Goal: Information Seeking & Learning: Check status

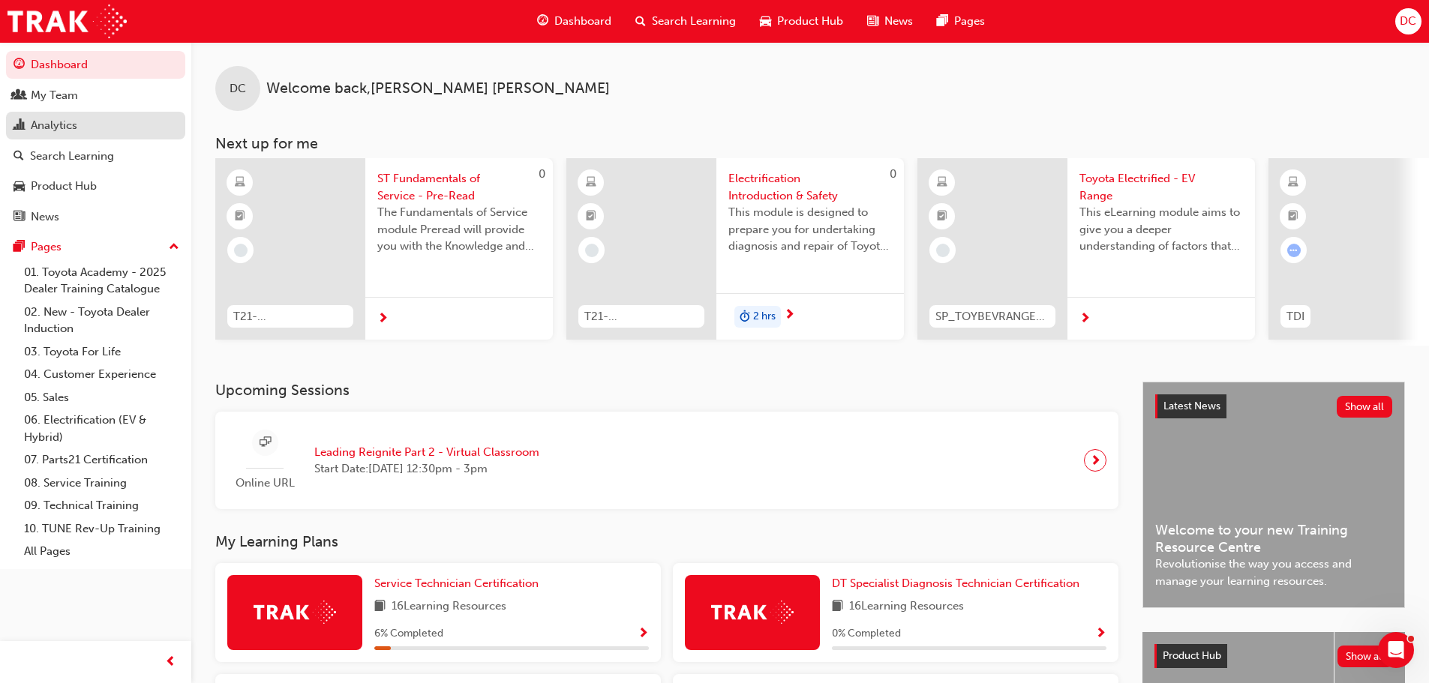
click at [80, 125] on div "Analytics" at bounding box center [96, 125] width 164 height 19
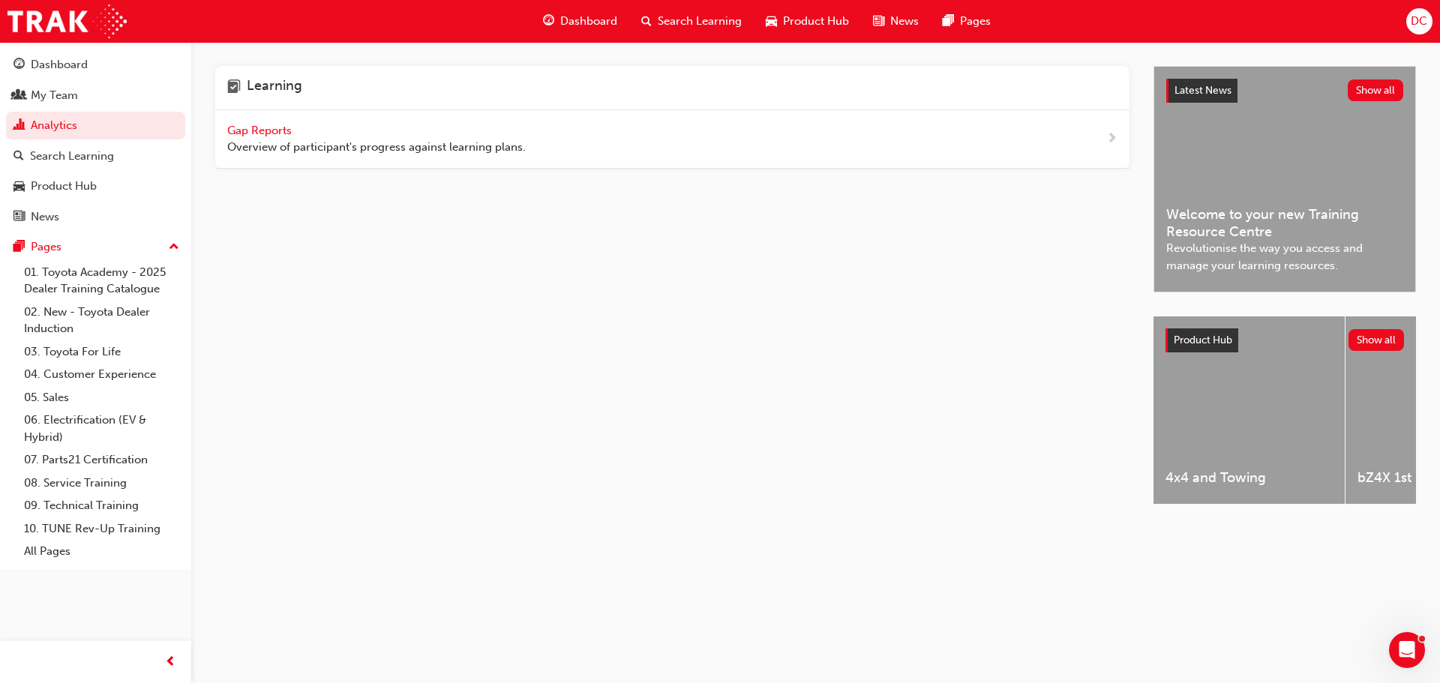
click at [263, 133] on span "Gap Reports" at bounding box center [261, 131] width 68 height 14
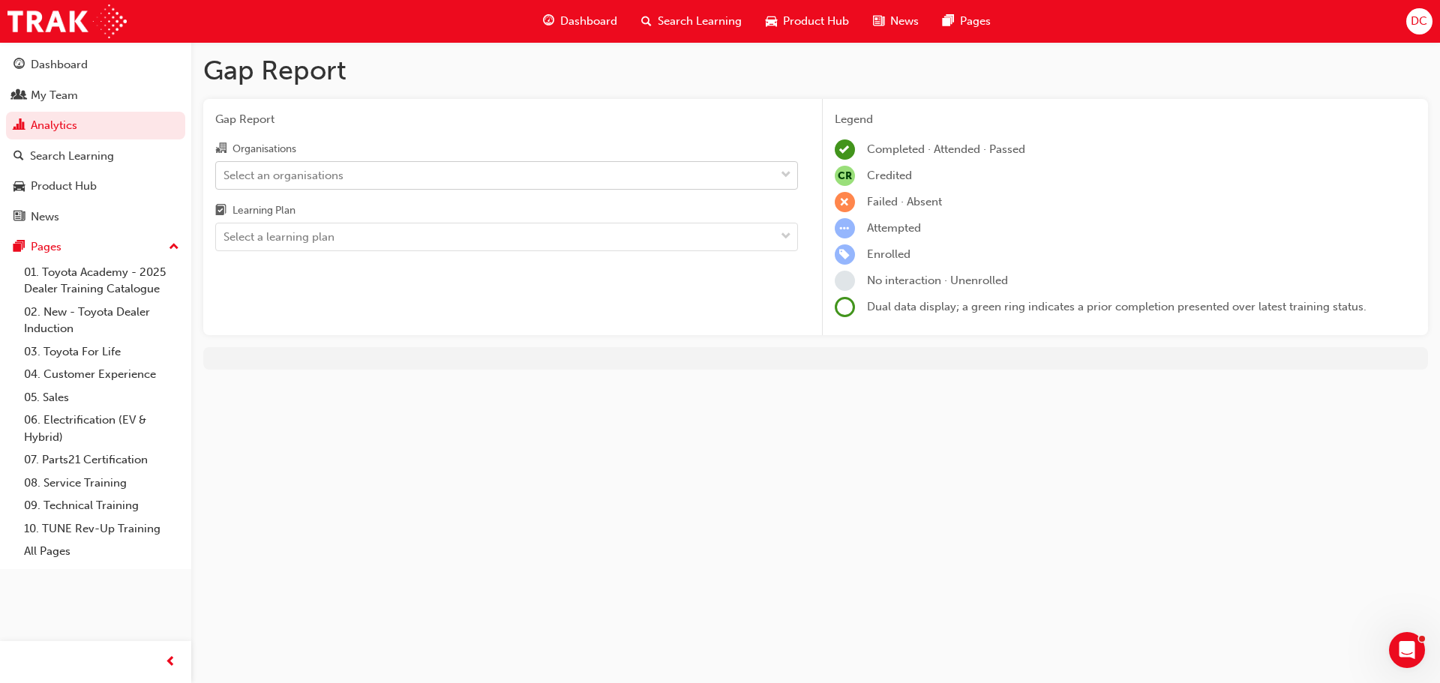
click at [293, 181] on div "Select an organisations" at bounding box center [284, 175] width 120 height 17
click at [225, 181] on input "Organisations Select an organisations" at bounding box center [225, 174] width 2 height 13
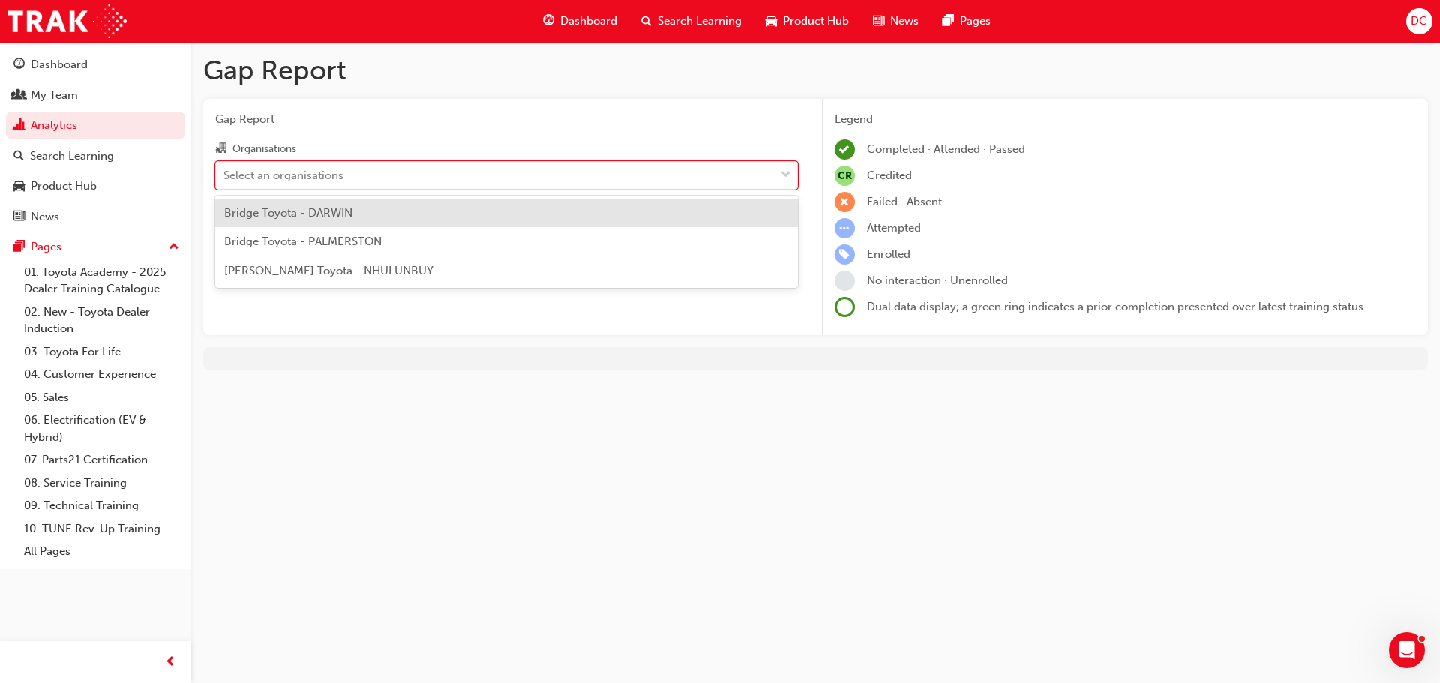
click at [303, 212] on span "Bridge Toyota - DARWIN" at bounding box center [288, 213] width 128 height 14
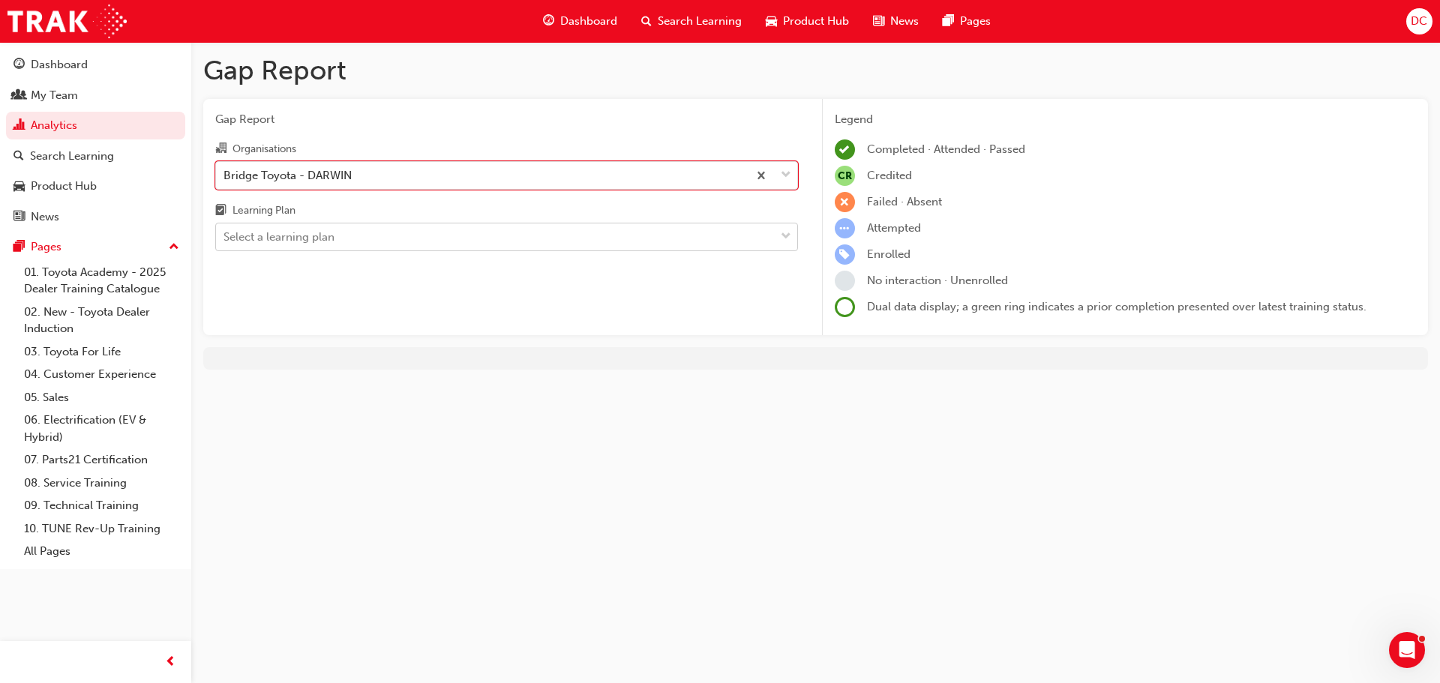
click at [298, 243] on div "Select a learning plan" at bounding box center [279, 237] width 111 height 17
click at [225, 243] on input "Learning Plan Select a learning plan" at bounding box center [225, 236] width 2 height 13
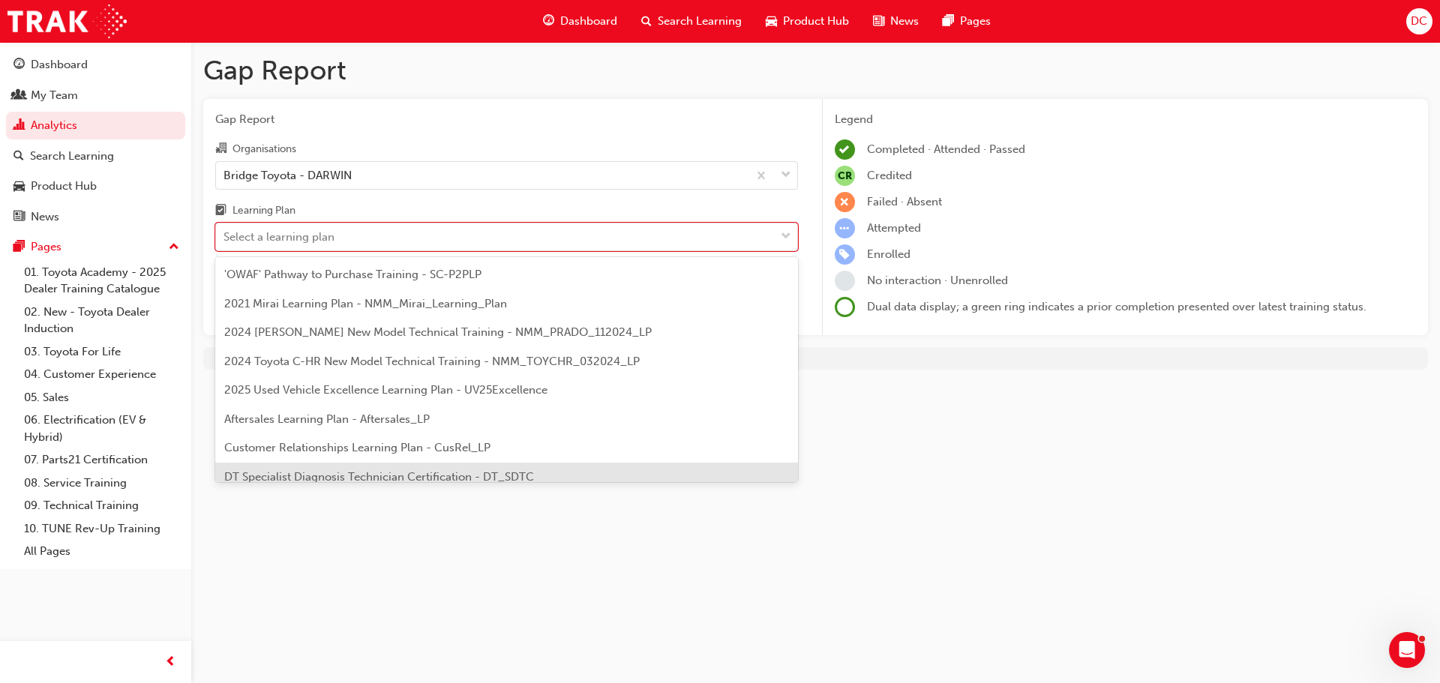
click at [371, 473] on span "DT Specialist Diagnosis Technician Certification - DT_SDTC" at bounding box center [379, 477] width 310 height 14
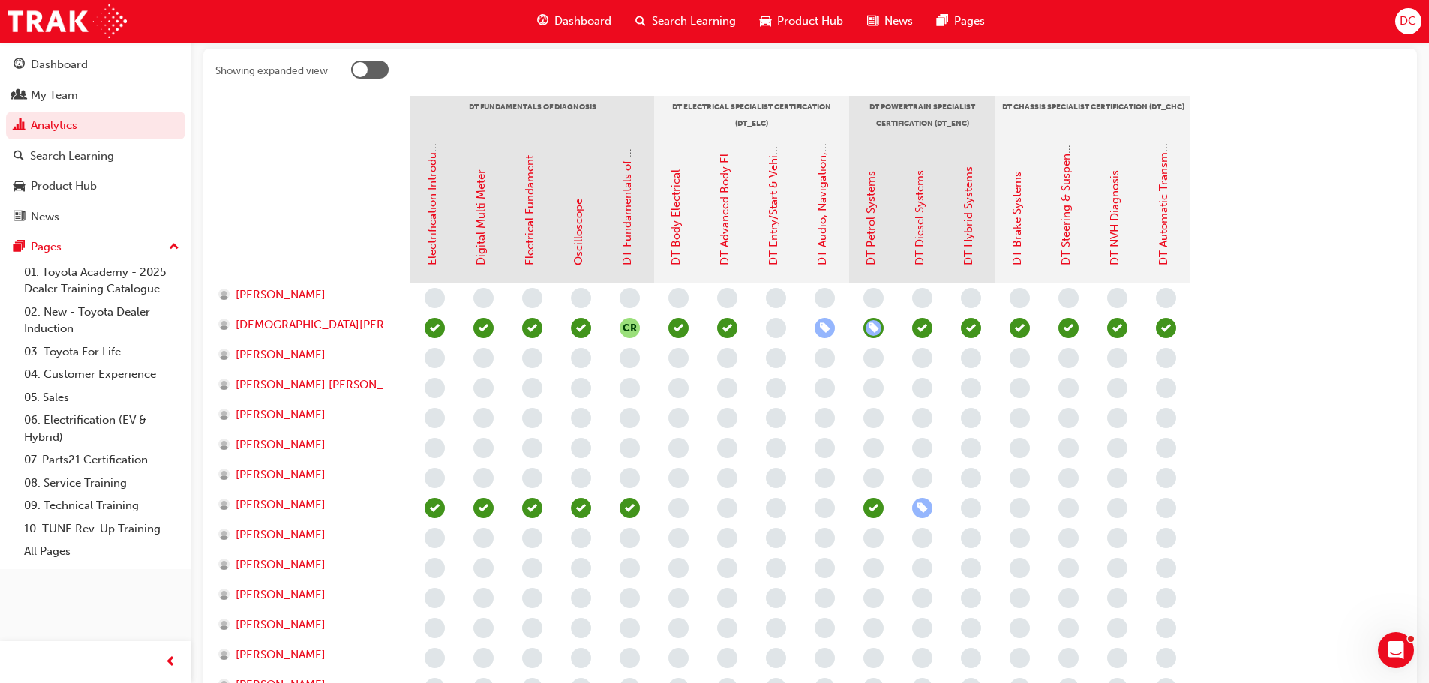
scroll to position [300, 0]
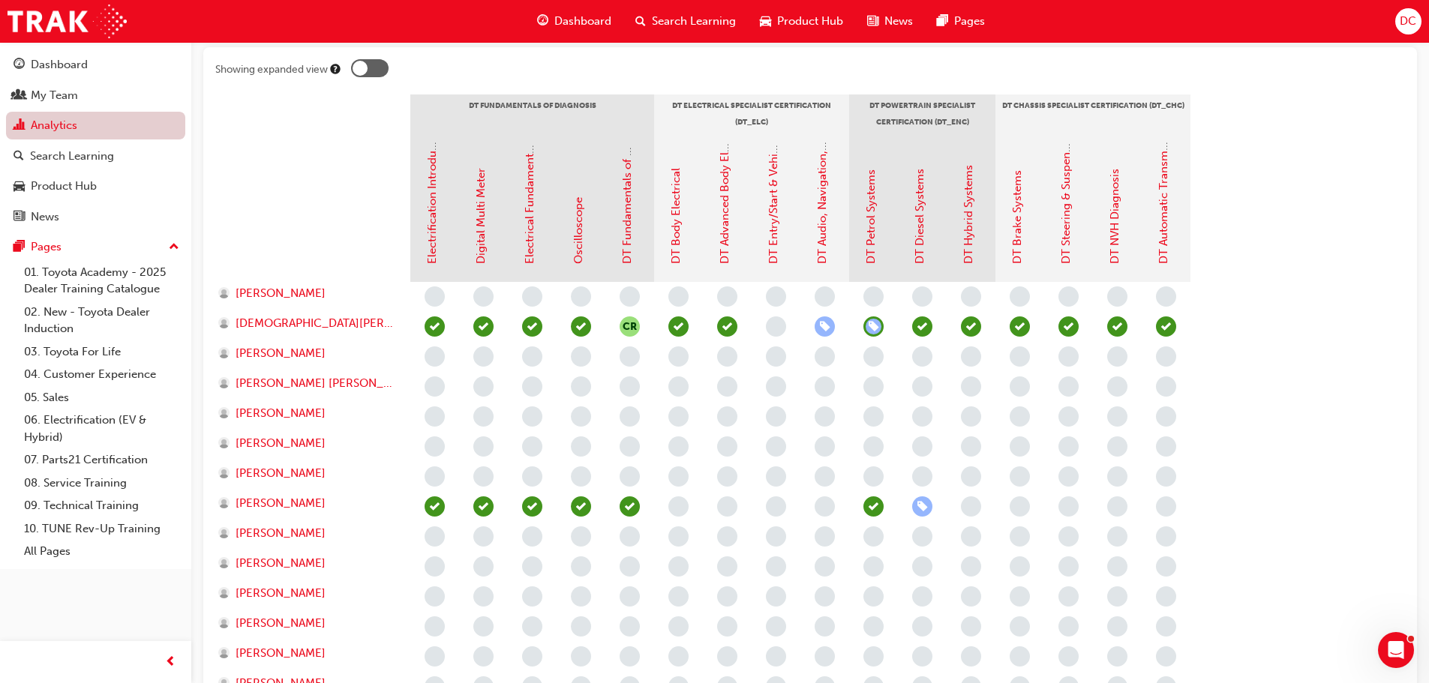
click at [65, 134] on link "Analytics" at bounding box center [95, 126] width 179 height 28
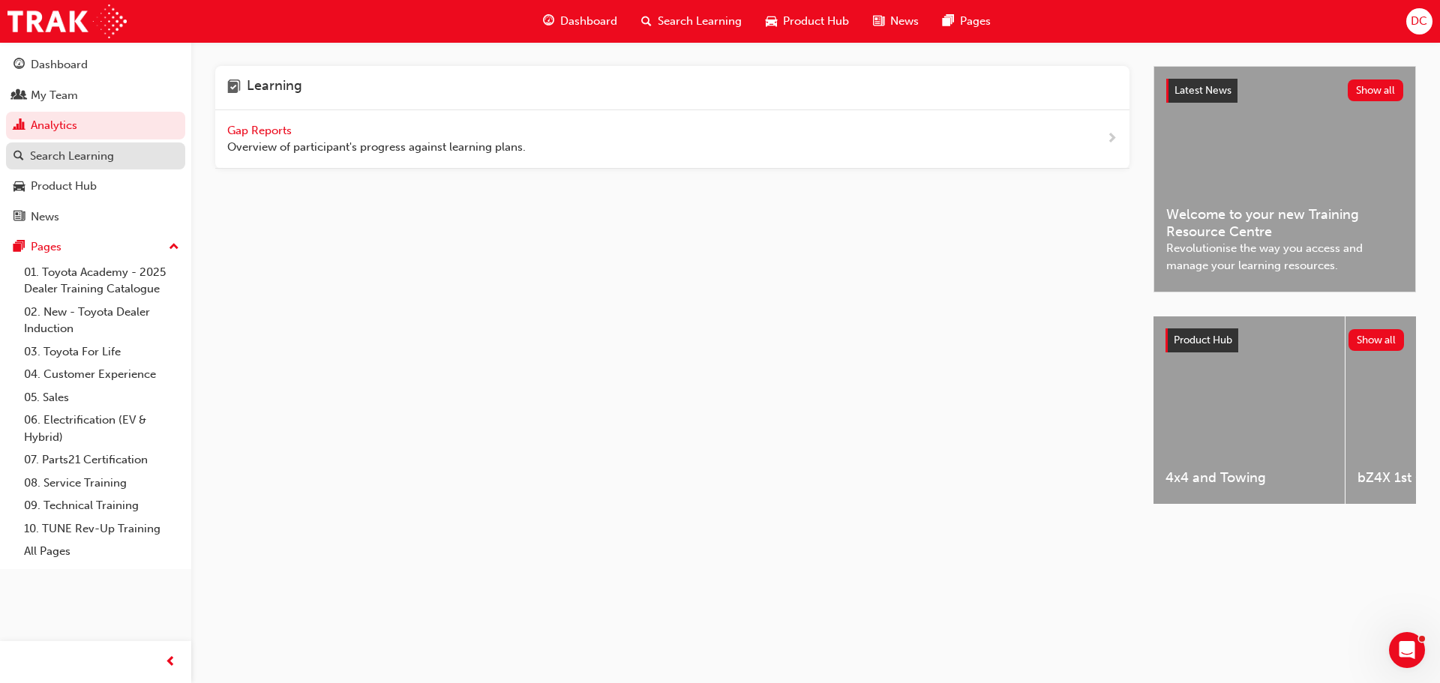
click at [87, 163] on div "Search Learning" at bounding box center [72, 156] width 84 height 17
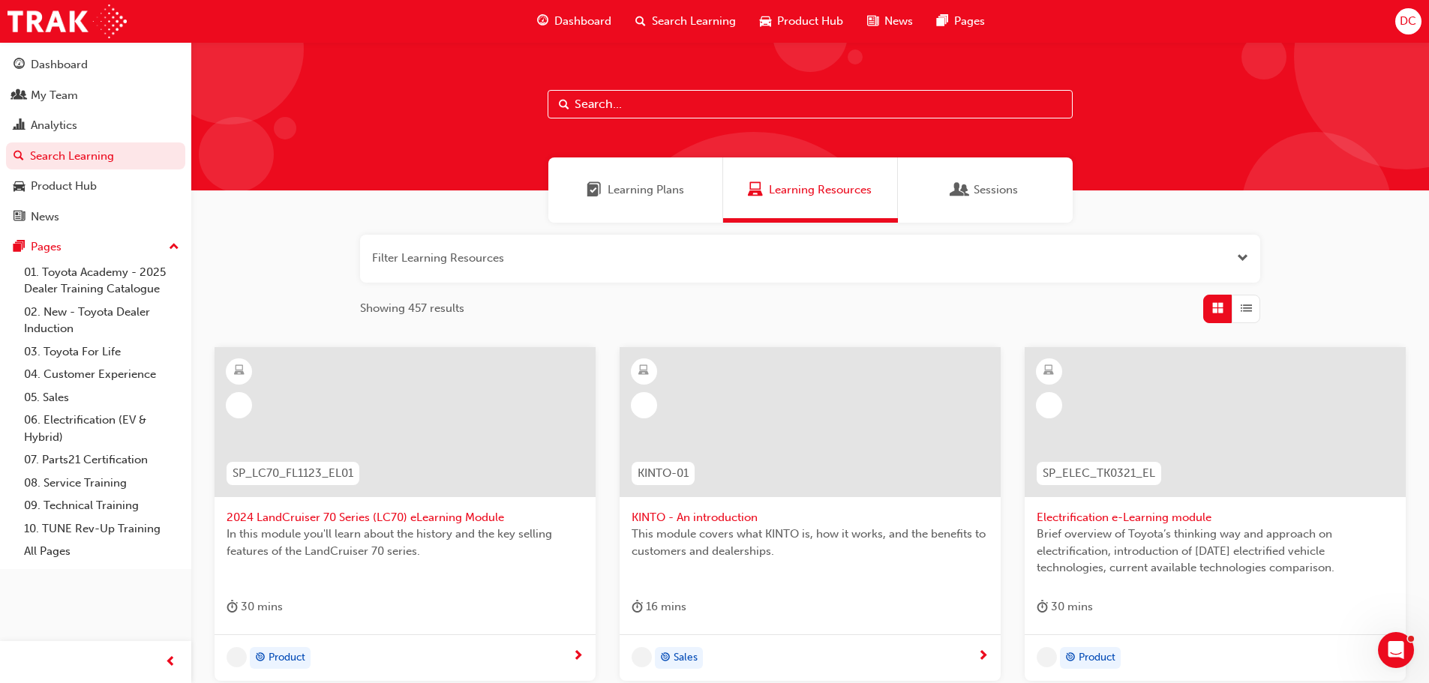
click at [608, 111] on input "text" at bounding box center [810, 104] width 525 height 29
type input "hybrid"
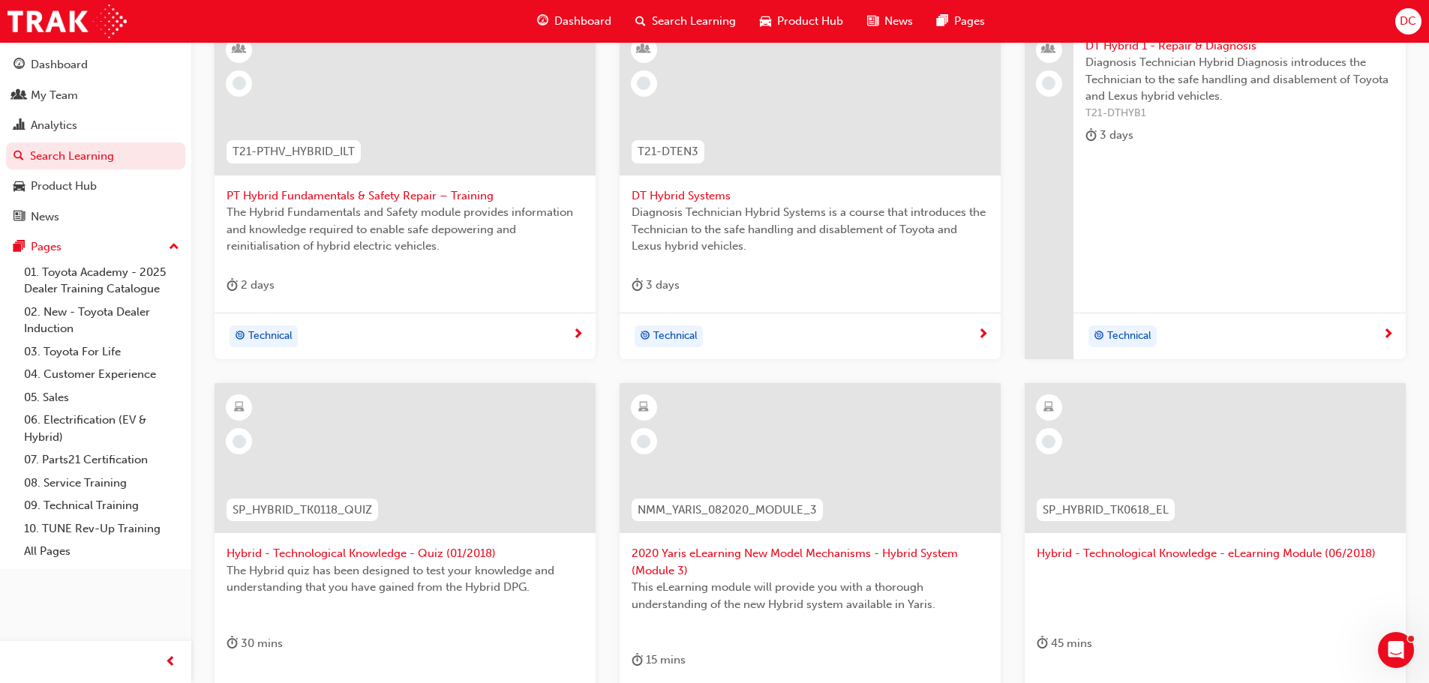
scroll to position [225, 0]
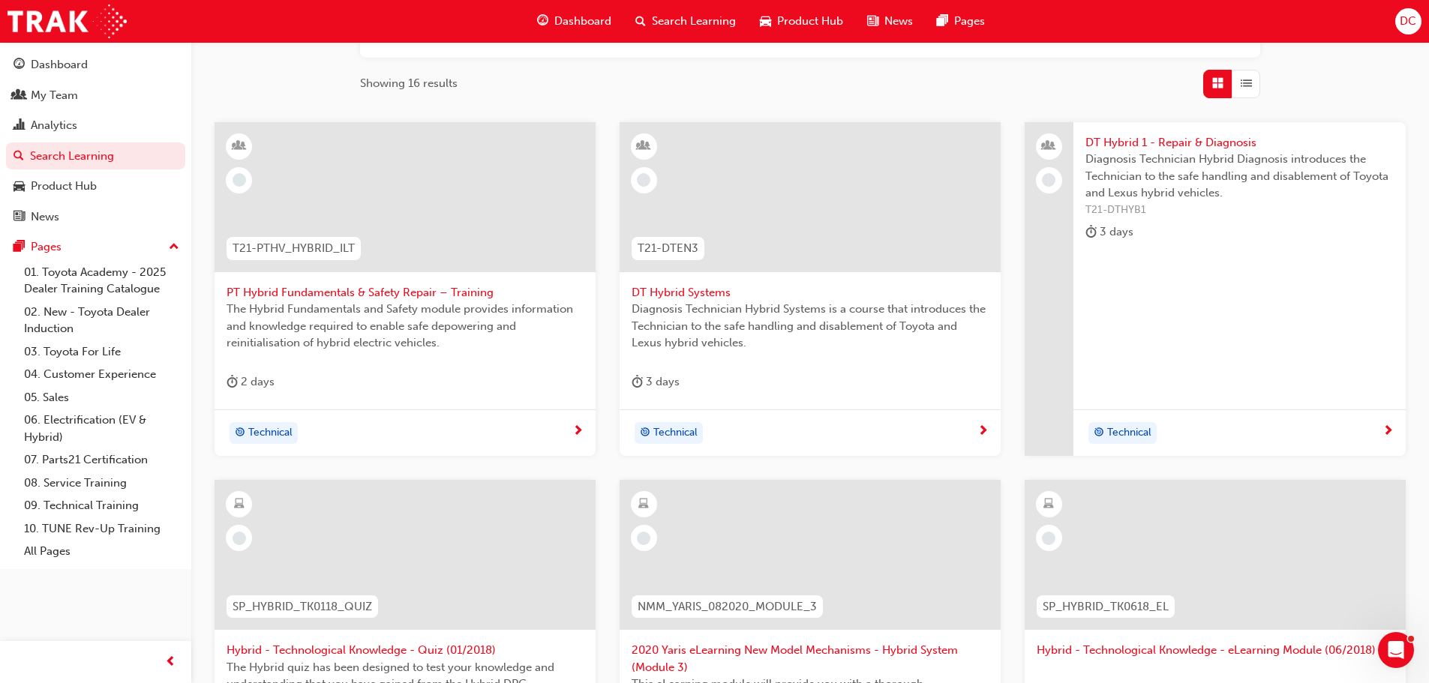
click at [698, 289] on span "DT Hybrid Systems" at bounding box center [810, 292] width 357 height 17
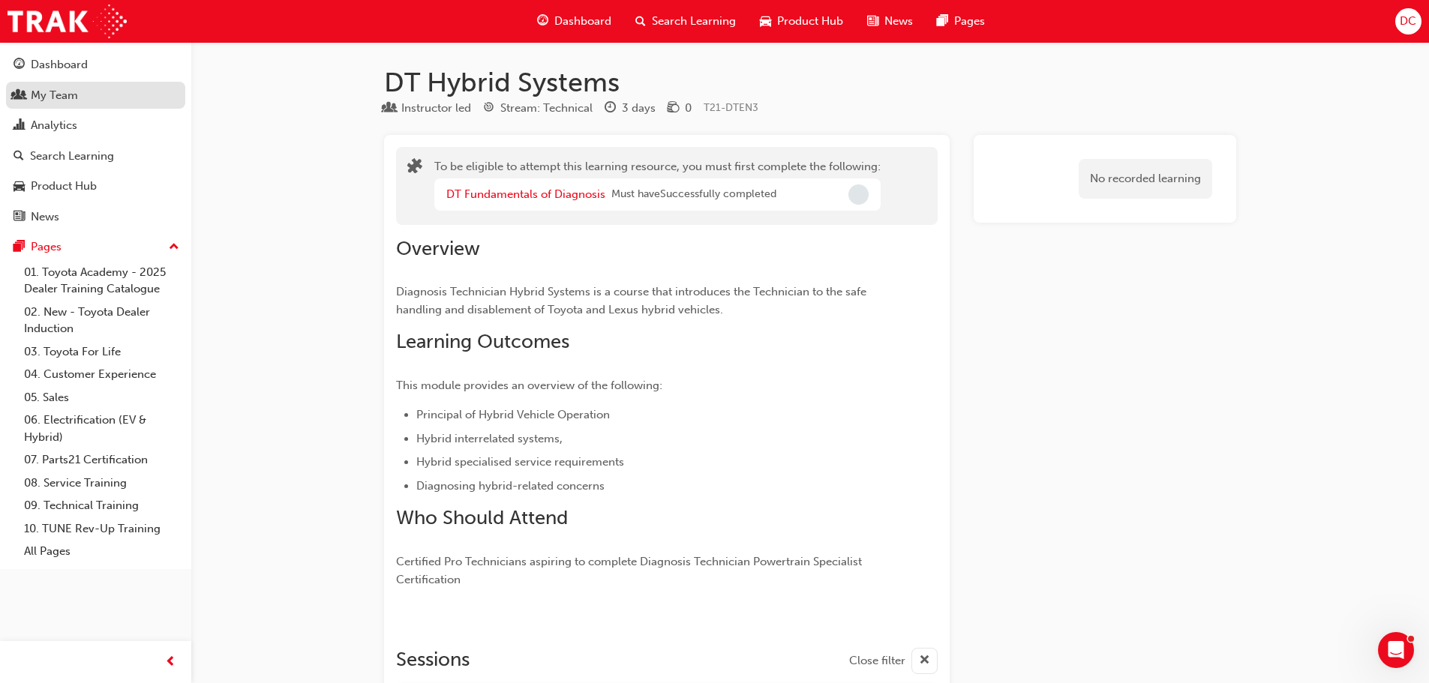
drag, startPoint x: 113, startPoint y: 100, endPoint x: 134, endPoint y: 100, distance: 21.8
click at [113, 100] on div "My Team" at bounding box center [96, 95] width 164 height 19
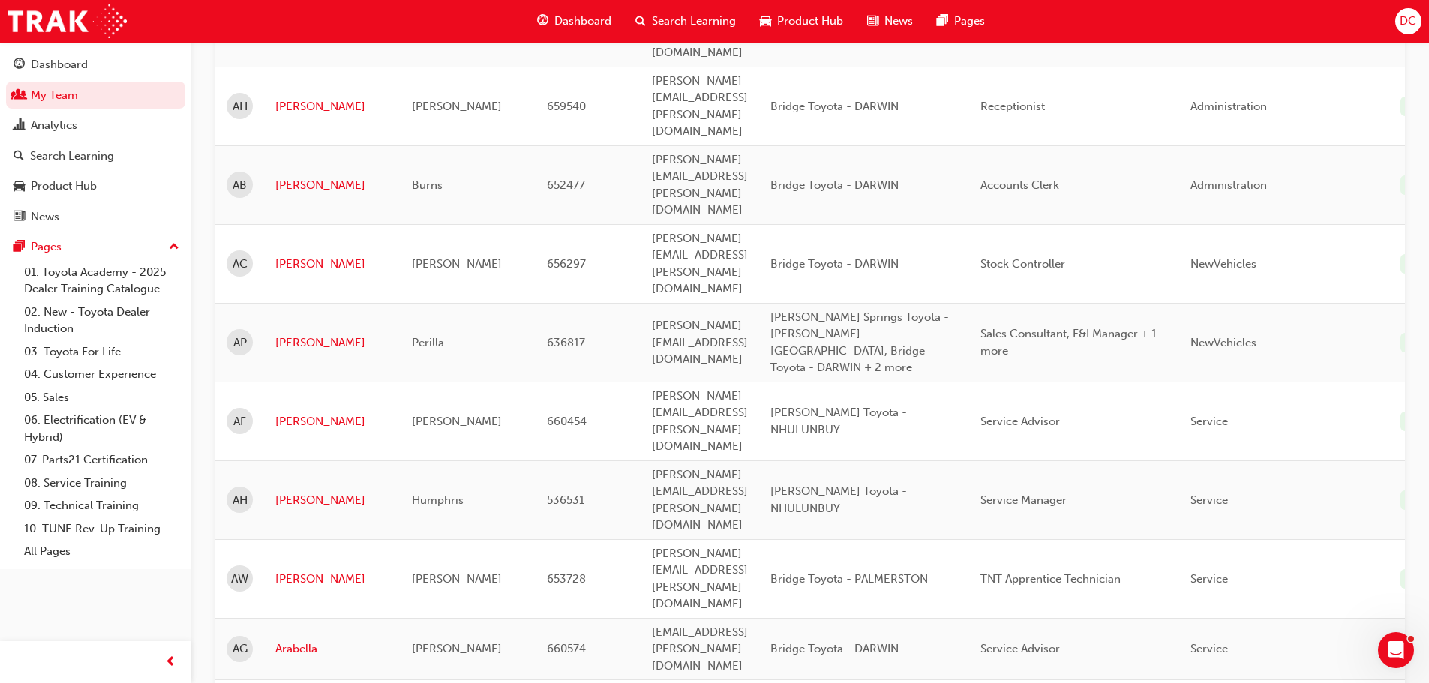
scroll to position [375, 0]
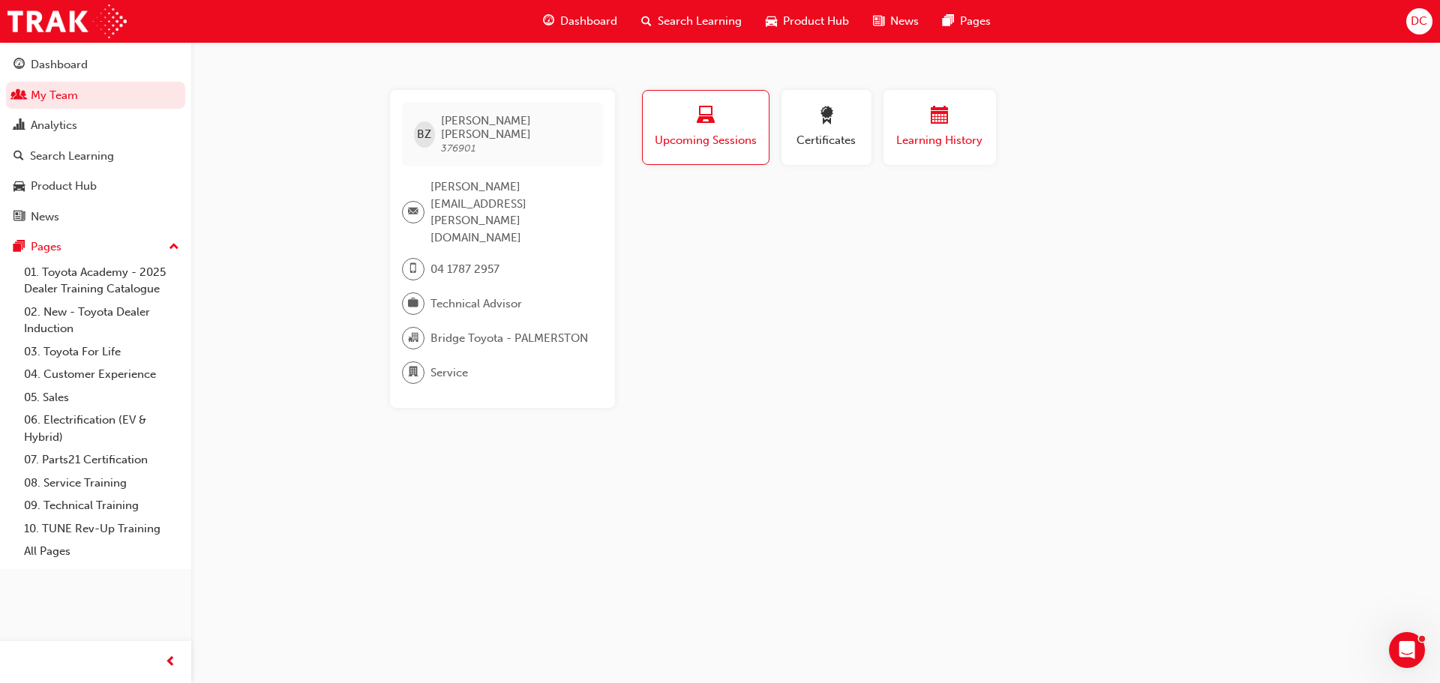
click at [927, 128] on div "button" at bounding box center [940, 118] width 90 height 23
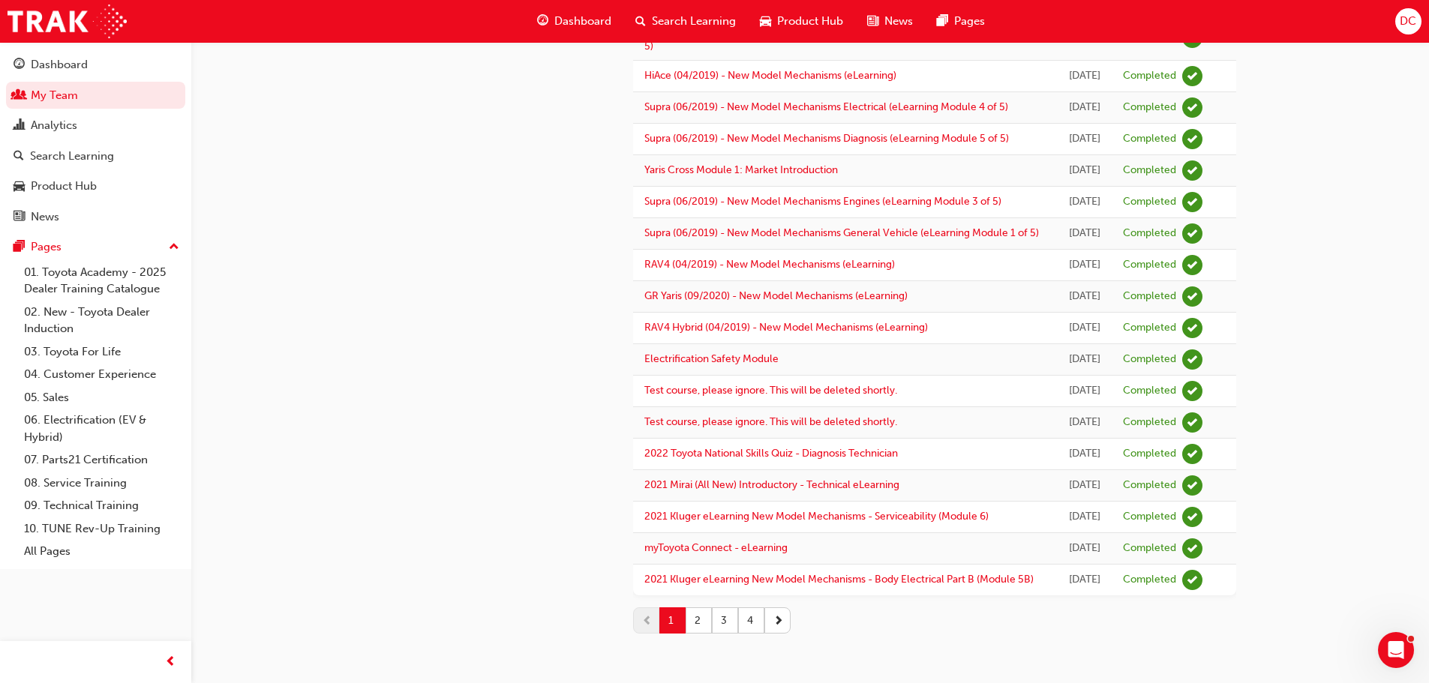
scroll to position [1843, 0]
click at [701, 629] on button "2" at bounding box center [699, 621] width 26 height 26
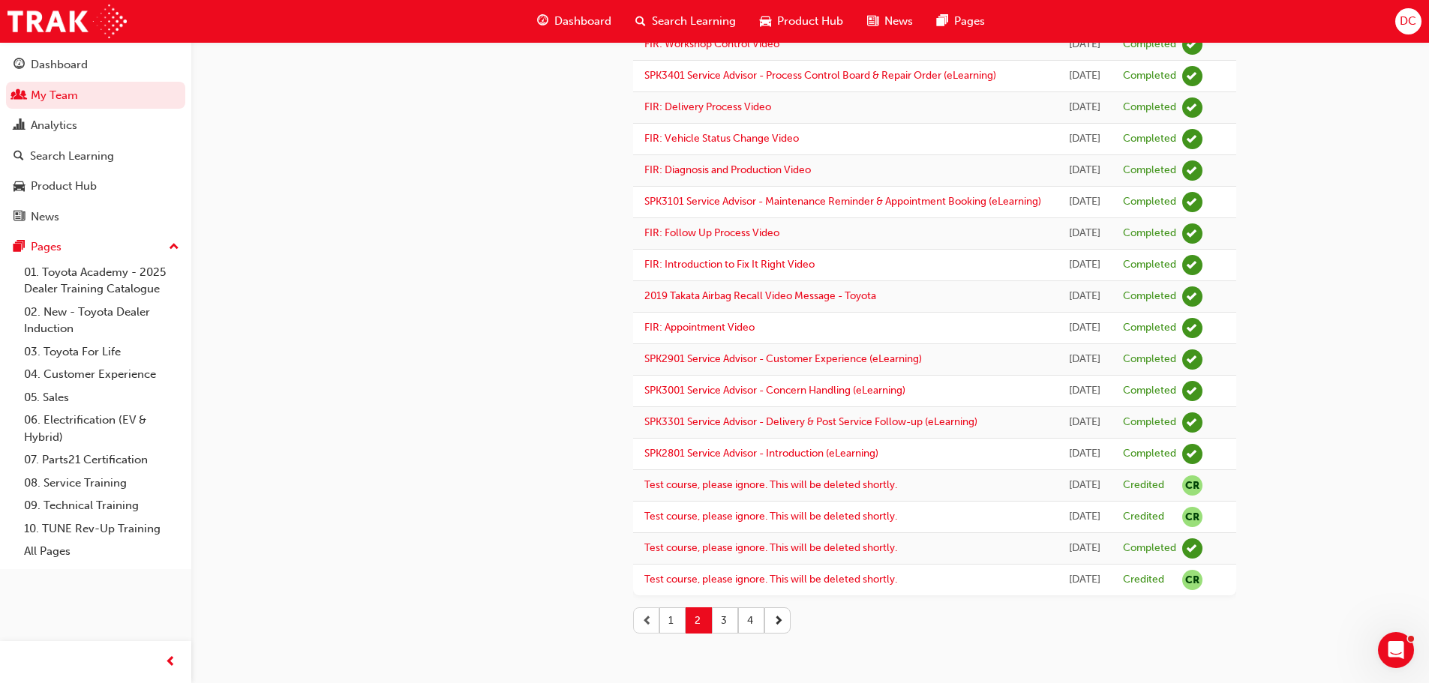
scroll to position [1614, 0]
click at [731, 623] on button "3" at bounding box center [725, 621] width 26 height 26
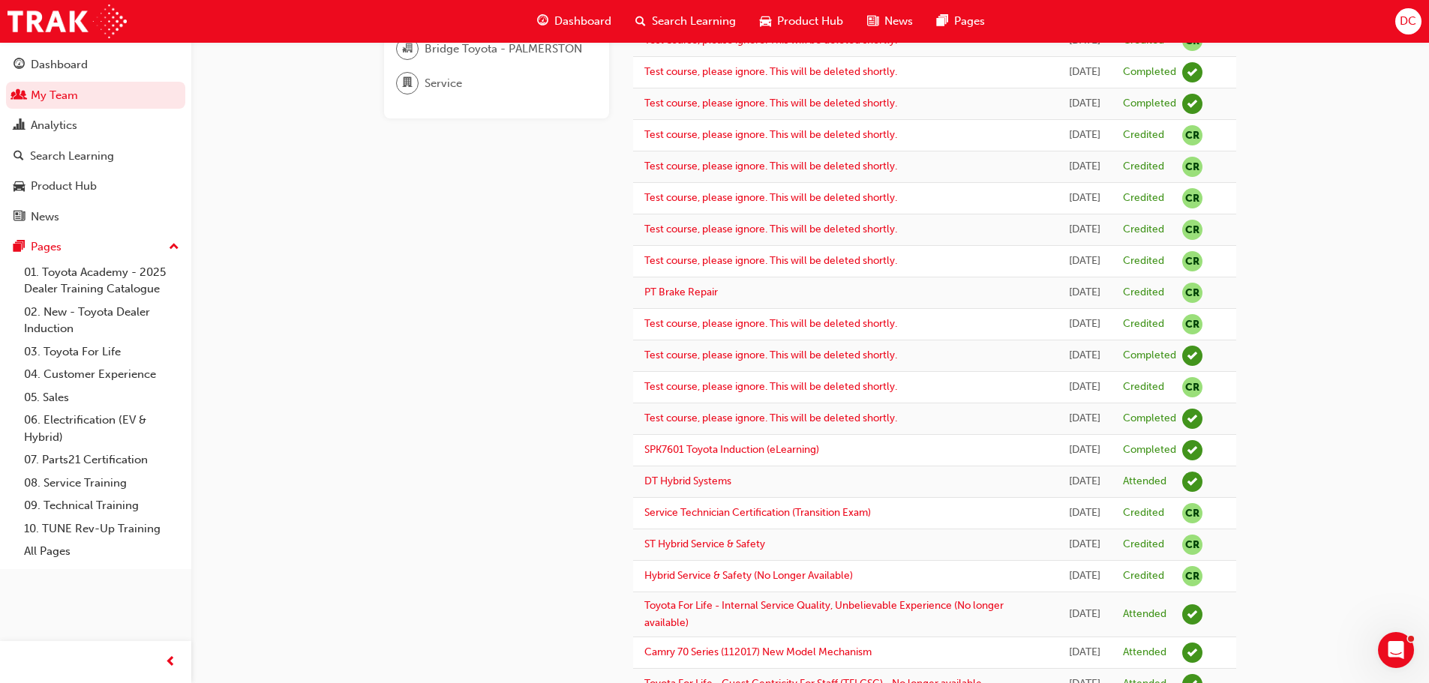
scroll to position [0, 0]
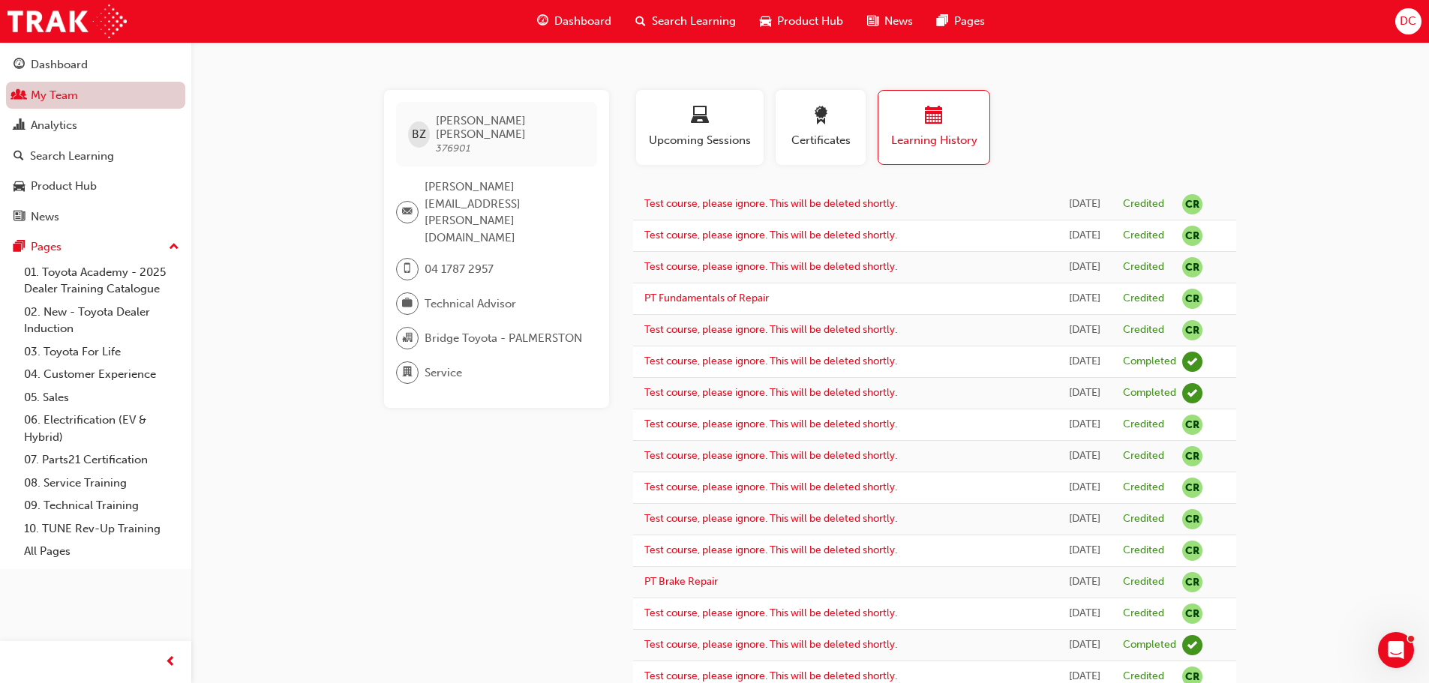
drag, startPoint x: 152, startPoint y: 88, endPoint x: 166, endPoint y: 95, distance: 15.1
click at [152, 88] on link "My Team" at bounding box center [95, 96] width 179 height 28
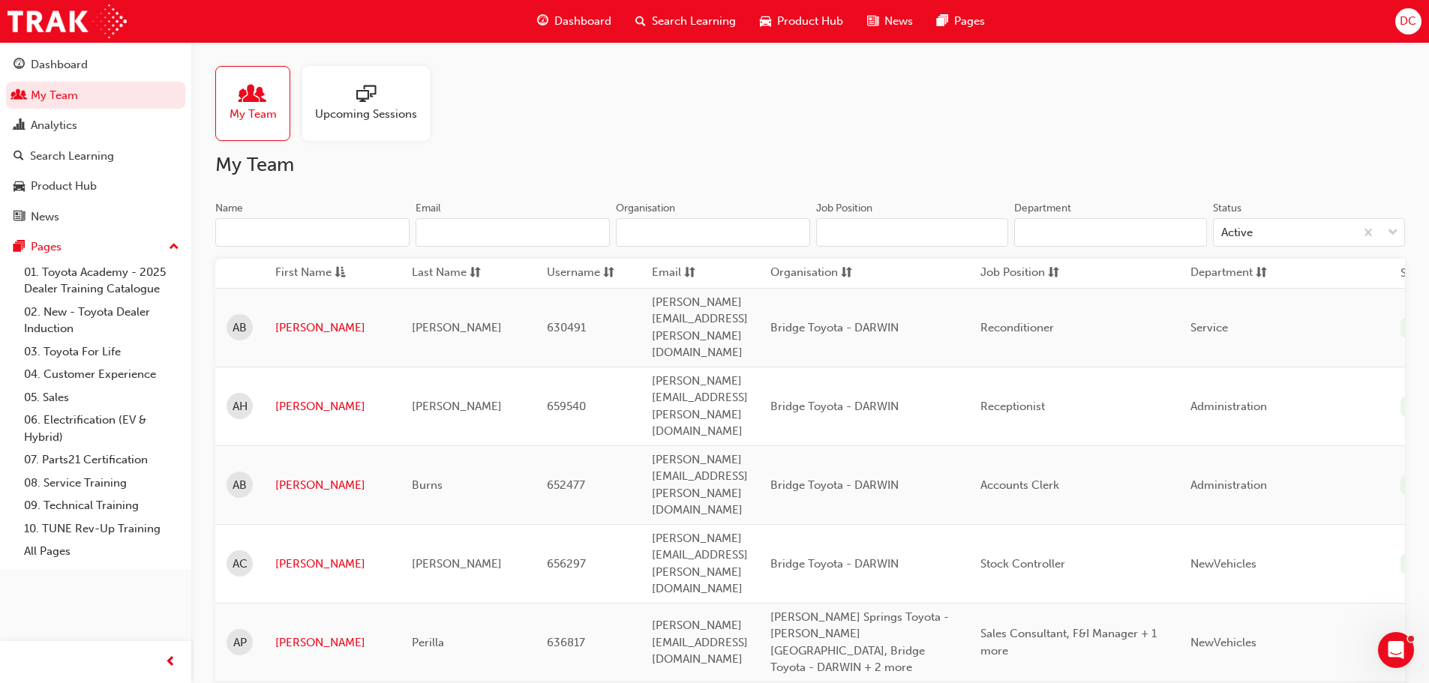
click at [345, 242] on input "Name" at bounding box center [312, 232] width 194 height 29
click at [317, 241] on input "Name" at bounding box center [312, 232] width 194 height 29
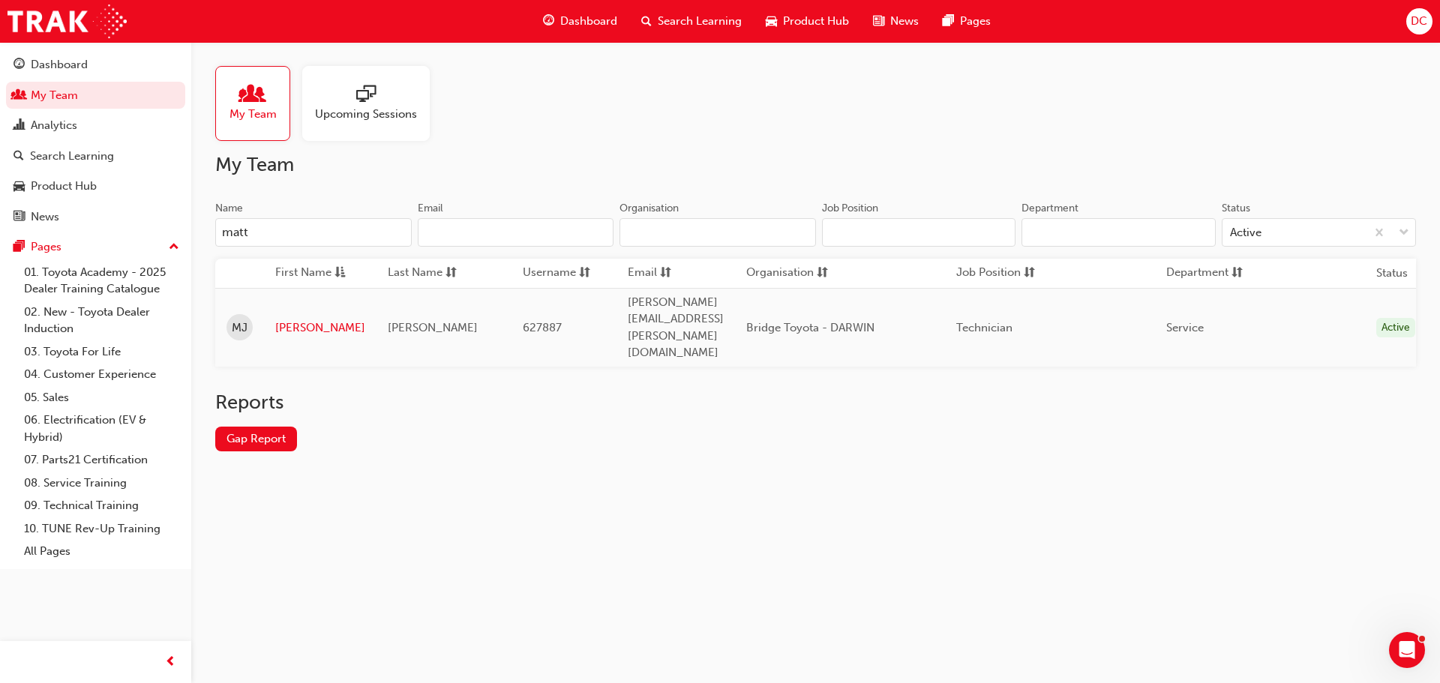
type input "matt"
click at [297, 320] on link "[PERSON_NAME]" at bounding box center [320, 328] width 90 height 17
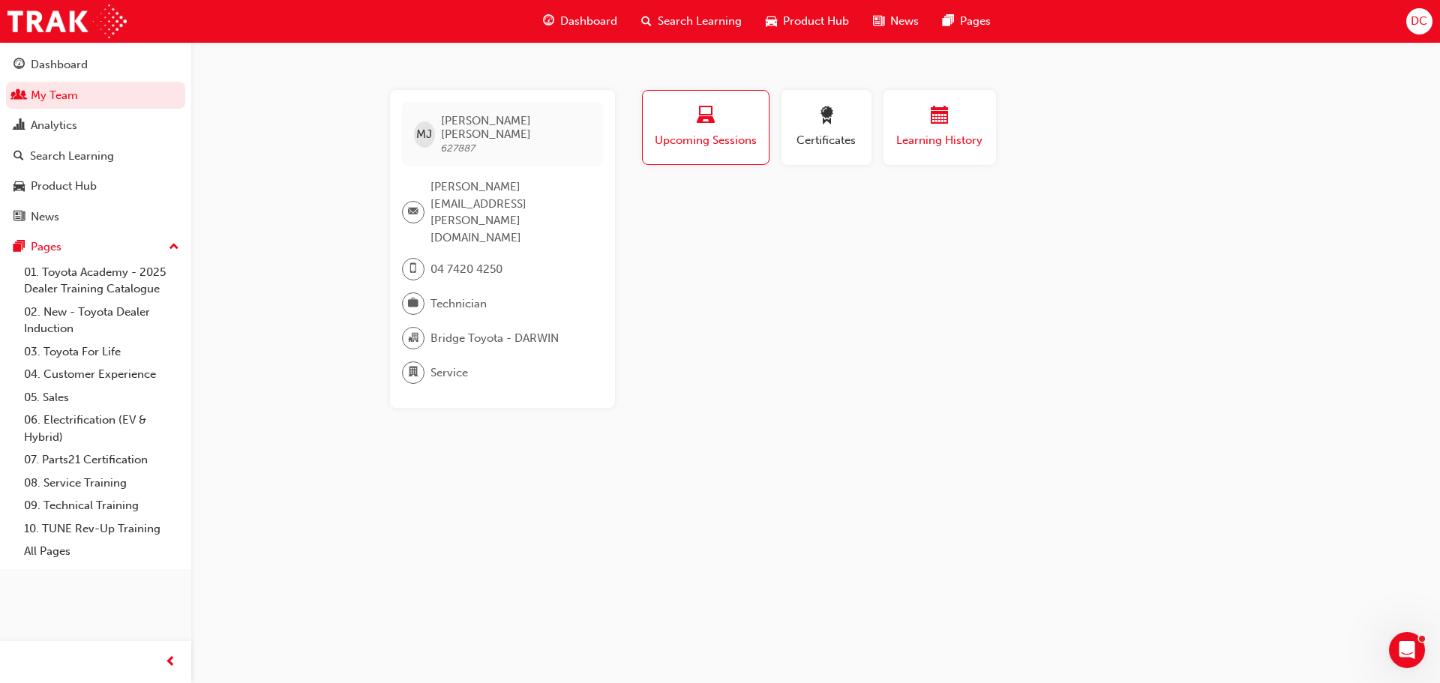
click at [937, 130] on div "Learning History" at bounding box center [940, 128] width 90 height 43
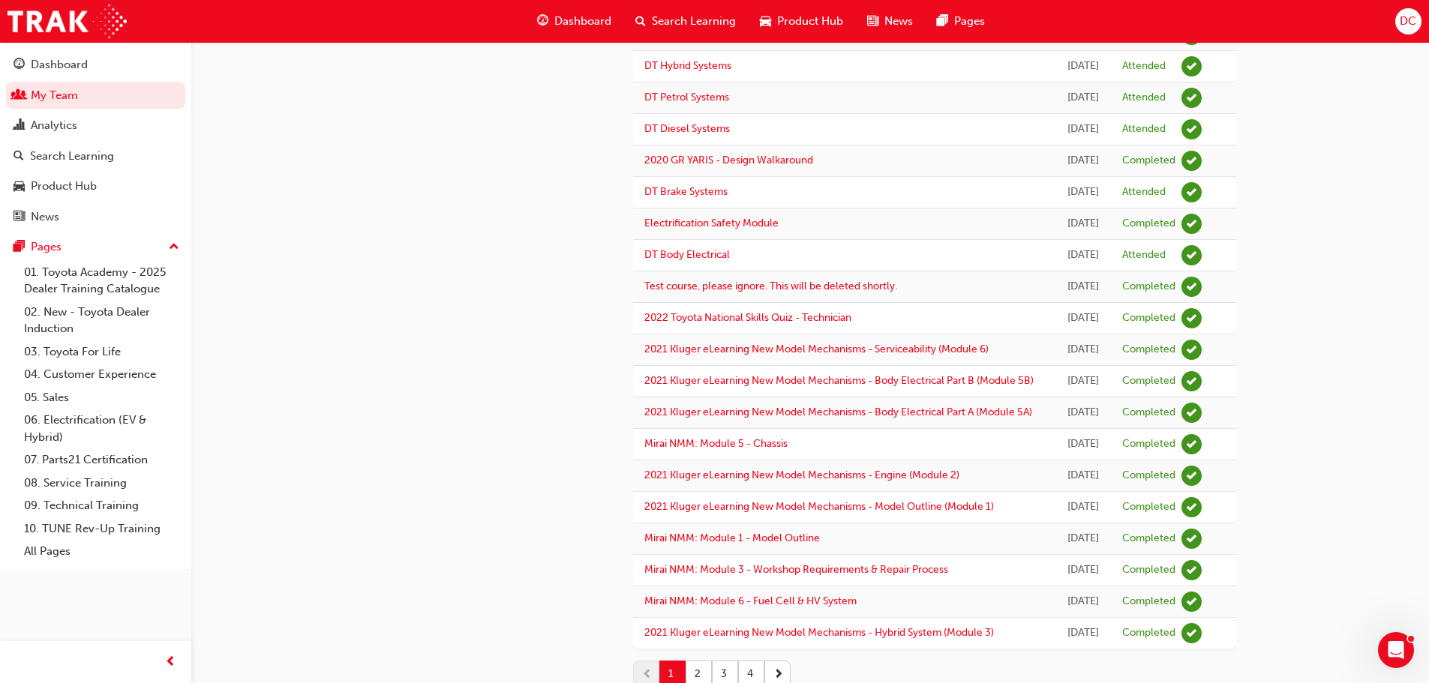
scroll to position [1125, 0]
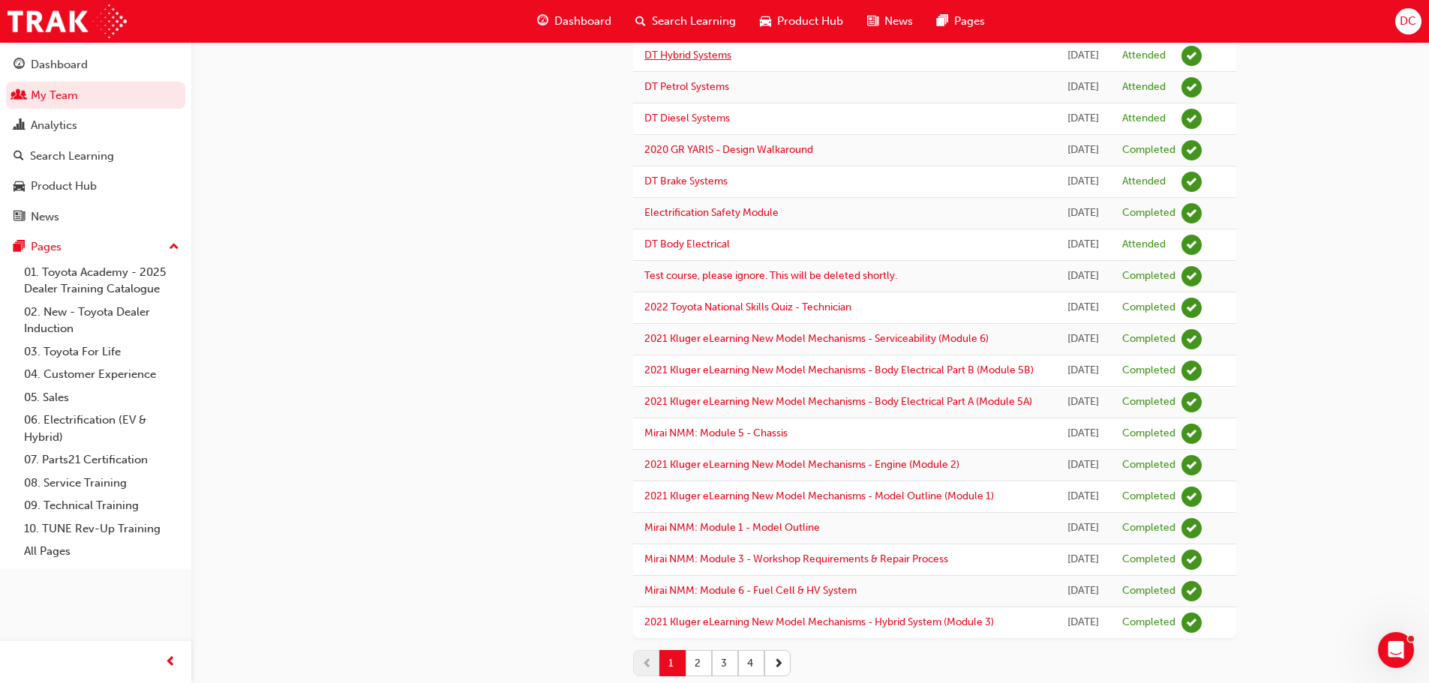
click at [701, 62] on link "DT Hybrid Systems" at bounding box center [687, 55] width 87 height 13
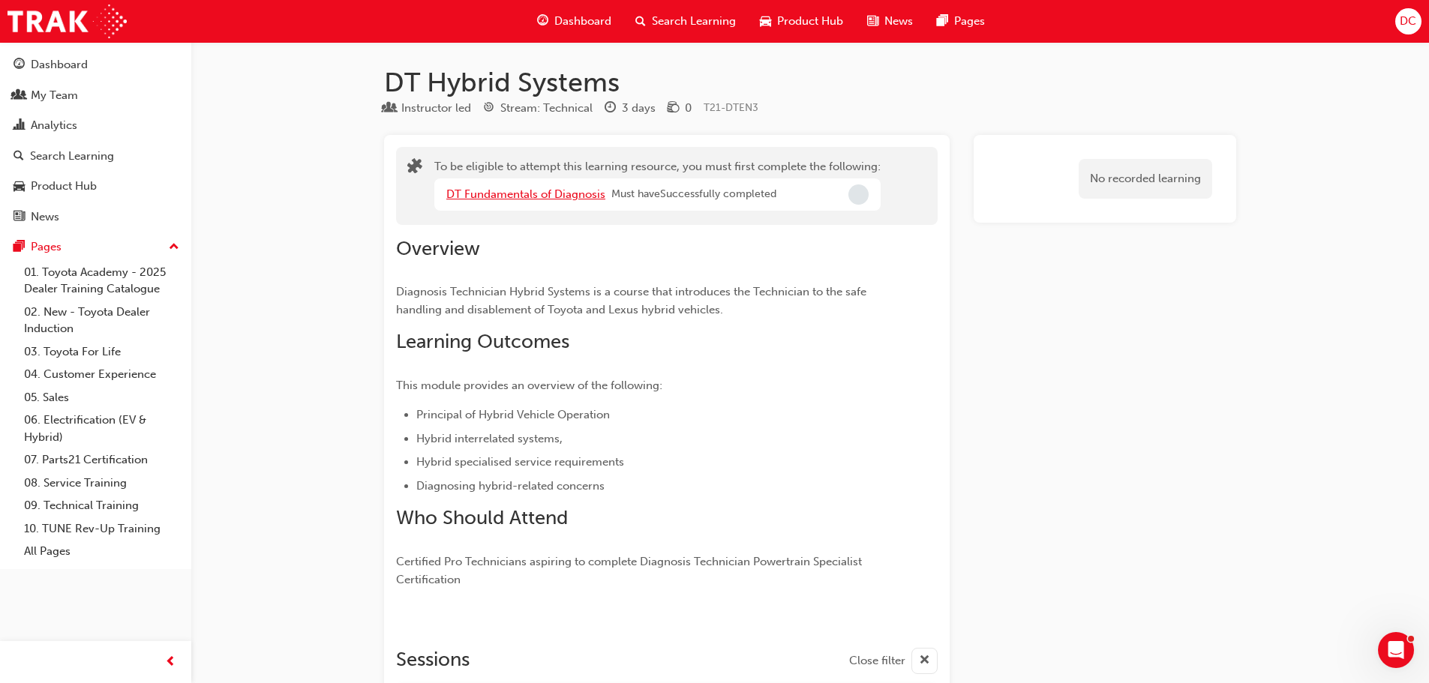
click at [515, 193] on link "DT Fundamentals of Diagnosis" at bounding box center [525, 195] width 159 height 14
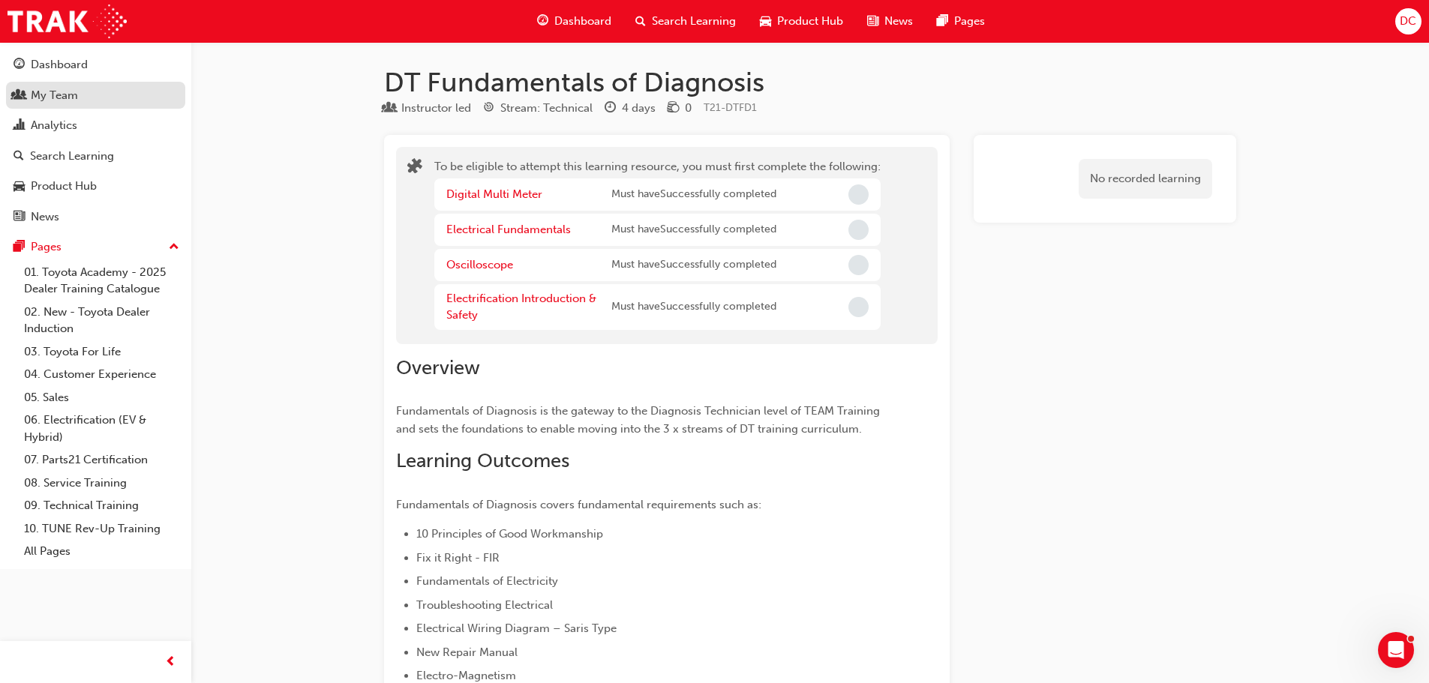
click at [75, 103] on div "My Team" at bounding box center [54, 95] width 47 height 17
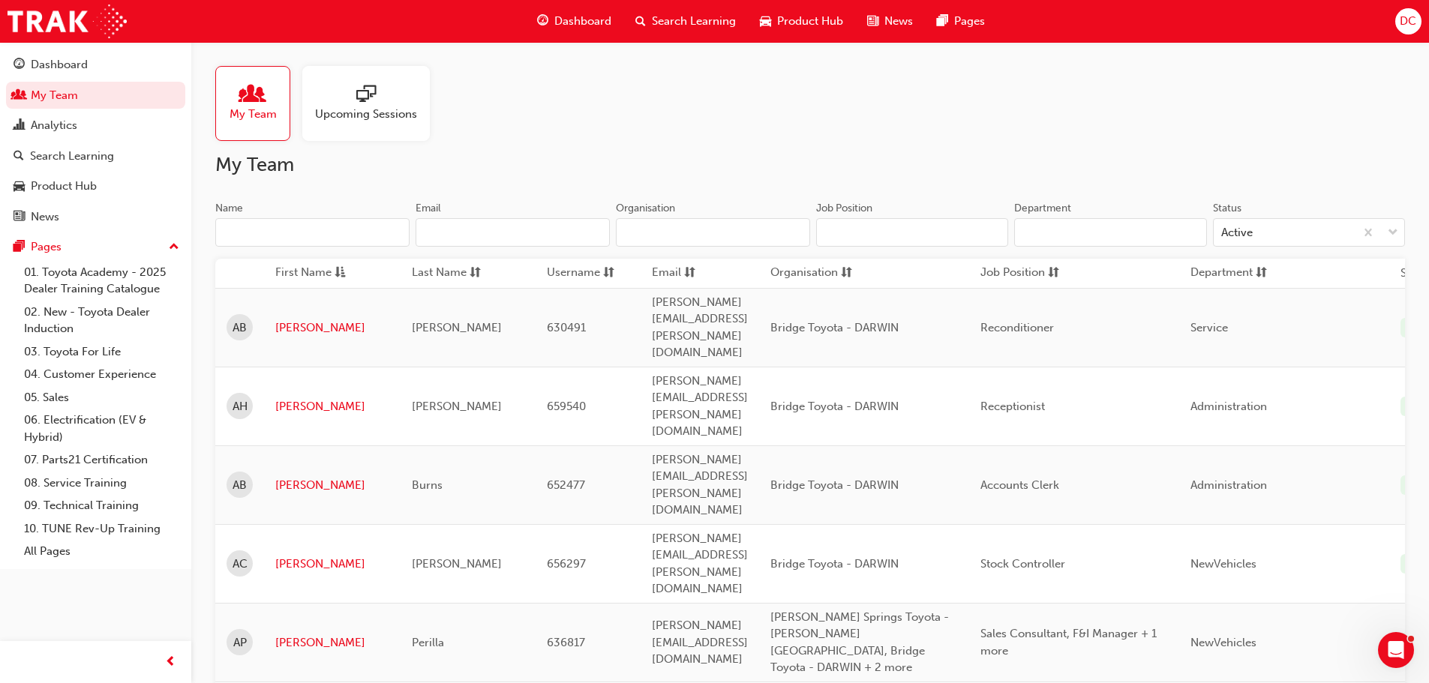
click at [348, 241] on input "Name" at bounding box center [312, 232] width 194 height 29
click at [287, 231] on input "Name" at bounding box center [312, 232] width 194 height 29
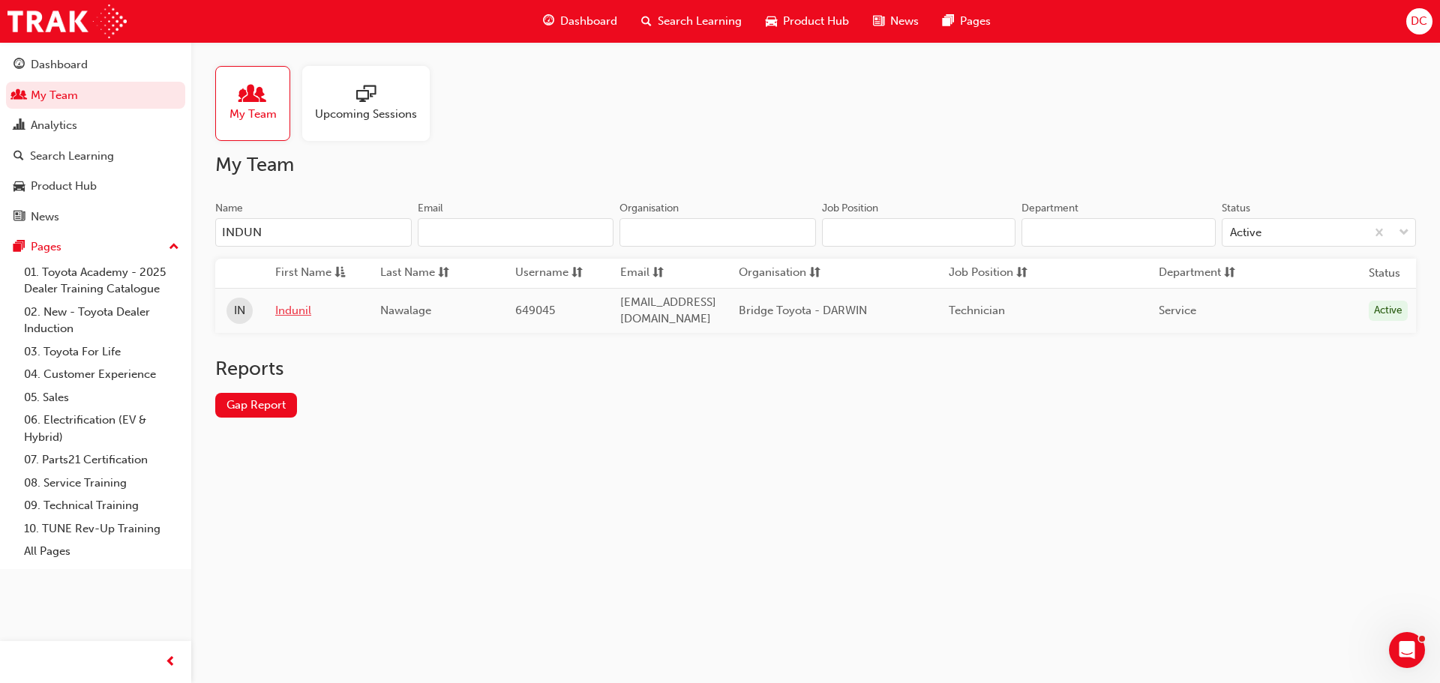
type input "INDUN"
click at [298, 306] on link "Indunil" at bounding box center [316, 310] width 83 height 17
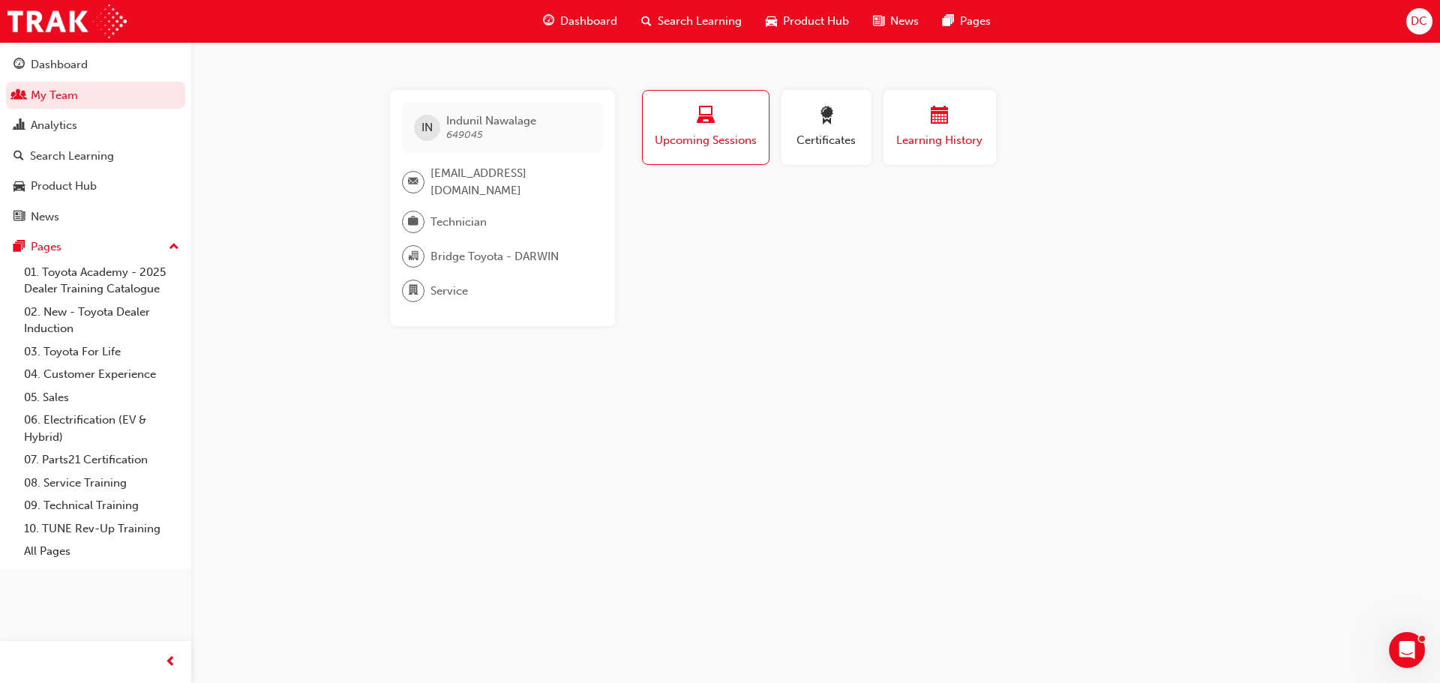
click at [954, 119] on div "button" at bounding box center [940, 118] width 90 height 23
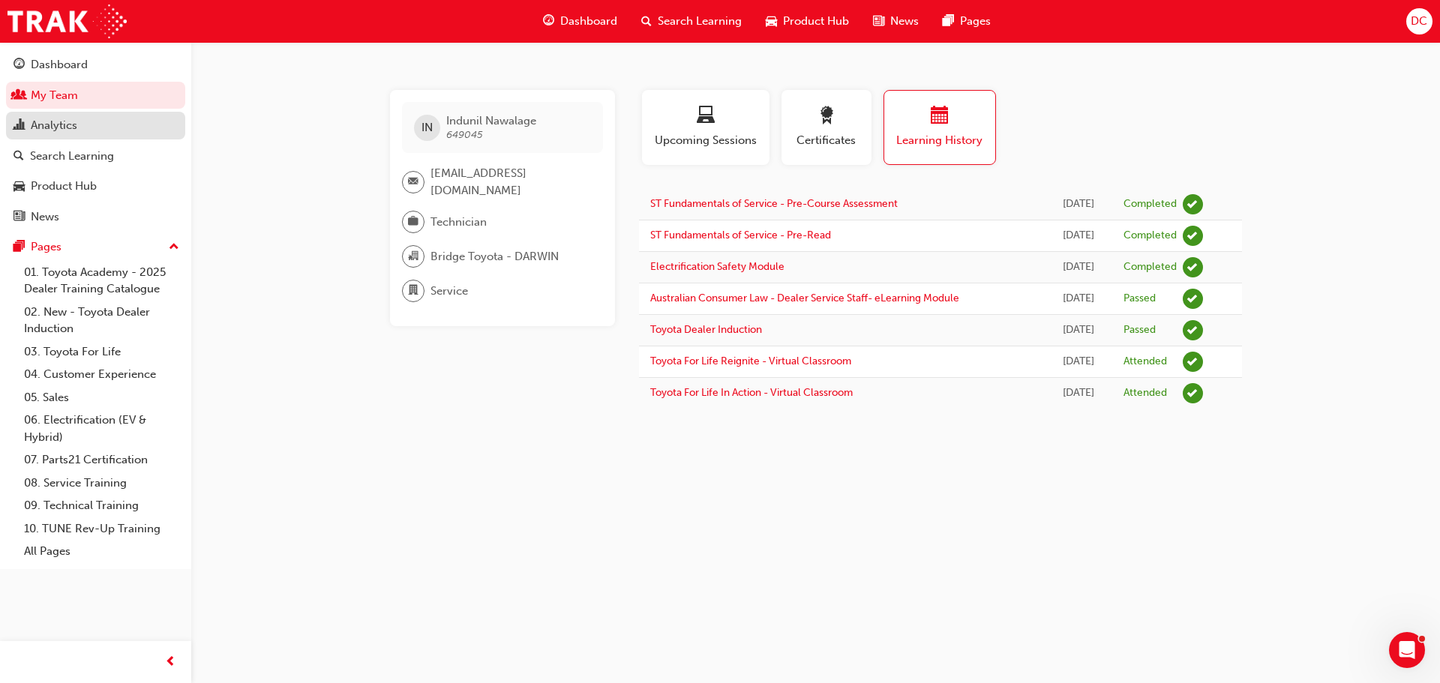
drag, startPoint x: 98, startPoint y: 104, endPoint x: 145, endPoint y: 118, distance: 49.2
click at [98, 104] on link "My Team" at bounding box center [95, 96] width 179 height 28
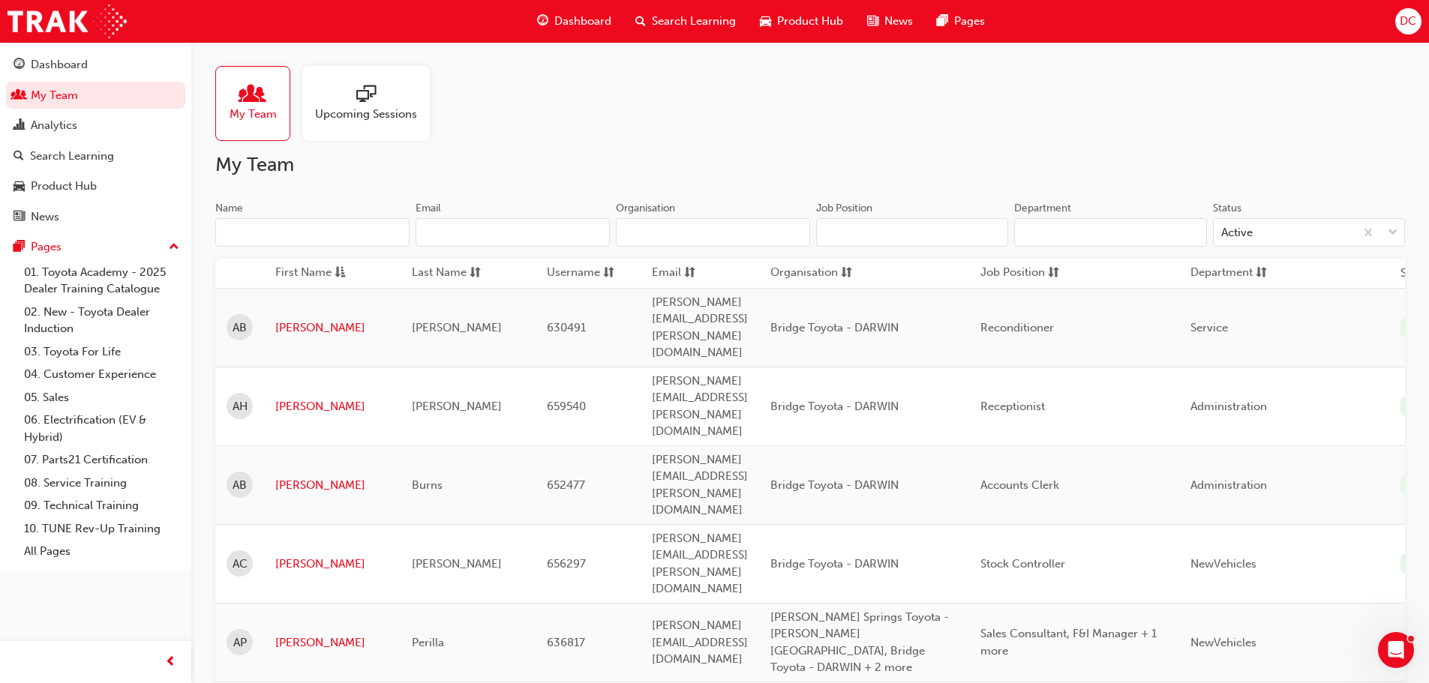
drag, startPoint x: 250, startPoint y: 233, endPoint x: 243, endPoint y: 263, distance: 30.8
click at [250, 233] on input "Name" at bounding box center [312, 232] width 194 height 29
click at [317, 237] on input "Name" at bounding box center [312, 232] width 194 height 29
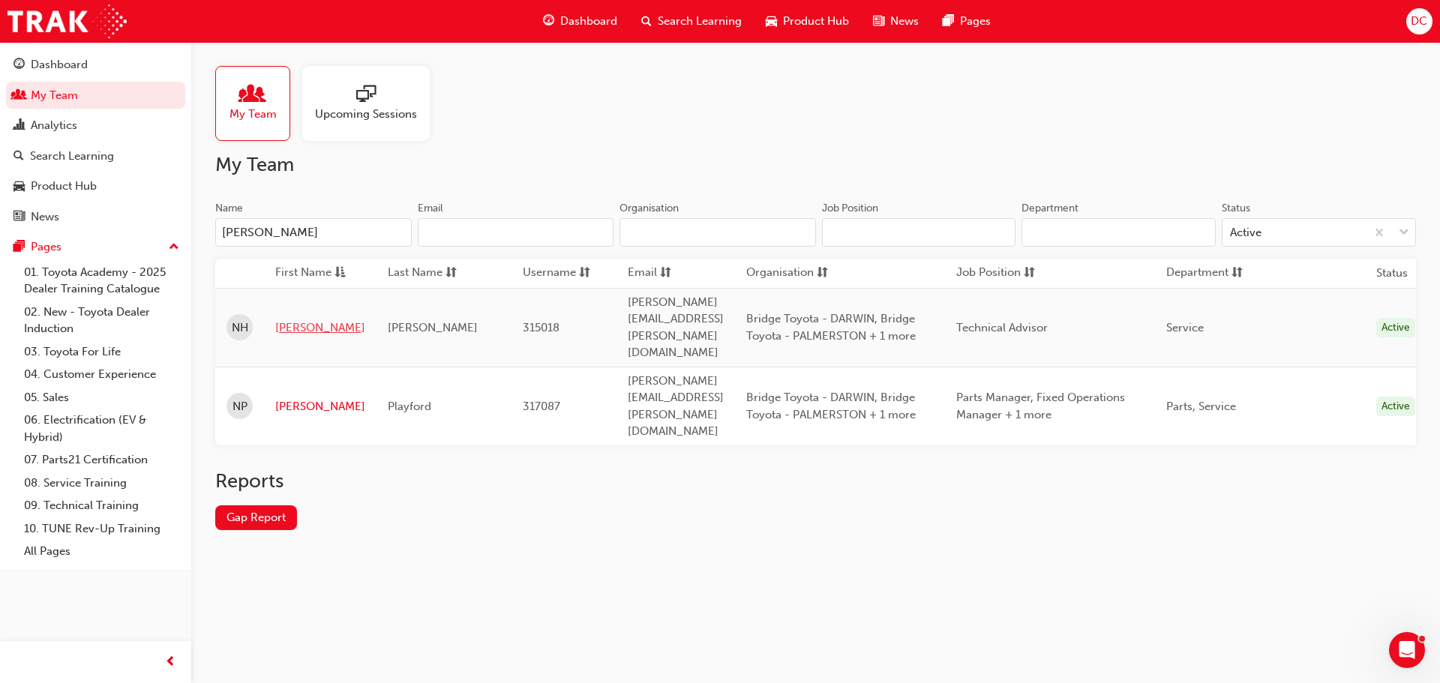
type input "[PERSON_NAME]"
click at [292, 320] on link "[PERSON_NAME]" at bounding box center [320, 328] width 90 height 17
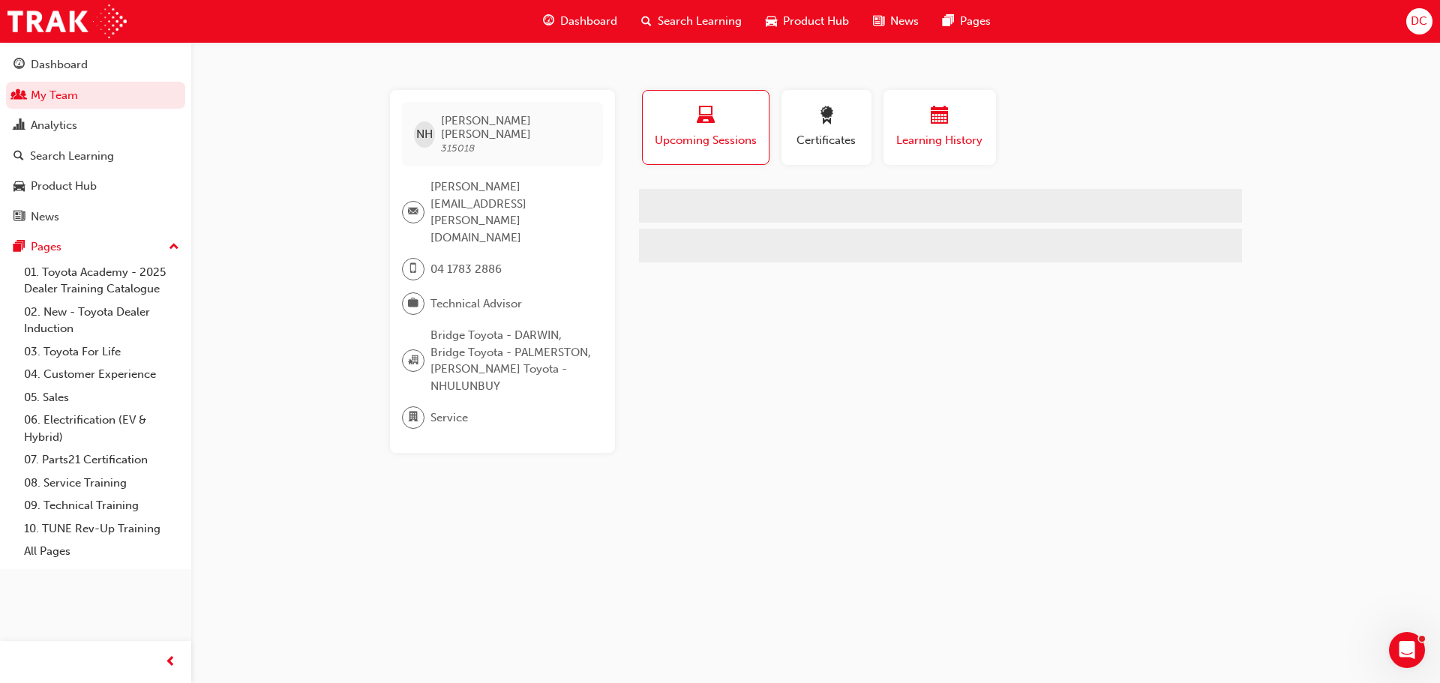
click at [963, 123] on div "button" at bounding box center [940, 118] width 90 height 23
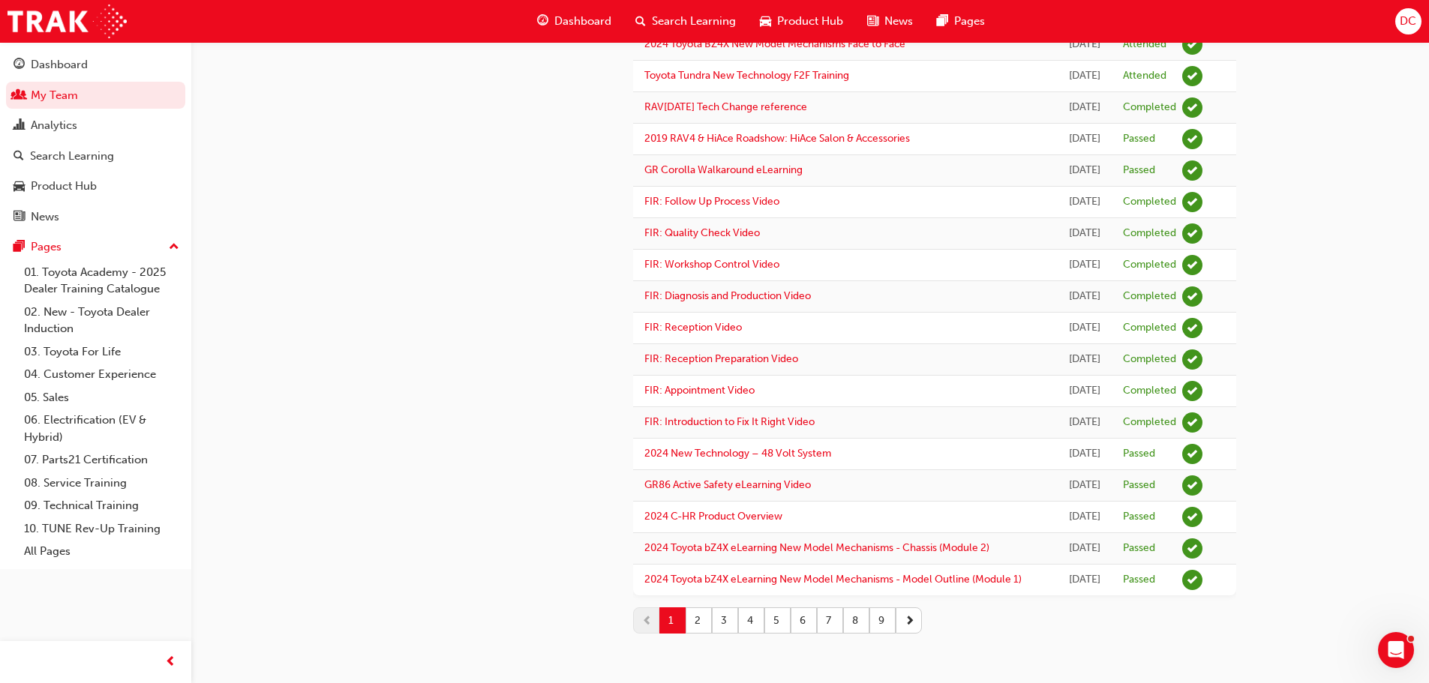
scroll to position [1816, 0]
click at [698, 621] on button "2" at bounding box center [699, 621] width 26 height 26
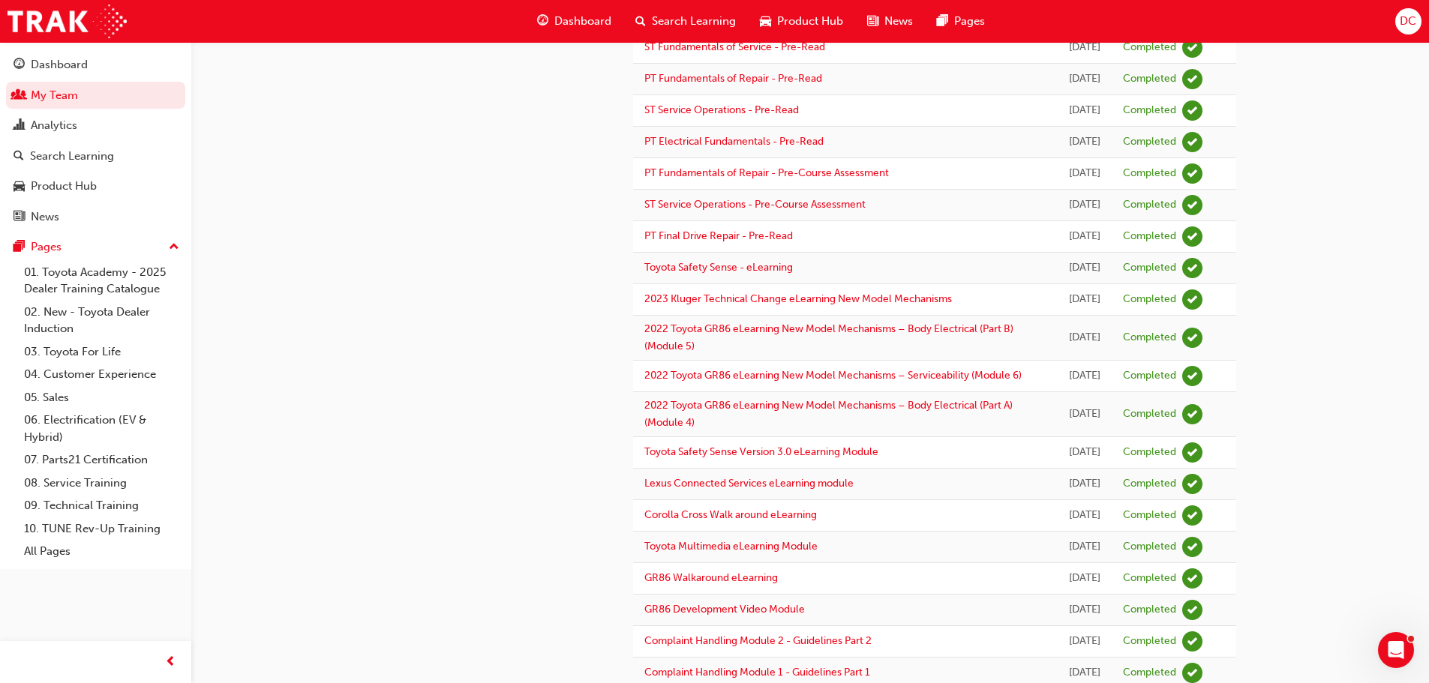
scroll to position [392, 0]
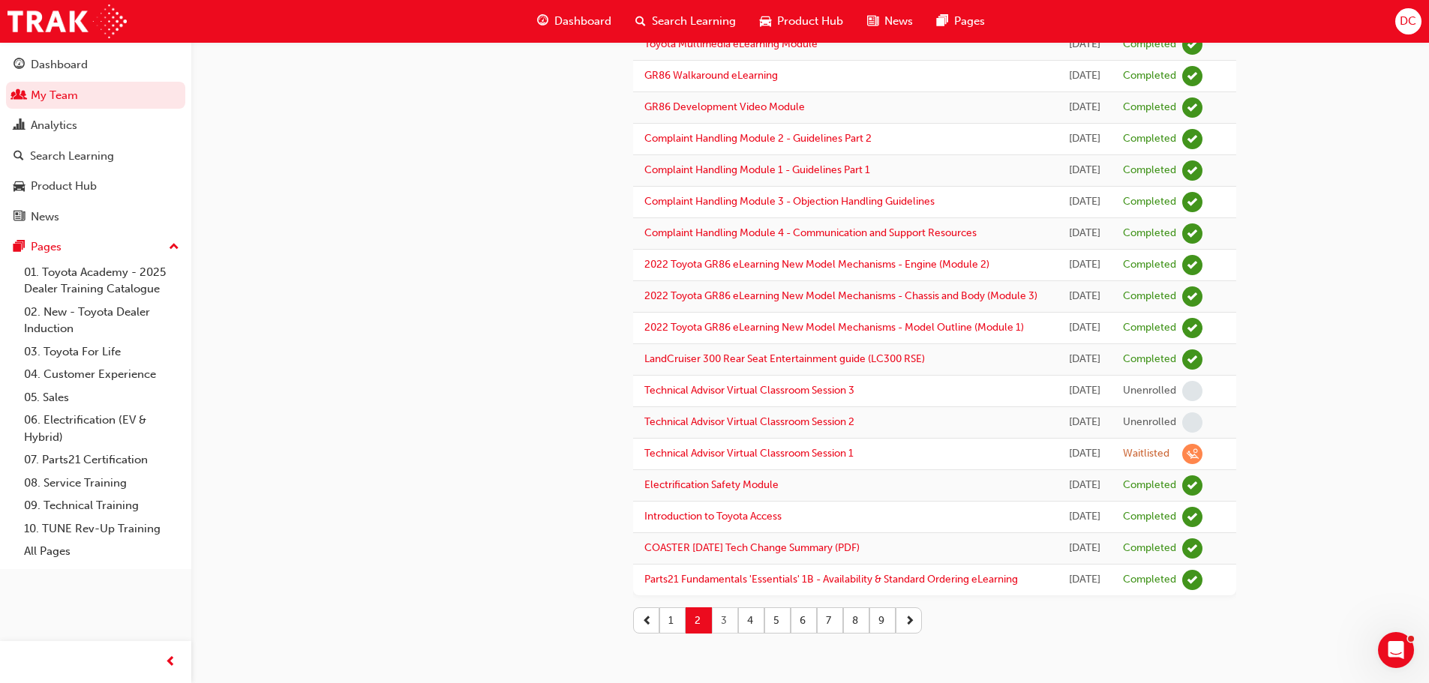
click at [726, 618] on button "3" at bounding box center [725, 621] width 26 height 26
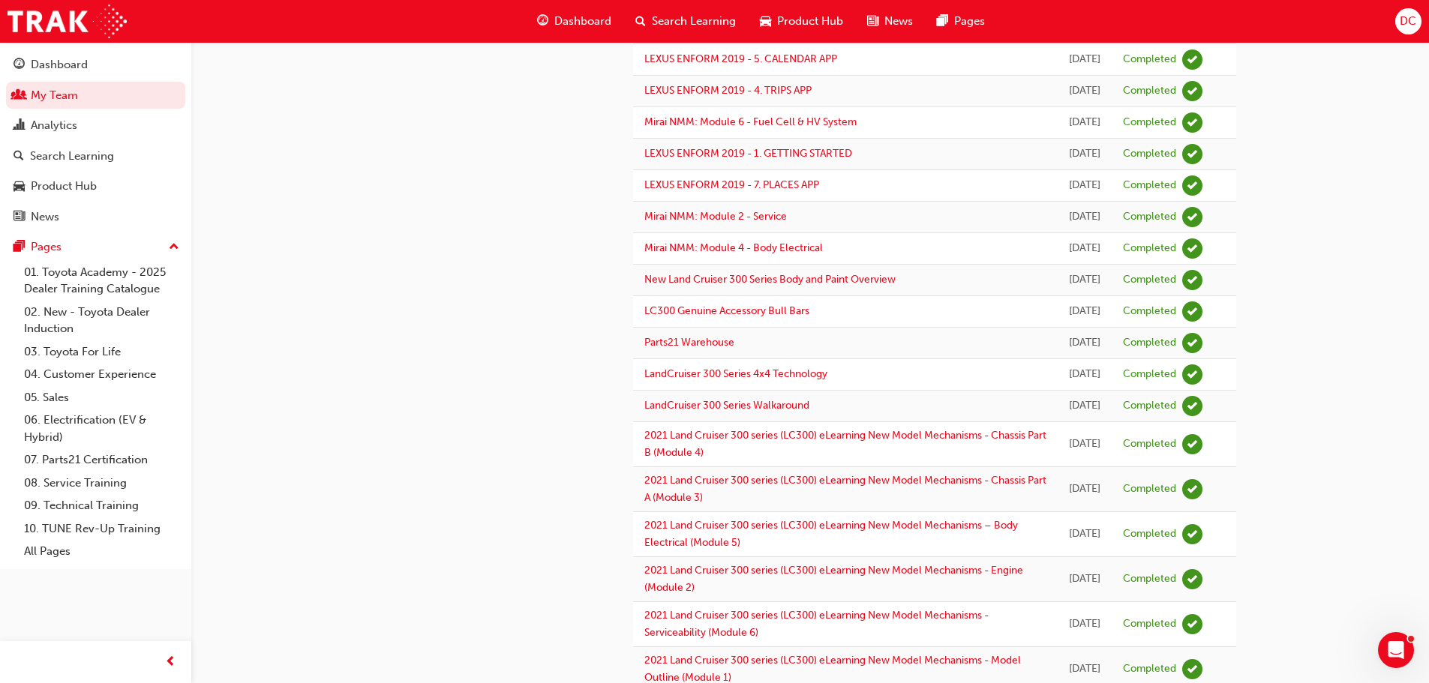
scroll to position [1200, 0]
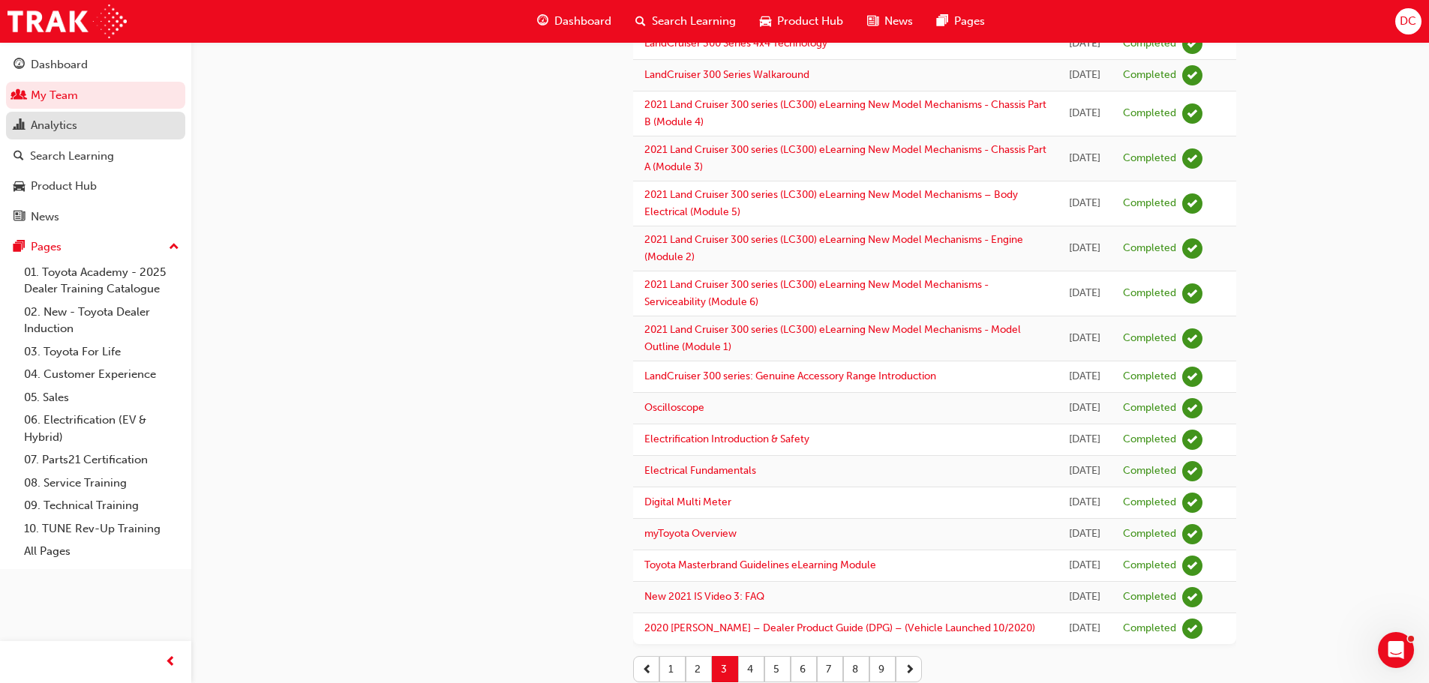
click at [98, 127] on div "Analytics" at bounding box center [96, 125] width 164 height 19
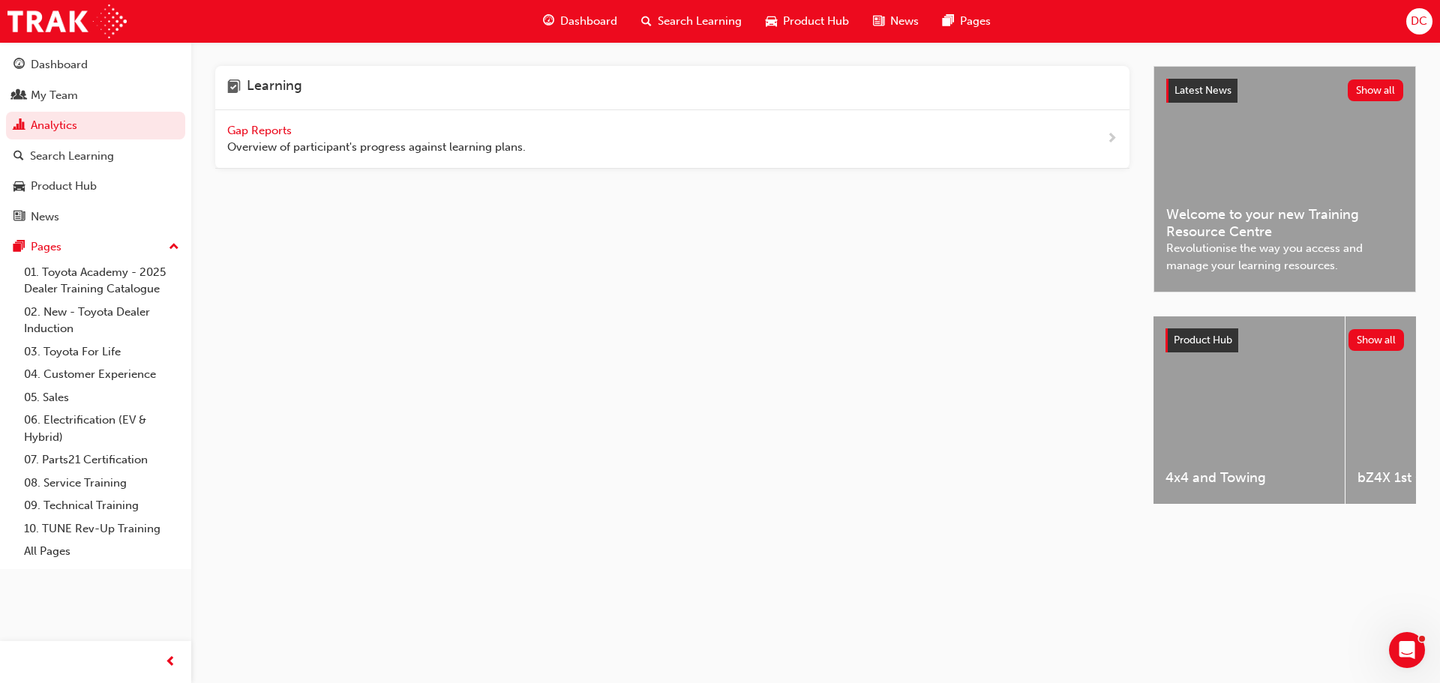
click at [281, 138] on div "Gap Reports Overview of participant's progress against learning plans." at bounding box center [376, 139] width 299 height 34
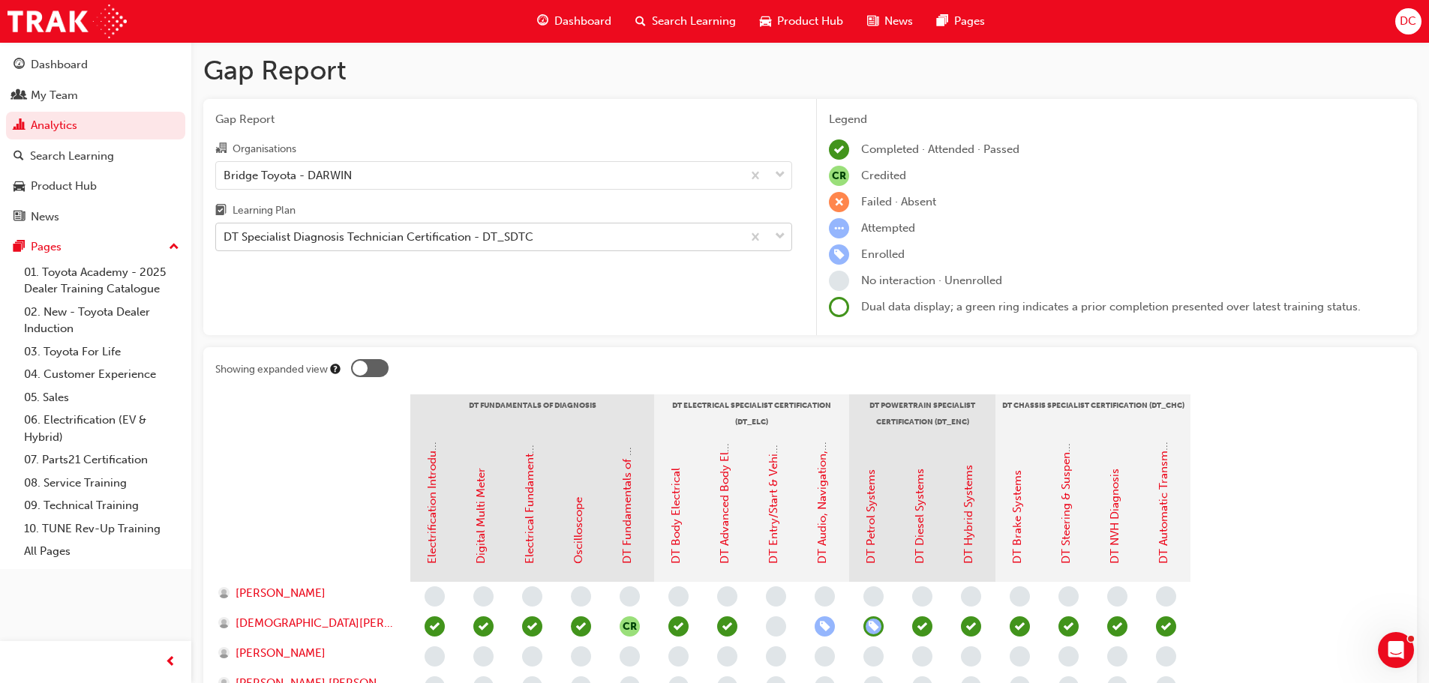
click at [324, 227] on div "DT Specialist Diagnosis Technician Certification - DT_SDTC" at bounding box center [479, 237] width 526 height 26
click at [225, 230] on input "Learning Plan DT Specialist Diagnosis Technician Certification - DT_SDTC" at bounding box center [225, 236] width 2 height 13
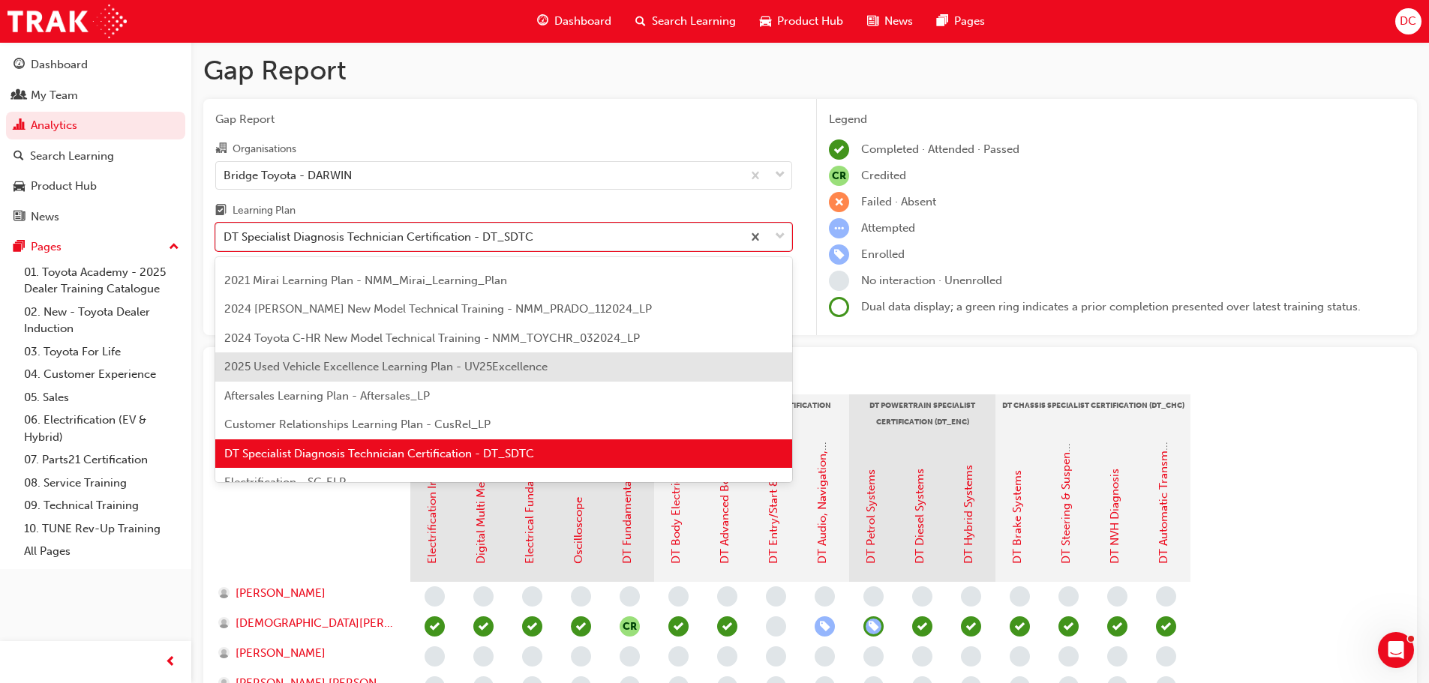
scroll to position [75, 0]
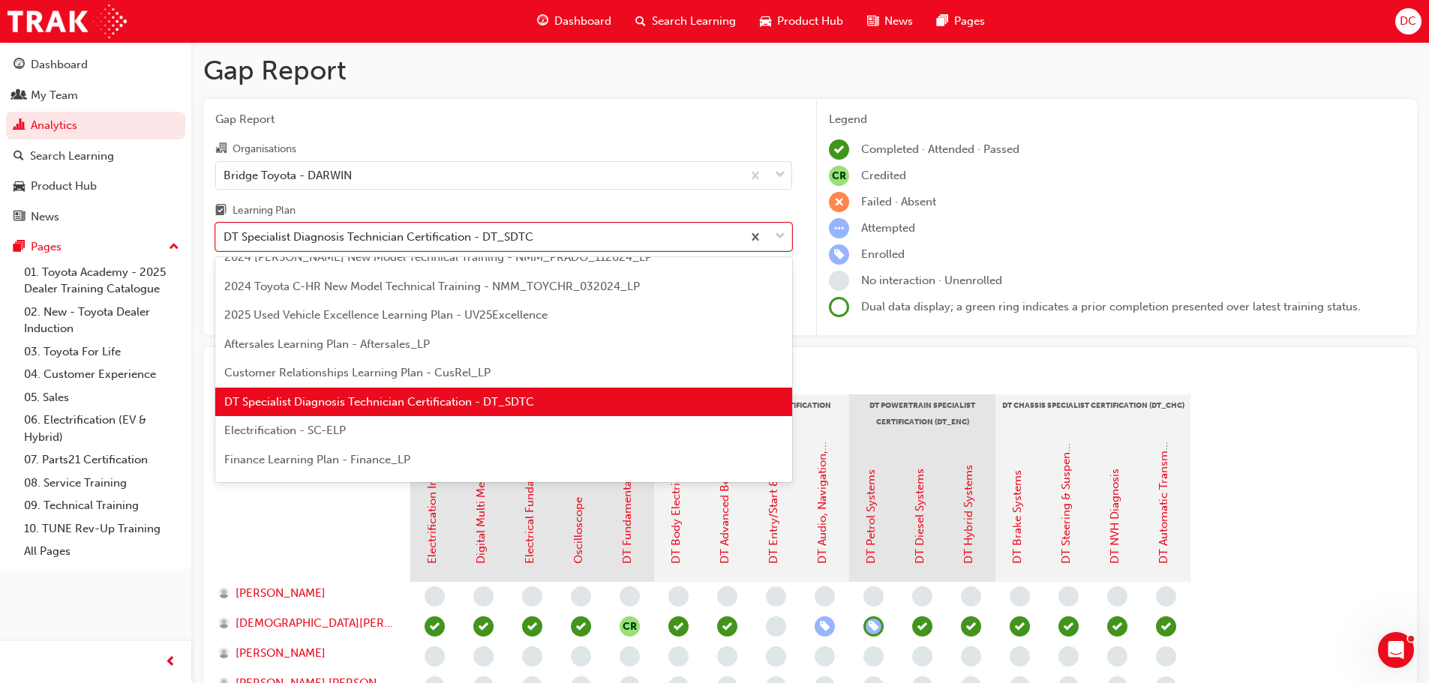
click at [455, 399] on span "DT Specialist Diagnosis Technician Certification - DT_SDTC" at bounding box center [379, 402] width 310 height 14
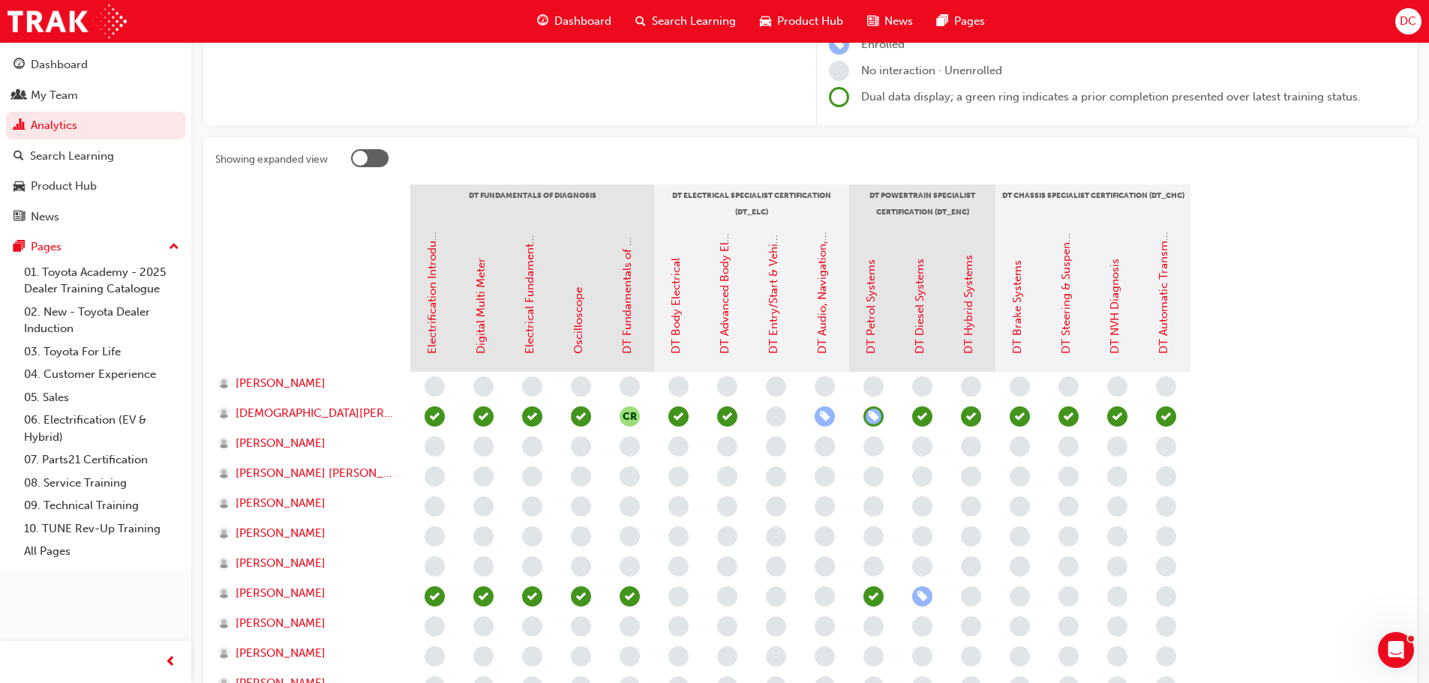
scroll to position [225, 0]
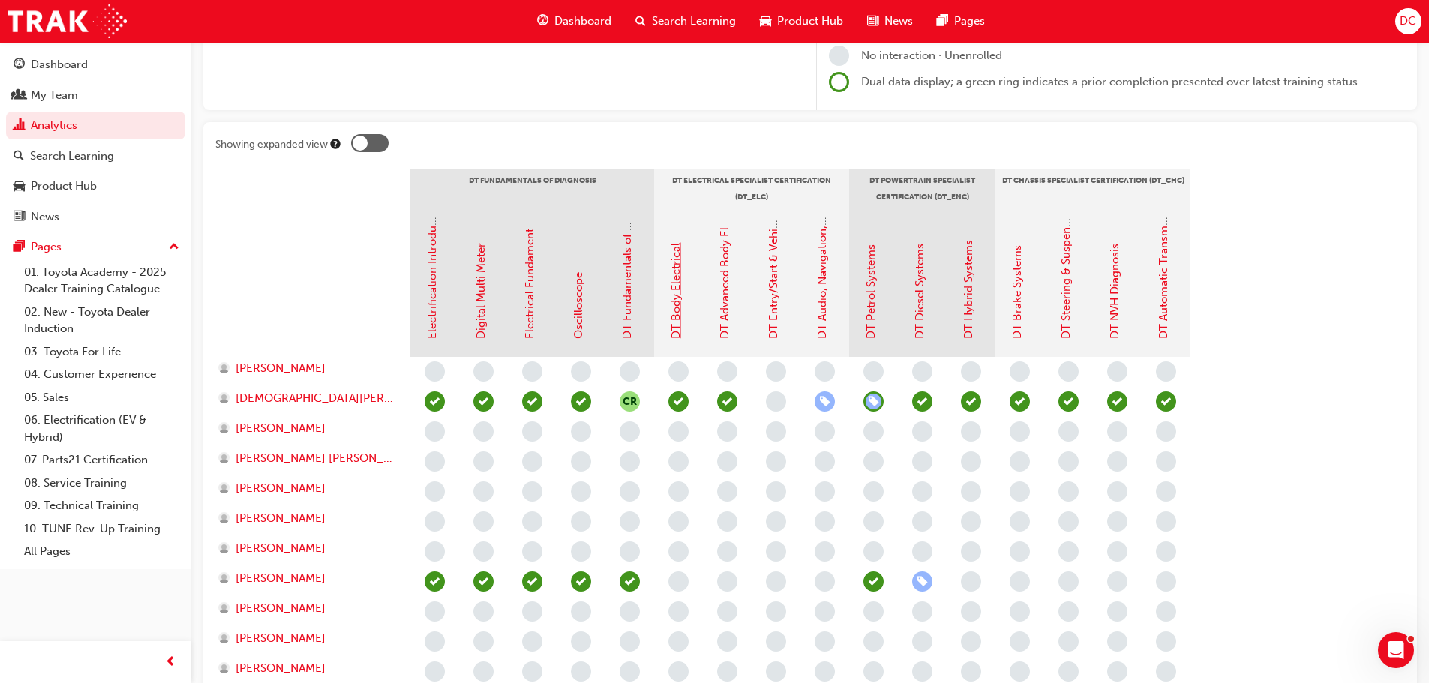
click at [677, 314] on link "DT Body Electrical" at bounding box center [676, 291] width 14 height 96
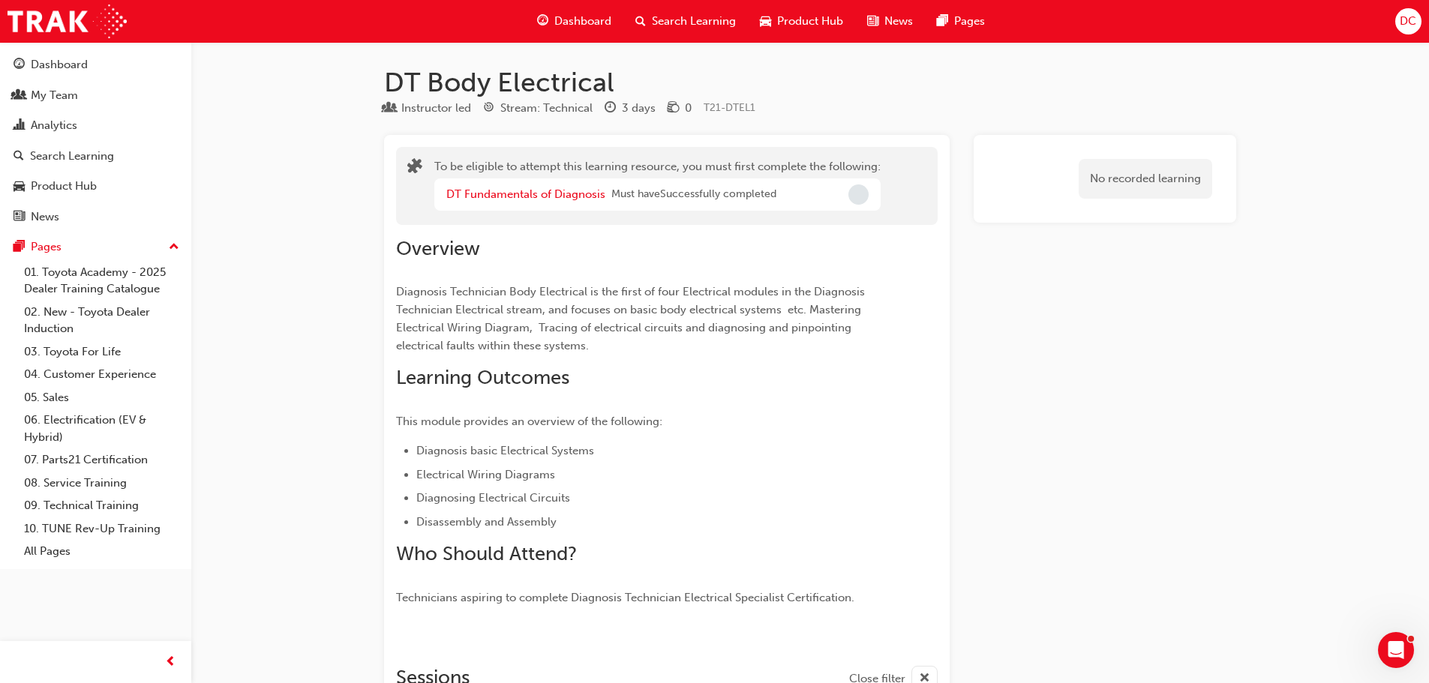
scroll to position [225, 0]
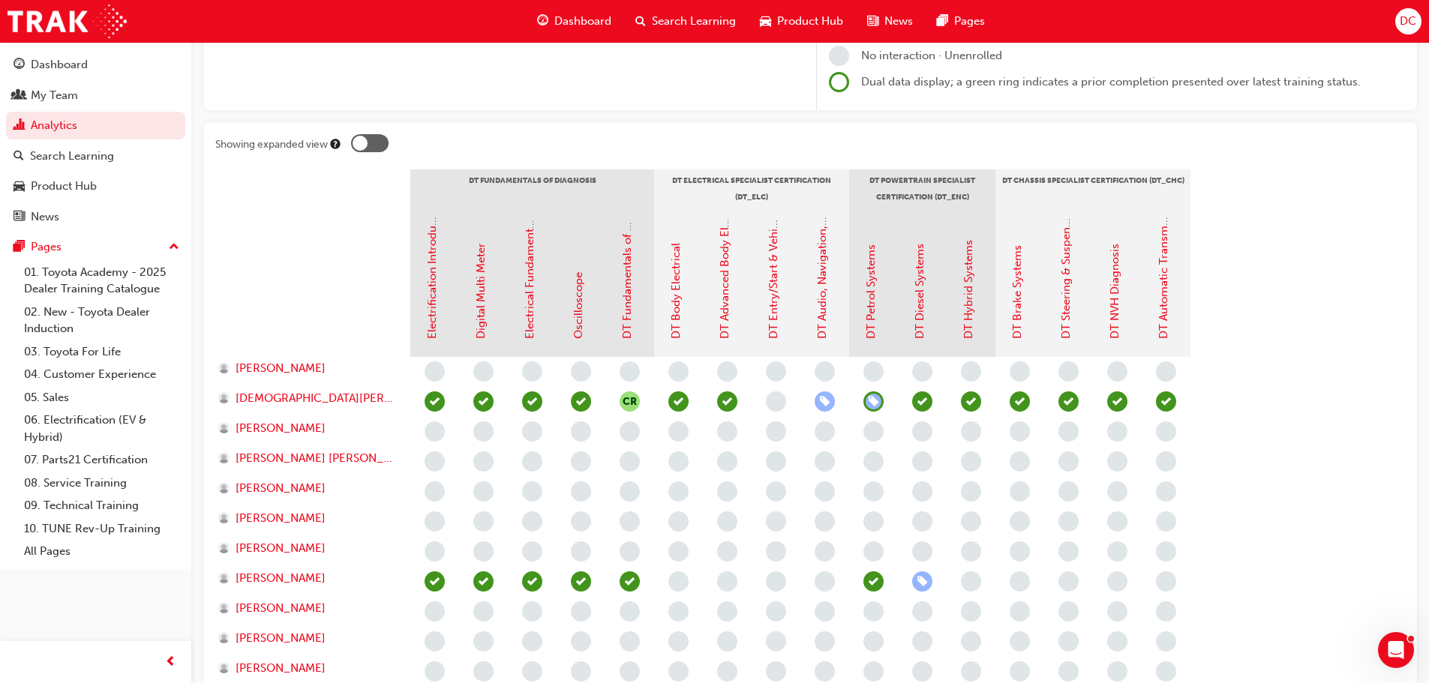
click at [972, 398] on span "learningRecordVerb_ATTEND-icon" at bounding box center [971, 402] width 20 height 20
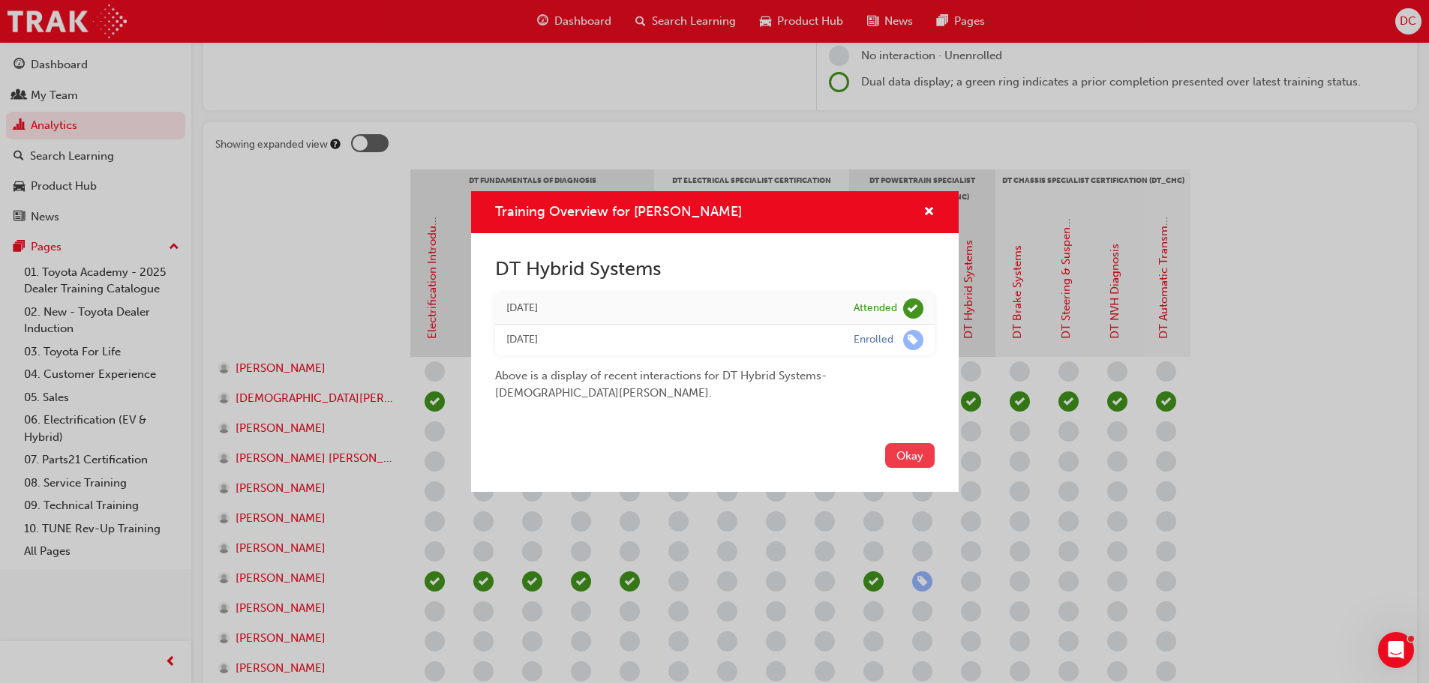
click at [910, 455] on button "Okay" at bounding box center [910, 455] width 50 height 25
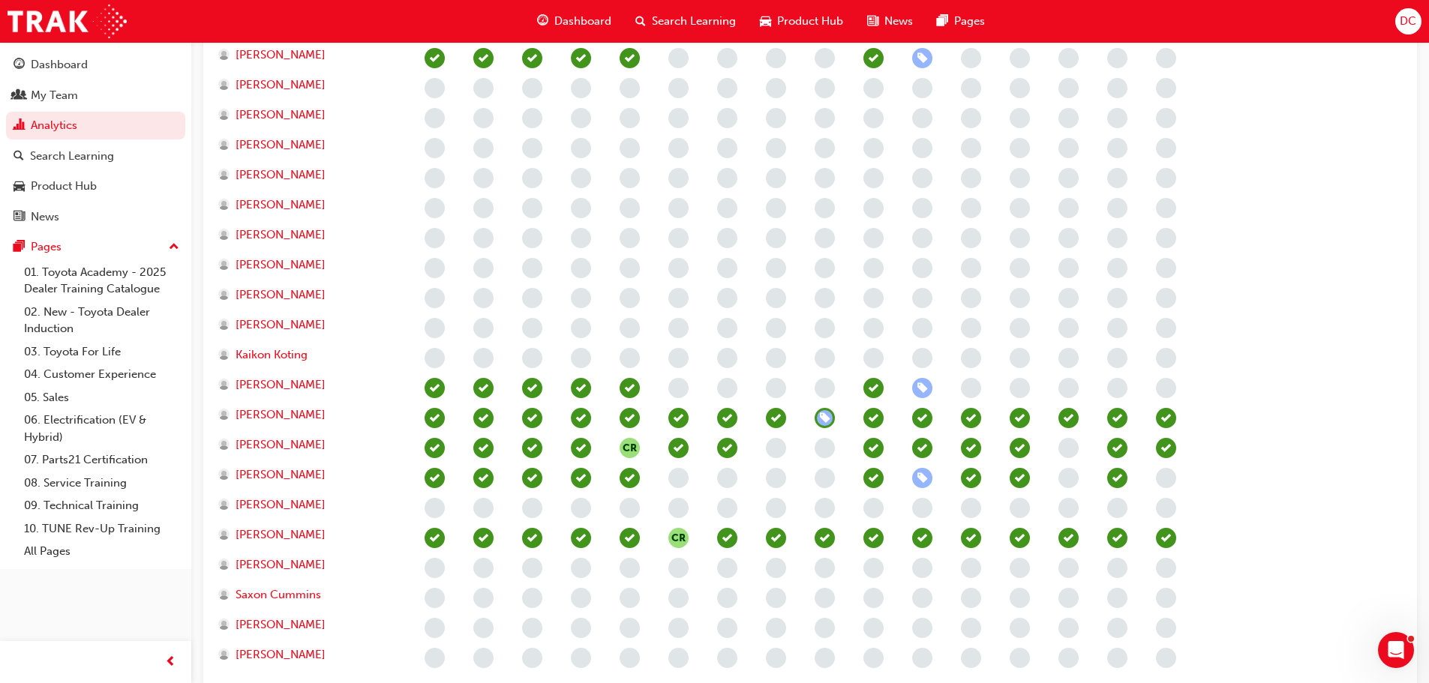
scroll to position [750, 0]
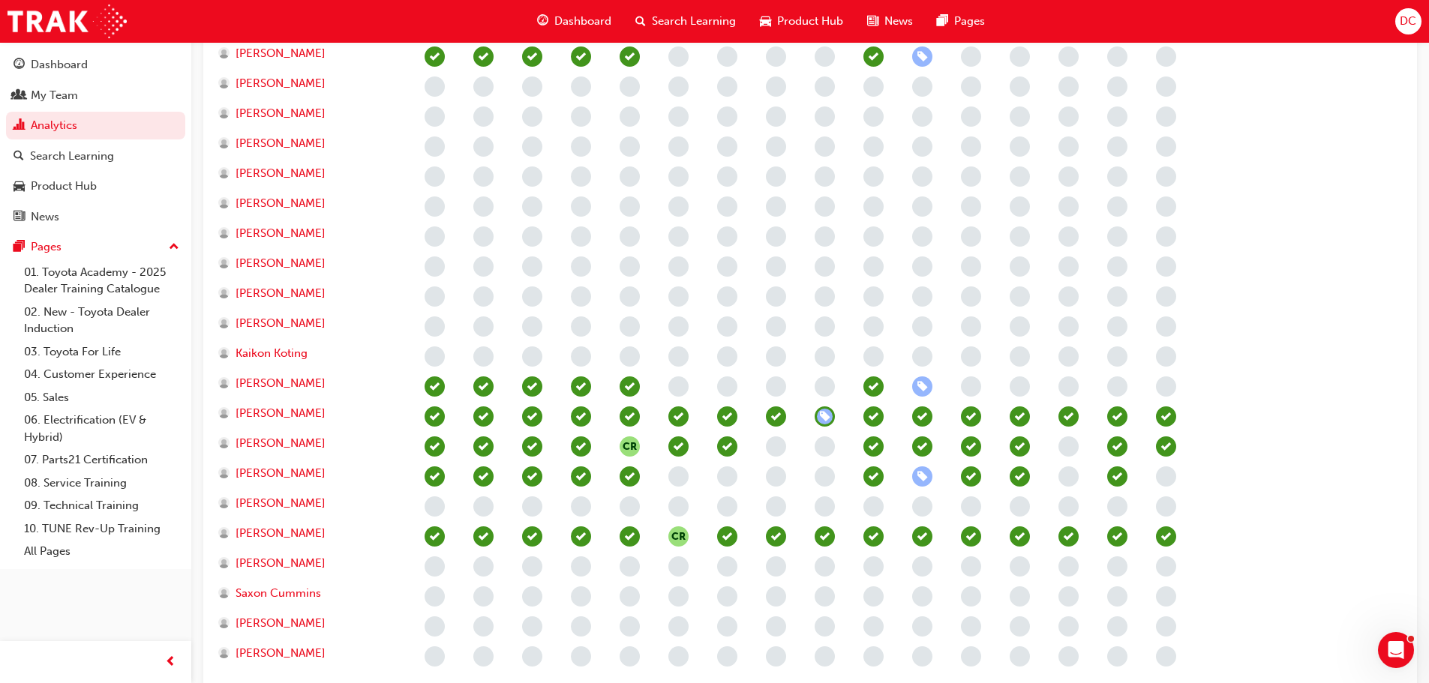
click at [970, 422] on span "learningRecordVerb_ATTEND-icon" at bounding box center [971, 417] width 20 height 20
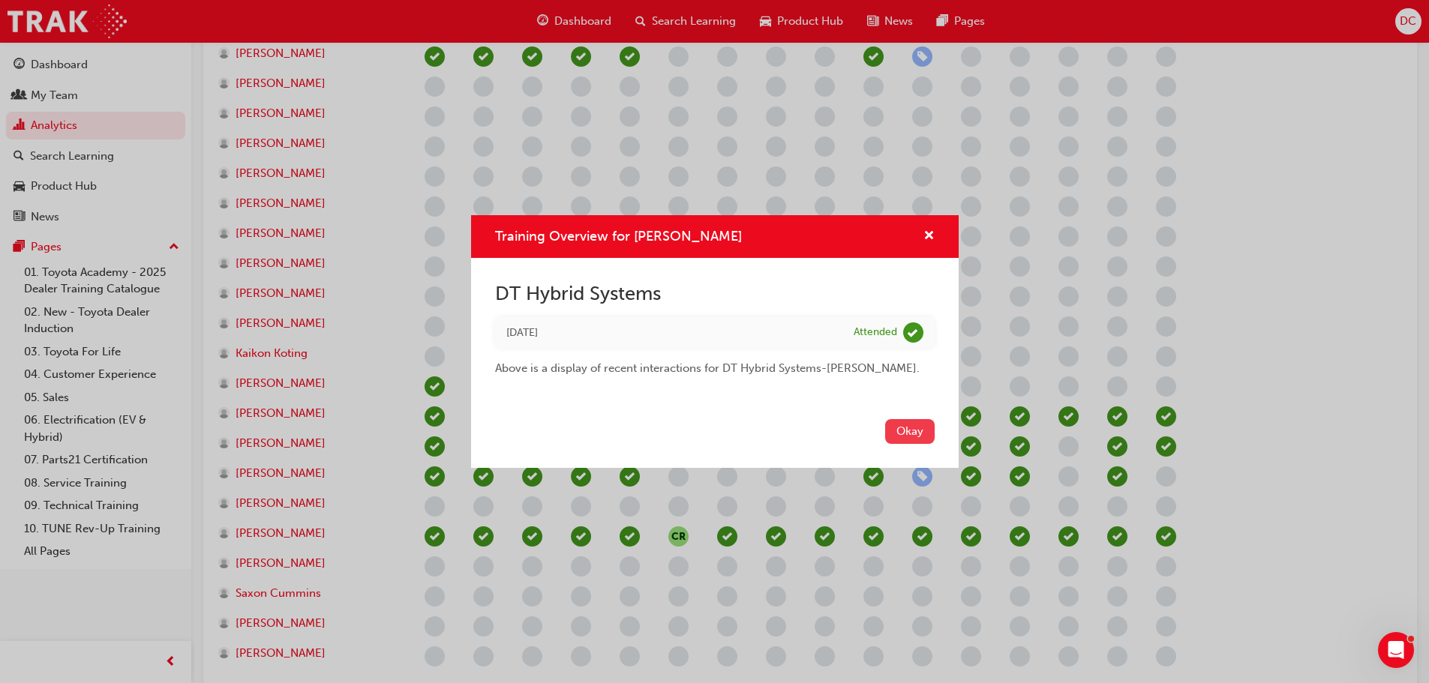
click at [885, 431] on button "Okay" at bounding box center [910, 431] width 50 height 25
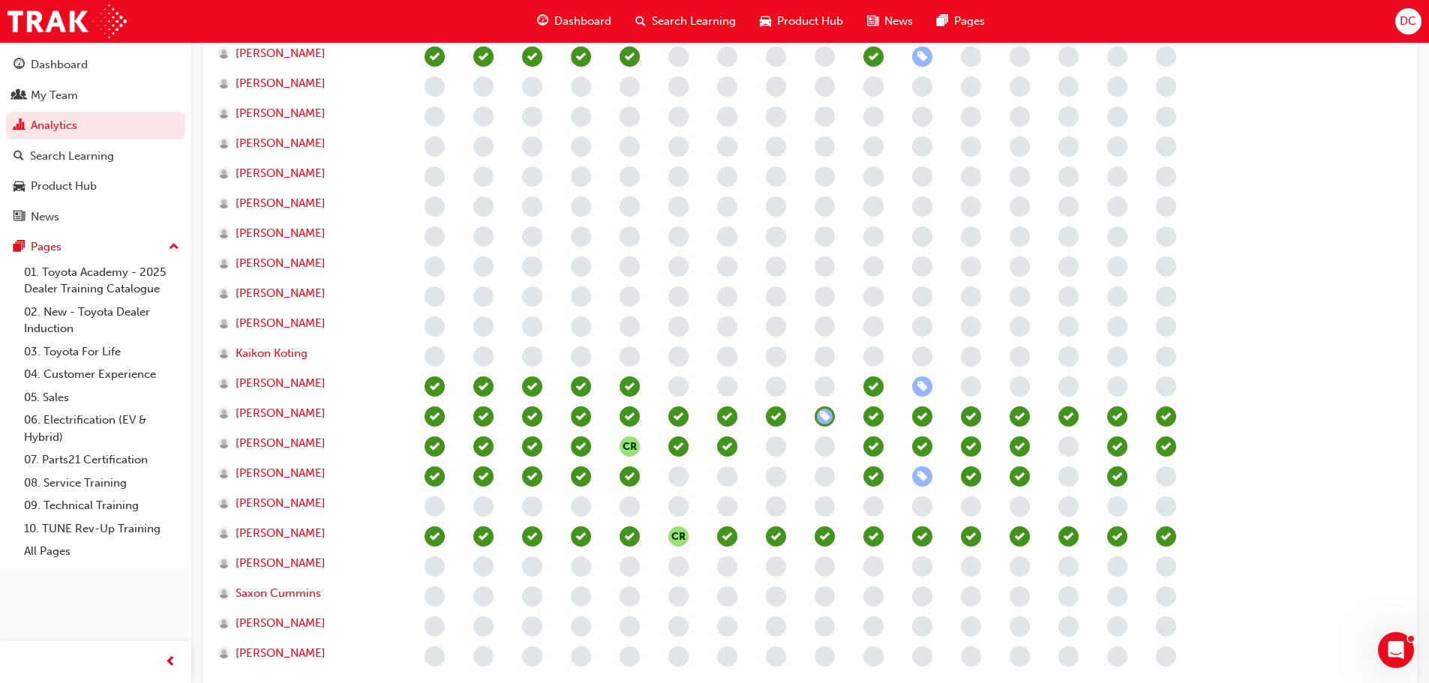
click at [972, 445] on span "learningRecordVerb_ATTEND-icon" at bounding box center [971, 447] width 20 height 20
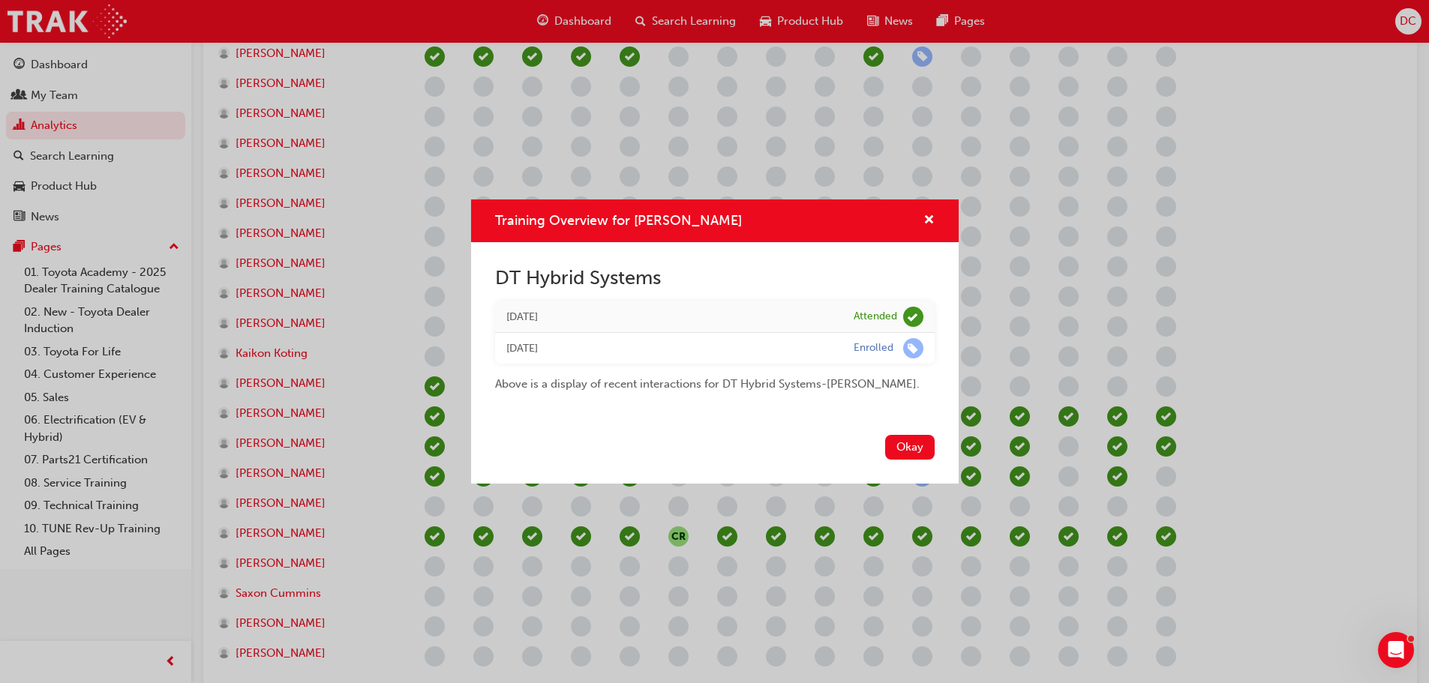
click at [909, 455] on button "Okay" at bounding box center [910, 447] width 50 height 25
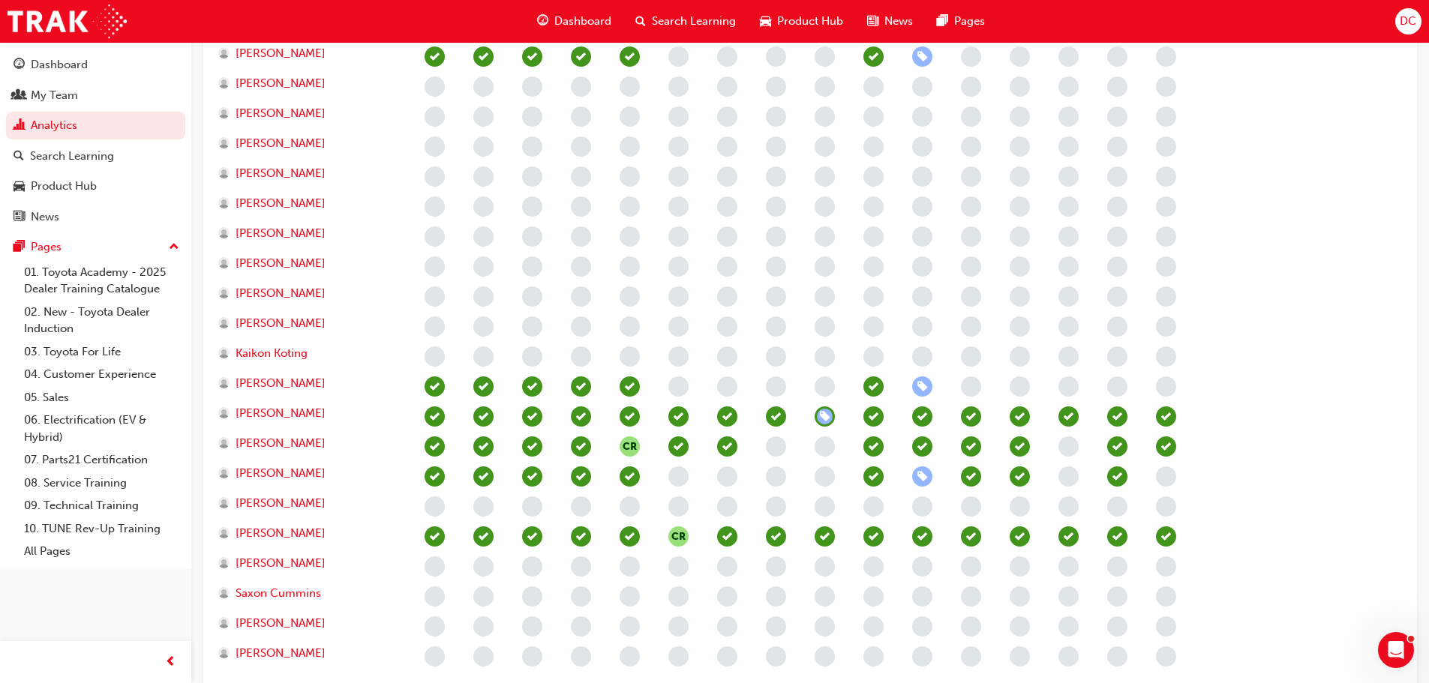
click at [1026, 482] on span "learningRecordVerb_ATTEND-icon" at bounding box center [1020, 477] width 20 height 20
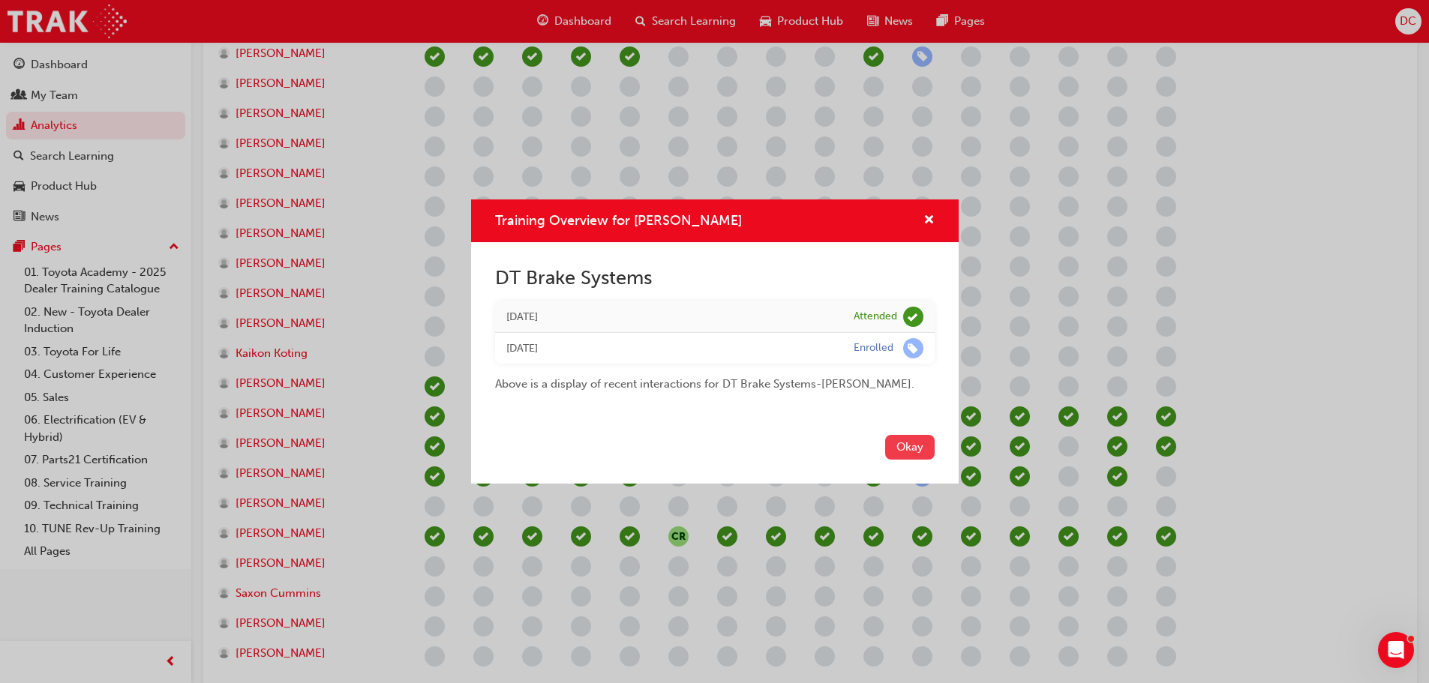
click at [911, 446] on button "Okay" at bounding box center [910, 447] width 50 height 25
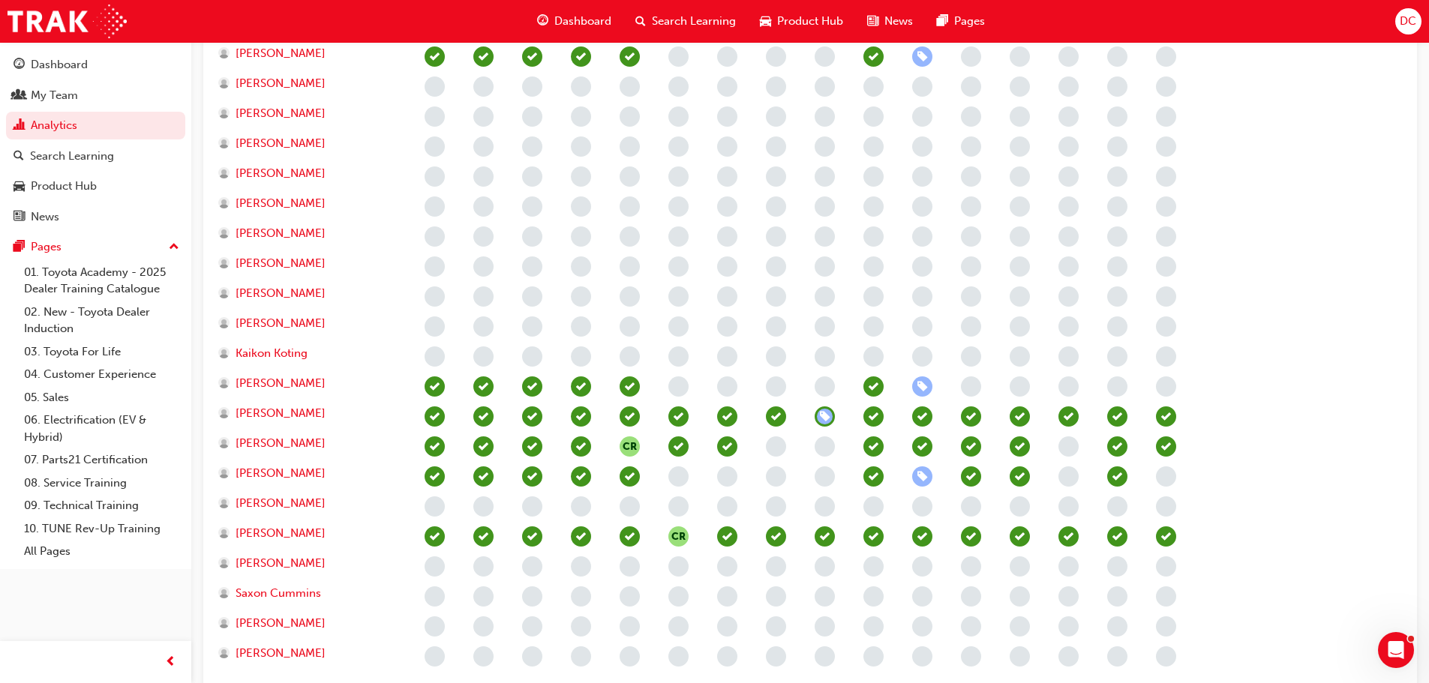
click at [976, 470] on span "learningRecordVerb_ATTEND-icon" at bounding box center [971, 477] width 20 height 20
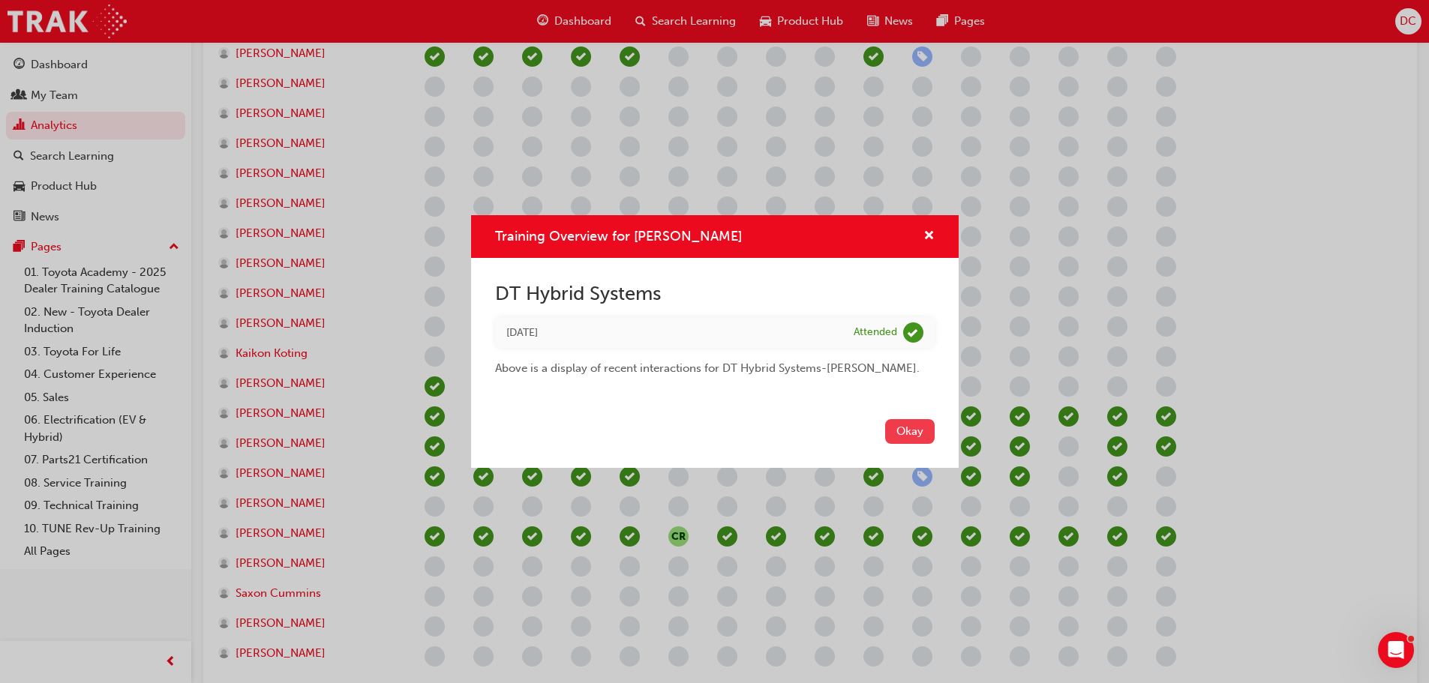
click at [908, 426] on button "Okay" at bounding box center [910, 431] width 50 height 25
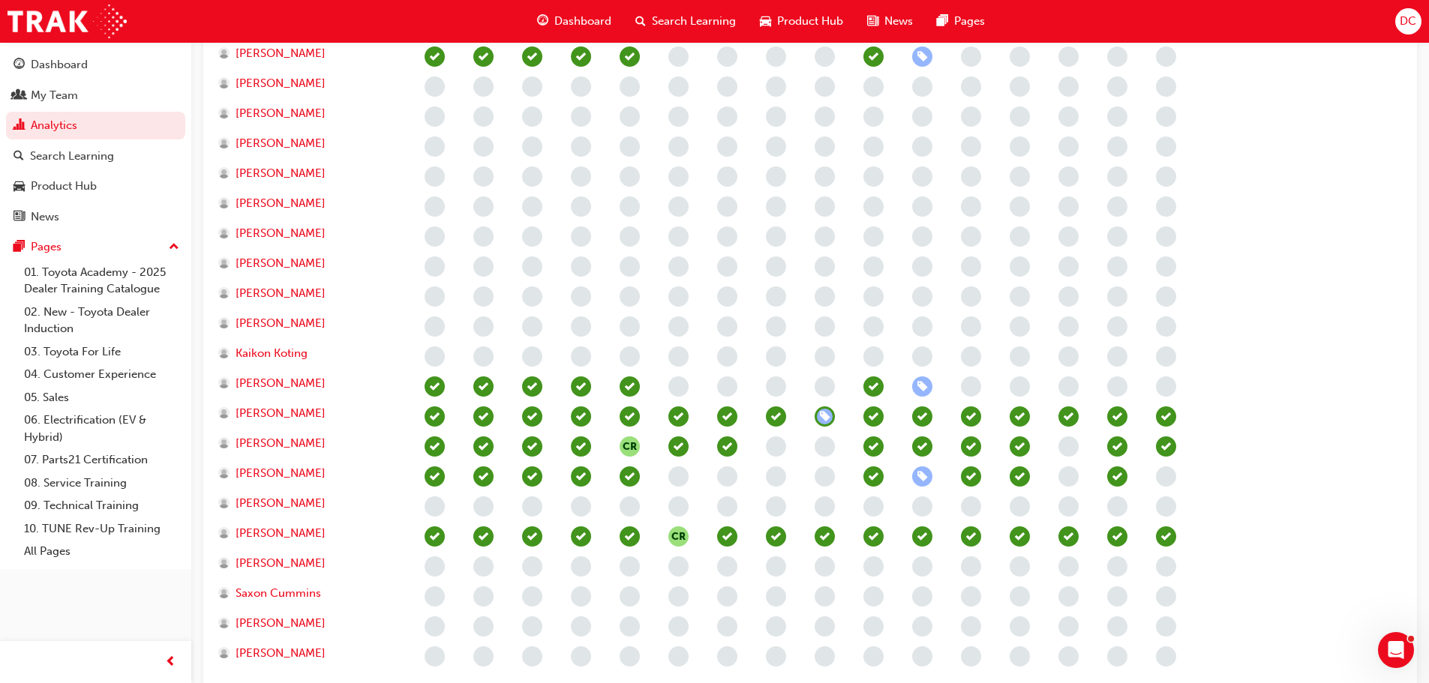
click at [972, 539] on span "learningRecordVerb_ATTEND-icon" at bounding box center [971, 537] width 20 height 20
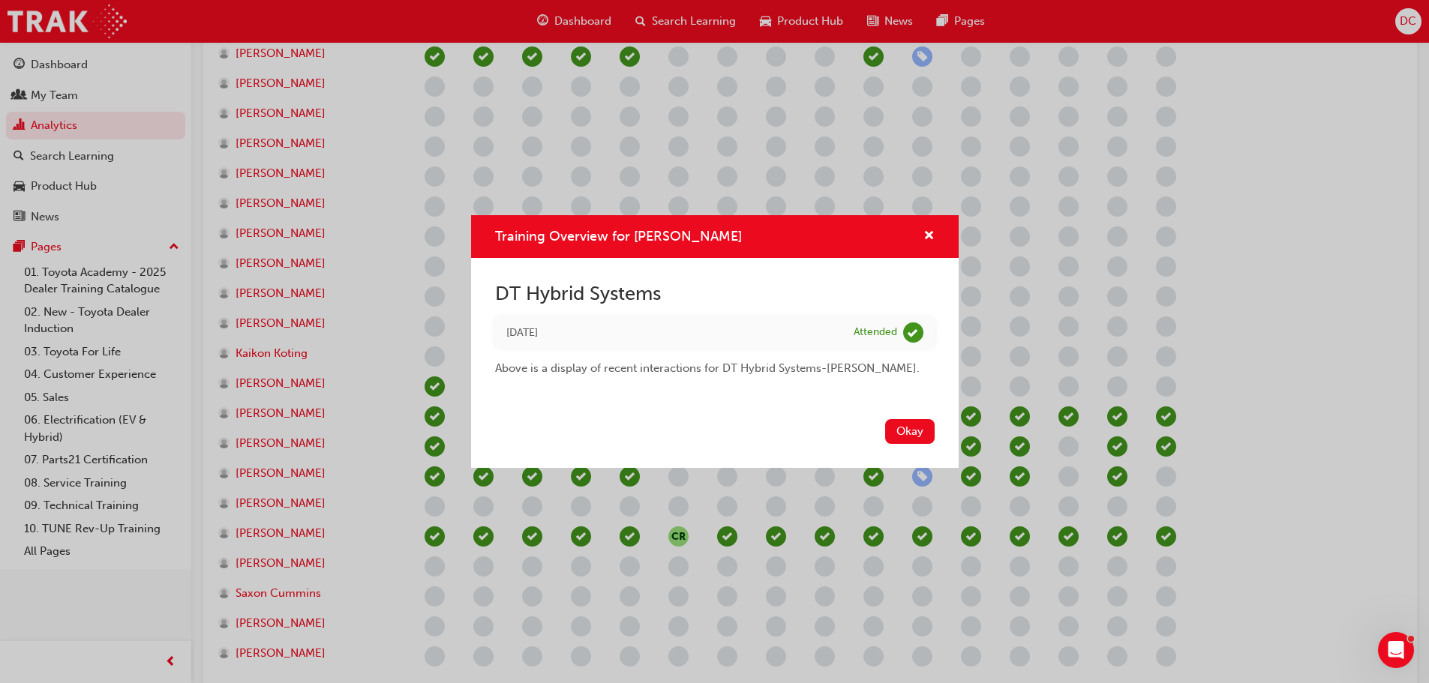
click at [901, 428] on button "Okay" at bounding box center [910, 431] width 50 height 25
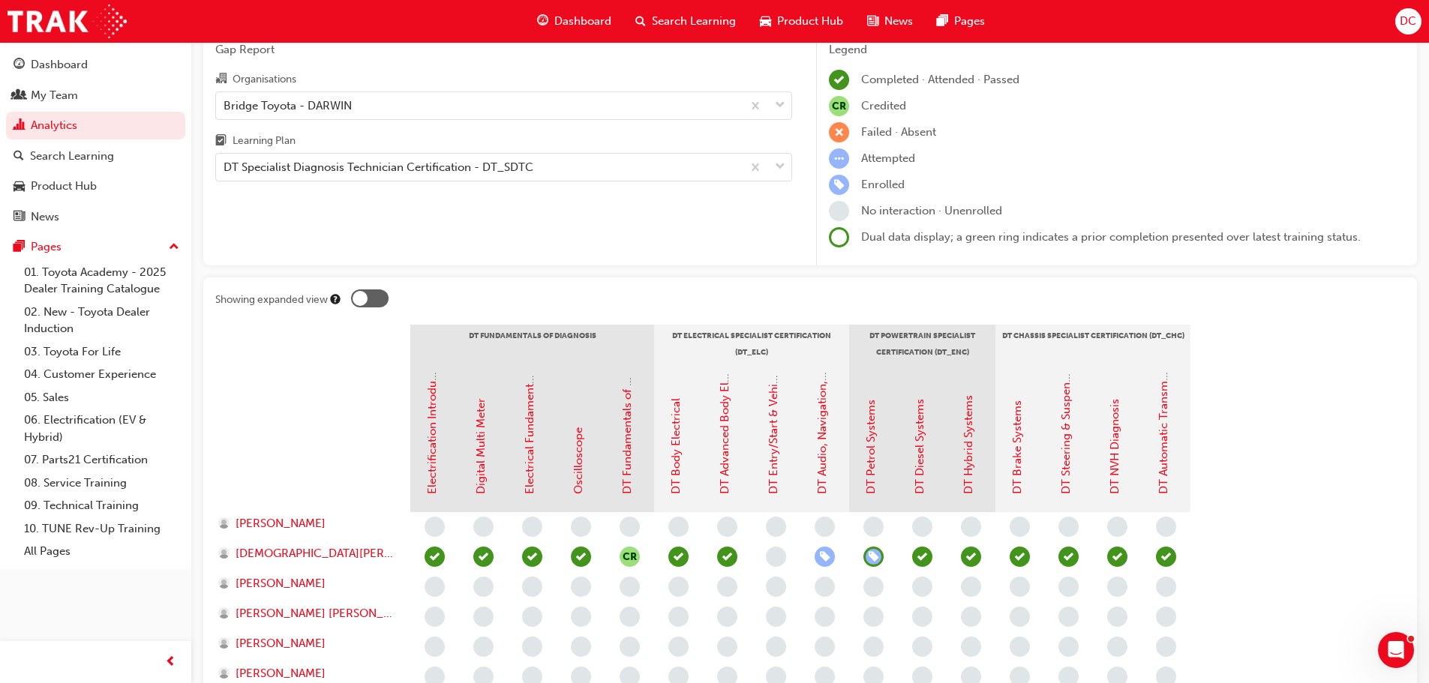
scroll to position [0, 0]
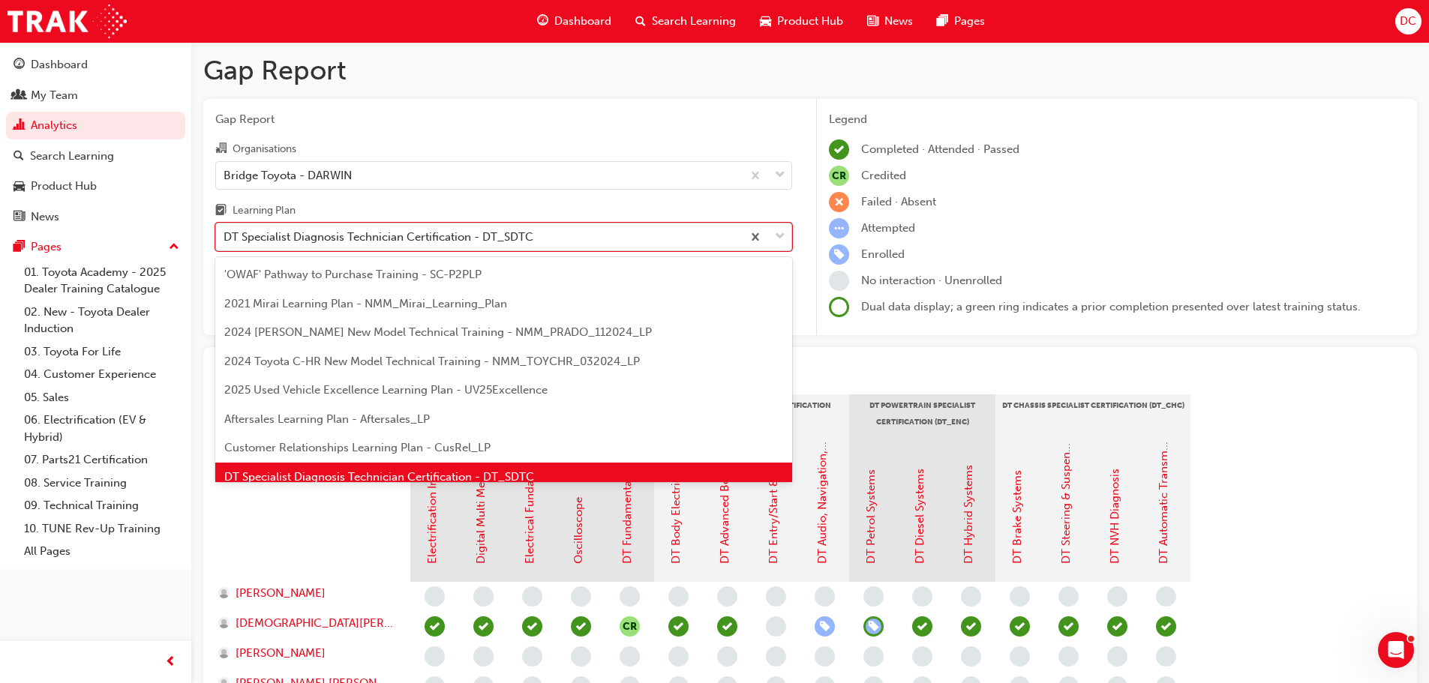
click at [356, 242] on div "DT Specialist Diagnosis Technician Certification - DT_SDTC" at bounding box center [379, 237] width 310 height 17
click at [225, 242] on input "Learning Plan option DT Specialist Diagnosis Technician Certification - DT_SDTC…" at bounding box center [225, 236] width 2 height 13
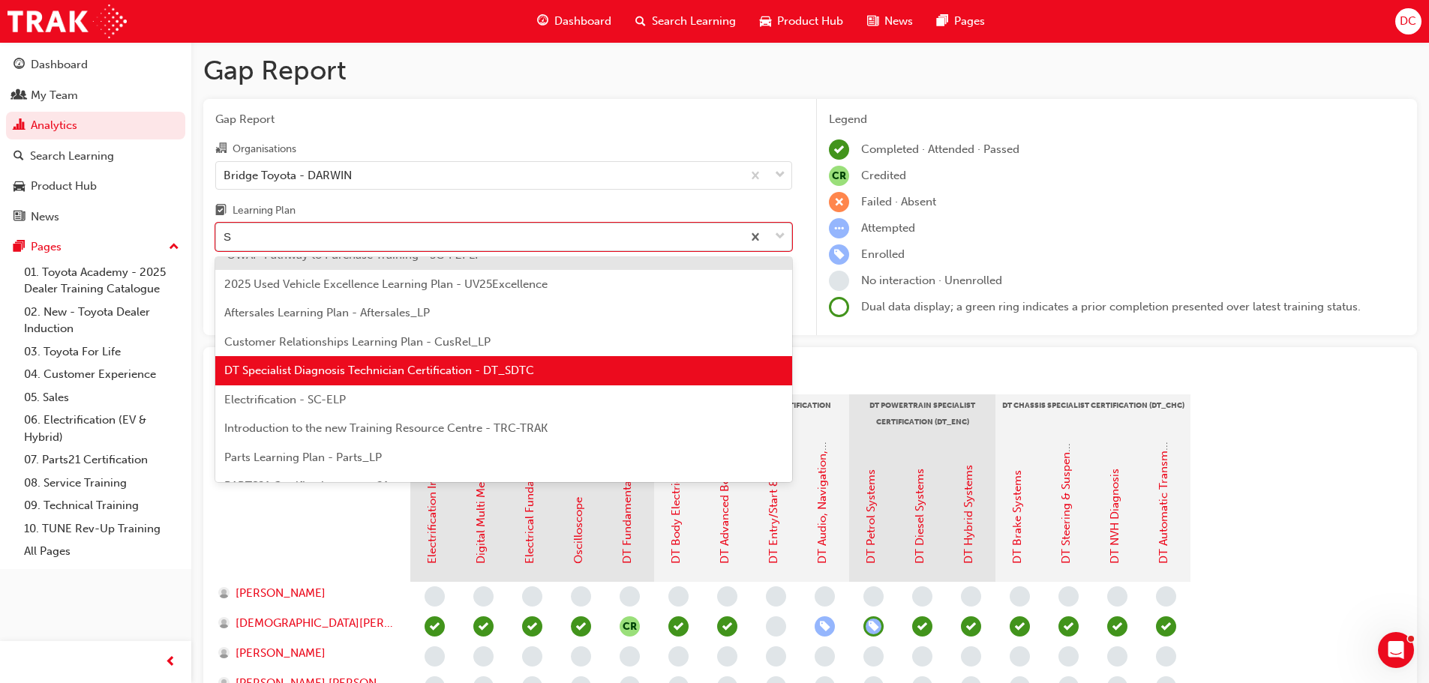
type input "ST"
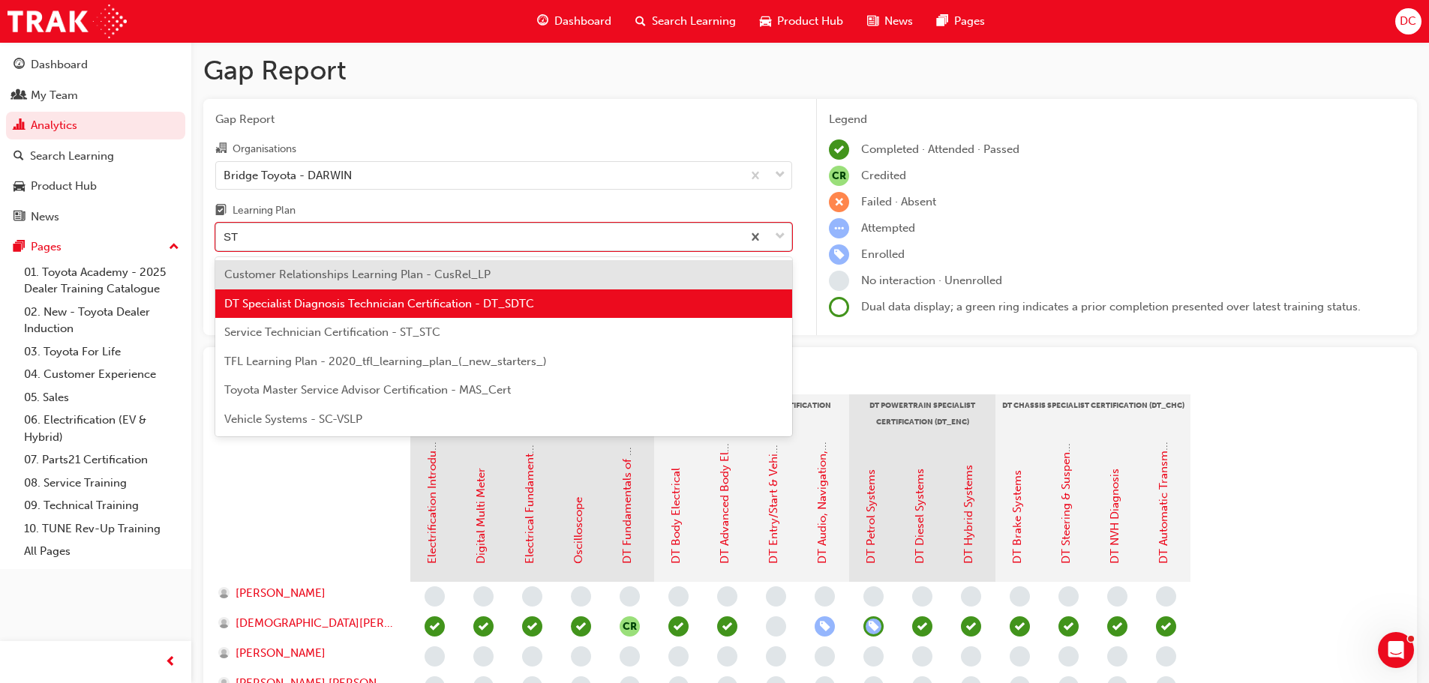
scroll to position [0, 0]
click at [373, 326] on span "Service Technician Certification - ST_STC" at bounding box center [332, 333] width 216 height 14
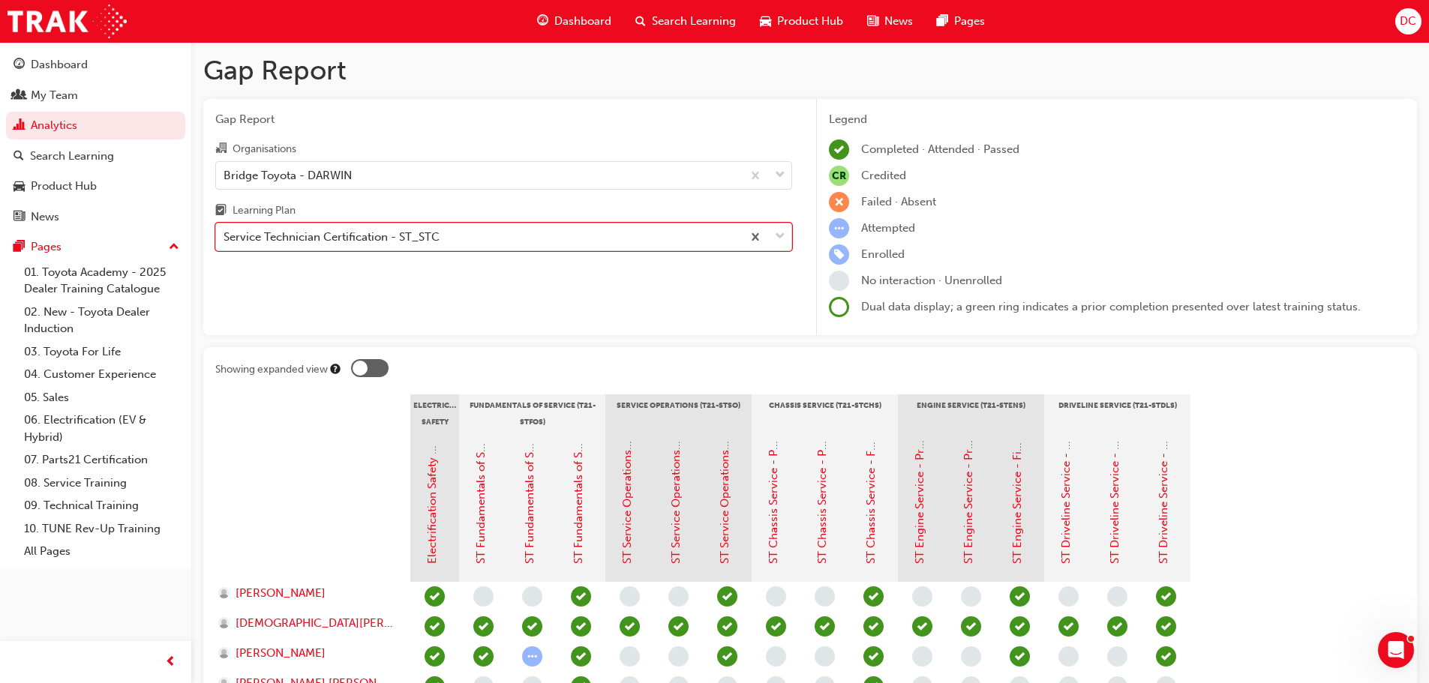
click at [401, 246] on div "Service Technician Certification - ST_STC" at bounding box center [479, 237] width 526 height 26
click at [225, 243] on input "Learning Plan option Service Technician Certification - ST_STC, selected. 0 res…" at bounding box center [225, 236] width 2 height 13
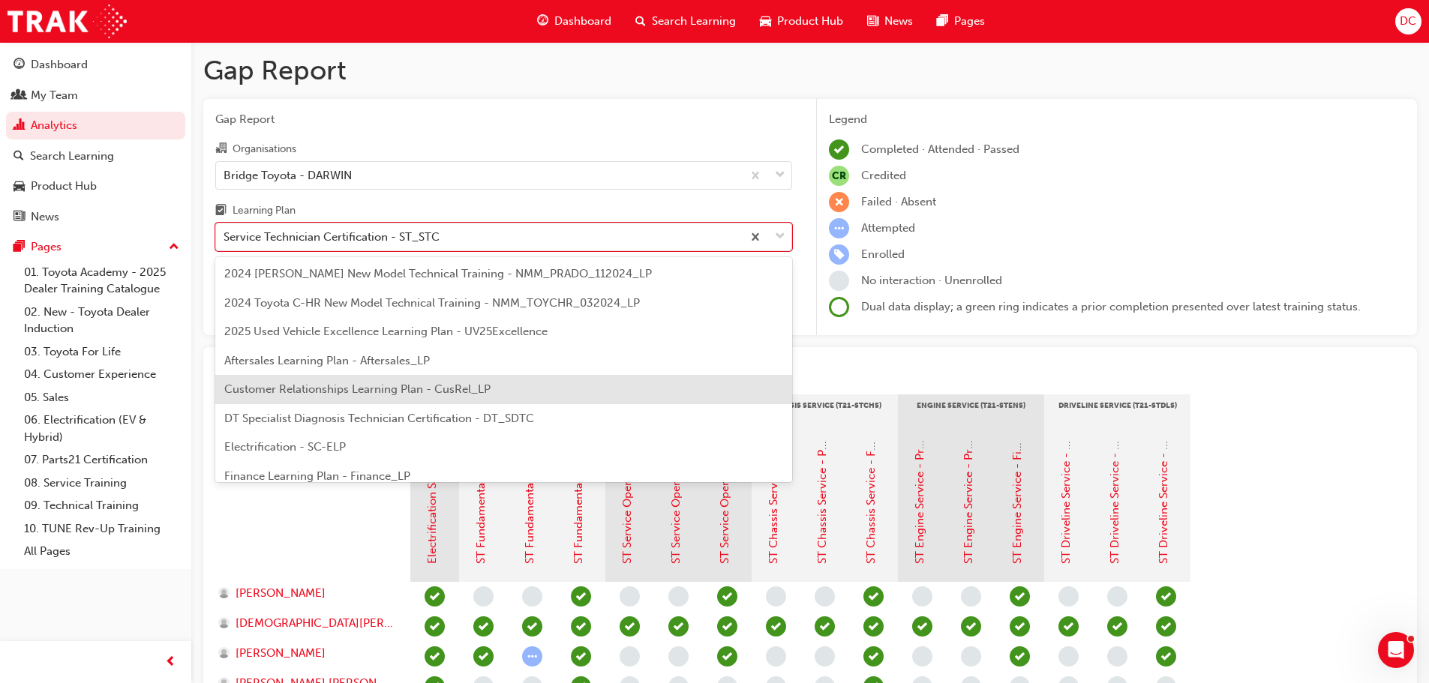
scroll to position [75, 0]
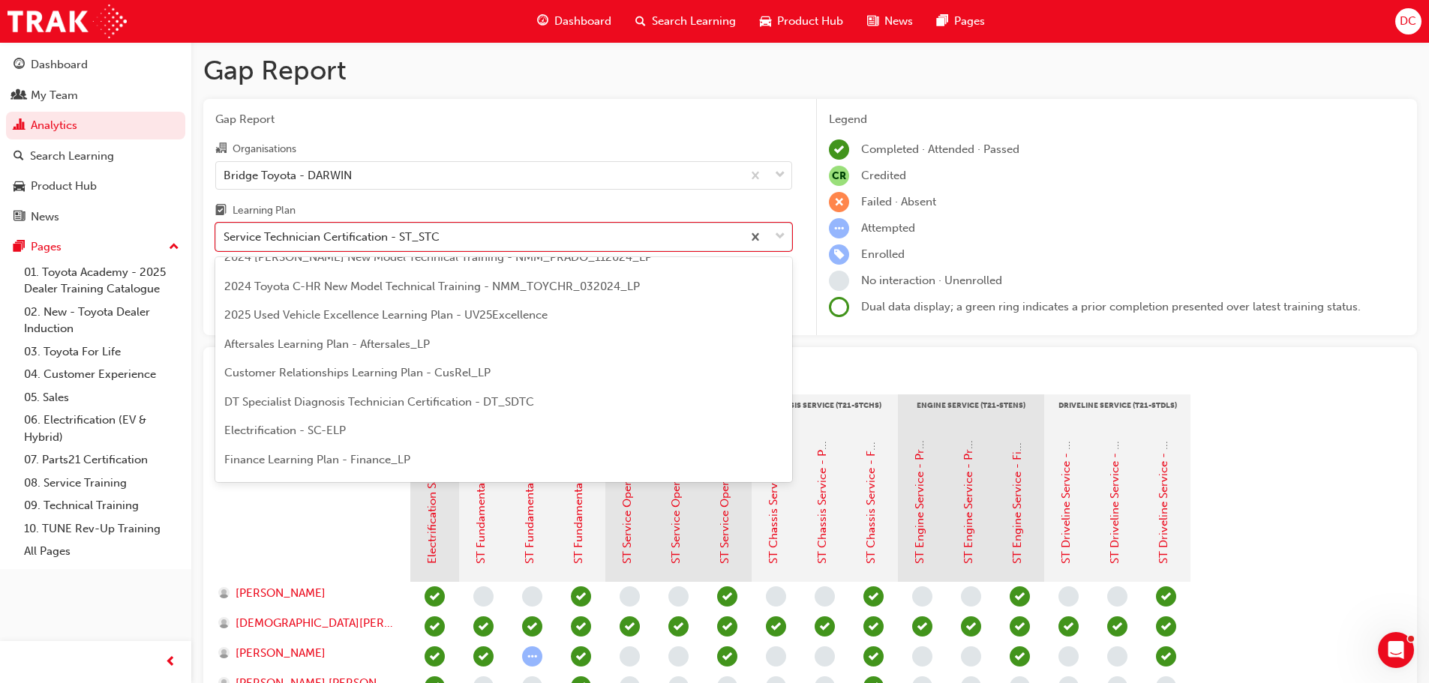
click at [356, 429] on div "Electrification - SC-ELP" at bounding box center [503, 430] width 577 height 29
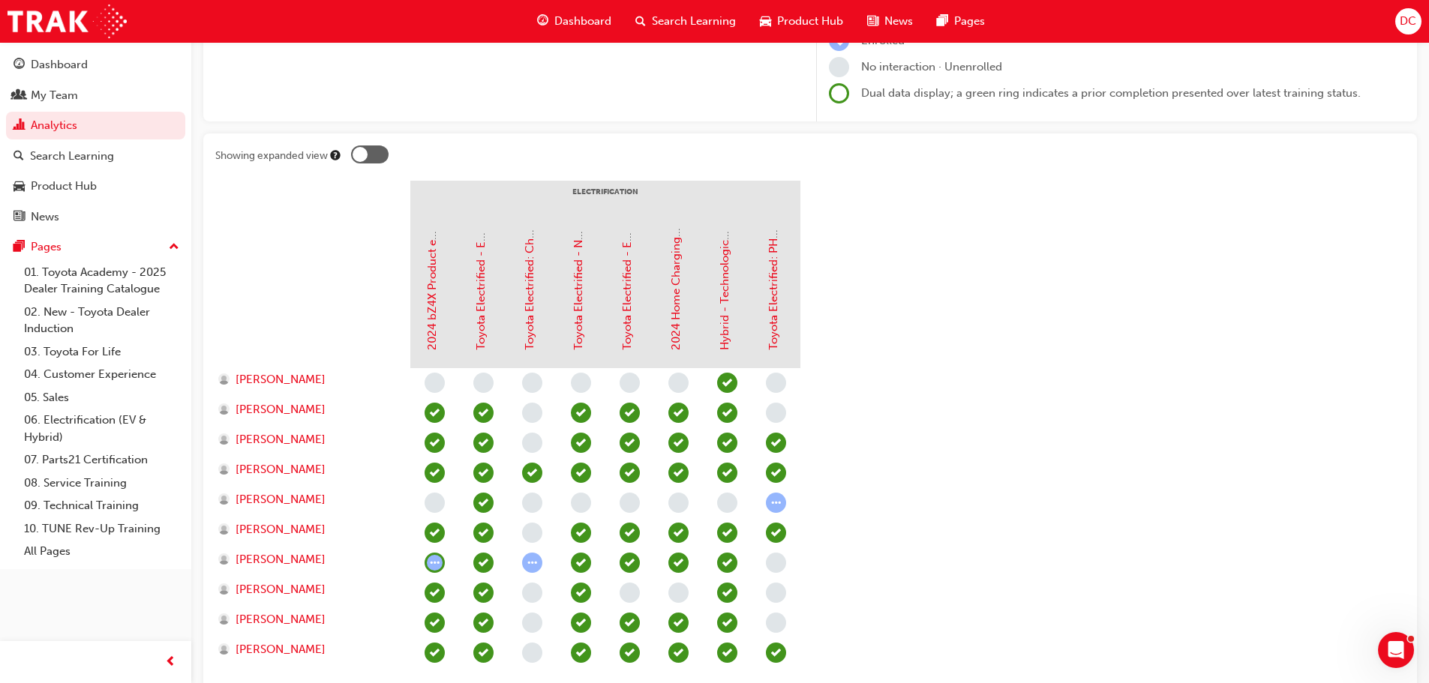
scroll to position [25, 0]
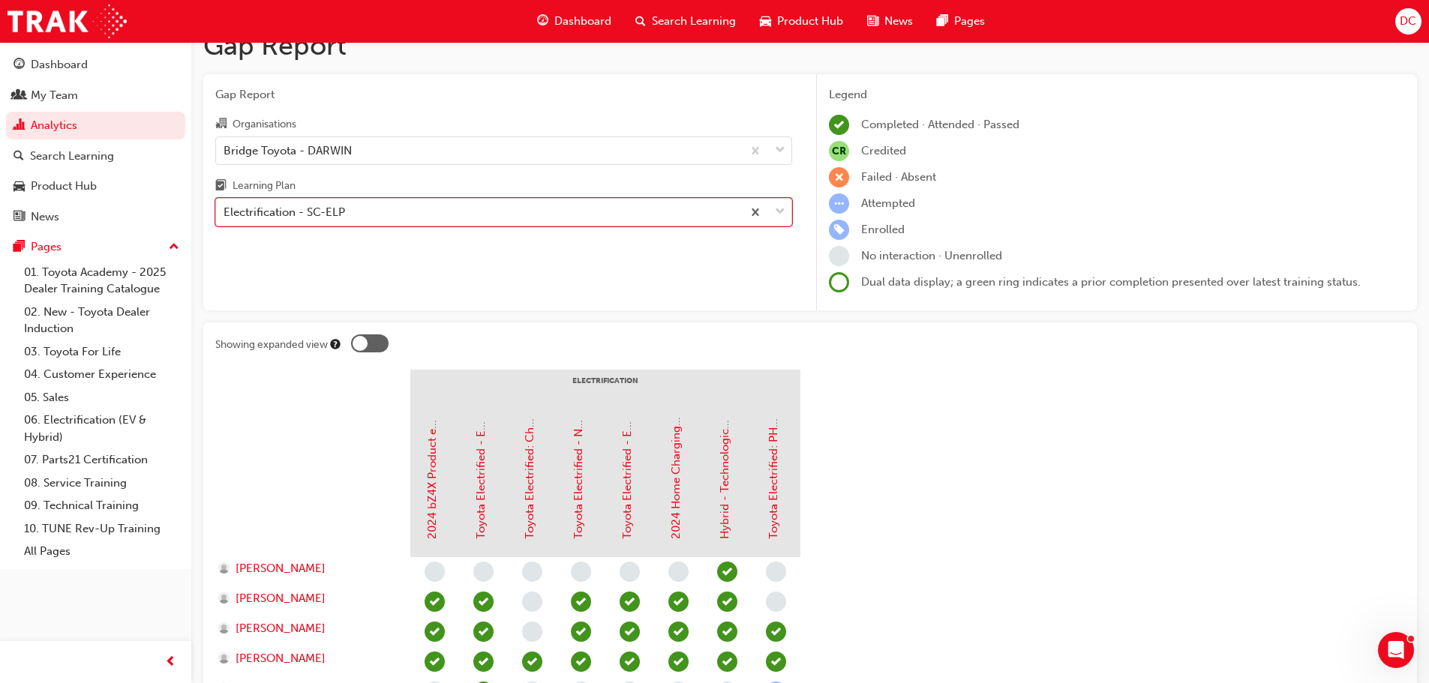
click at [468, 219] on div "Electrification - SC-ELP" at bounding box center [479, 213] width 526 height 26
click at [225, 218] on input "Learning Plan option Electrification - SC-ELP, selected. 0 results available. S…" at bounding box center [225, 212] width 2 height 13
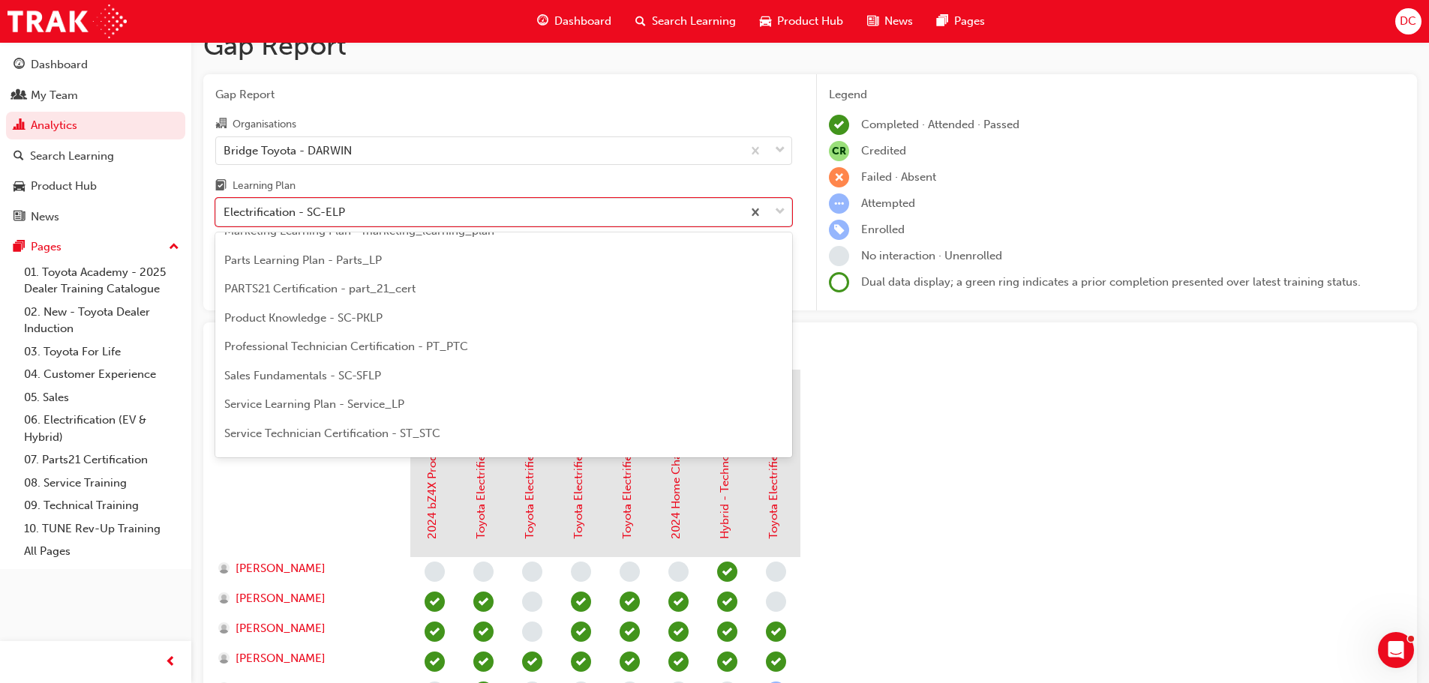
scroll to position [498, 0]
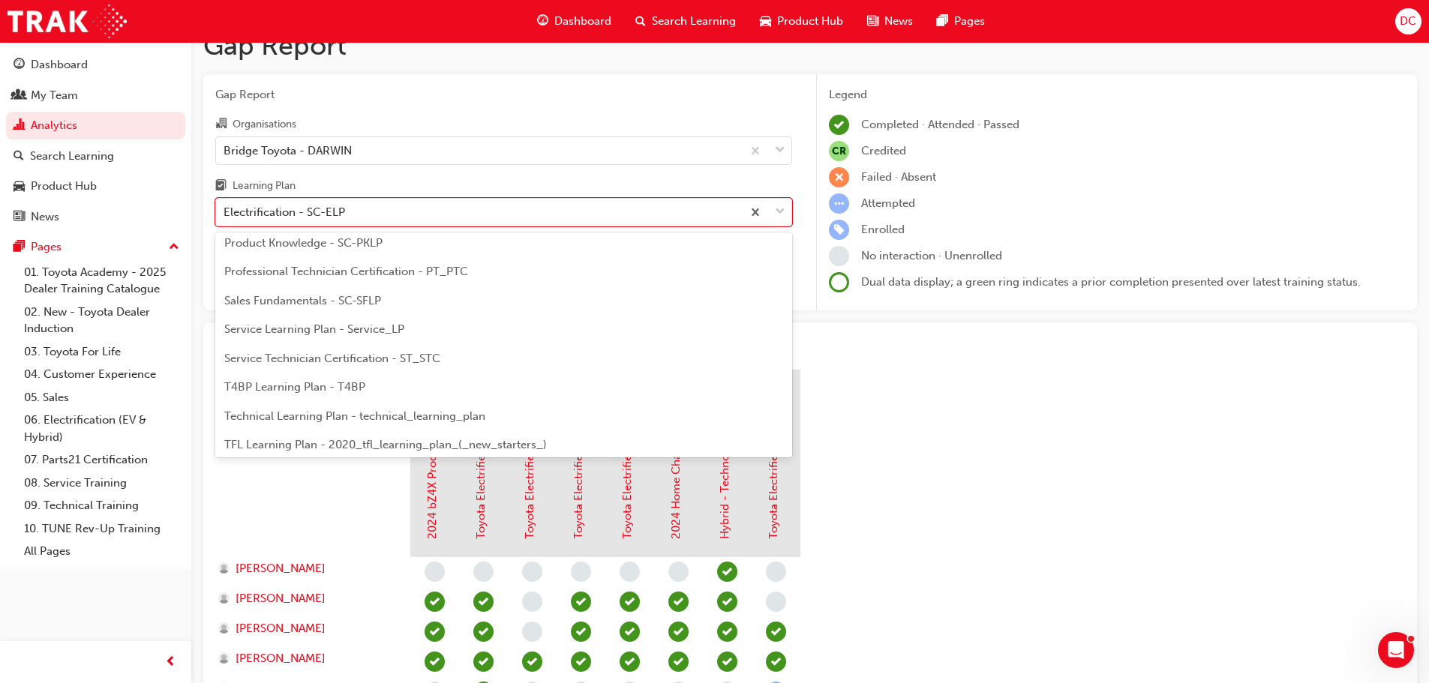
click at [413, 365] on div "Service Technician Certification - ST_STC" at bounding box center [503, 358] width 577 height 29
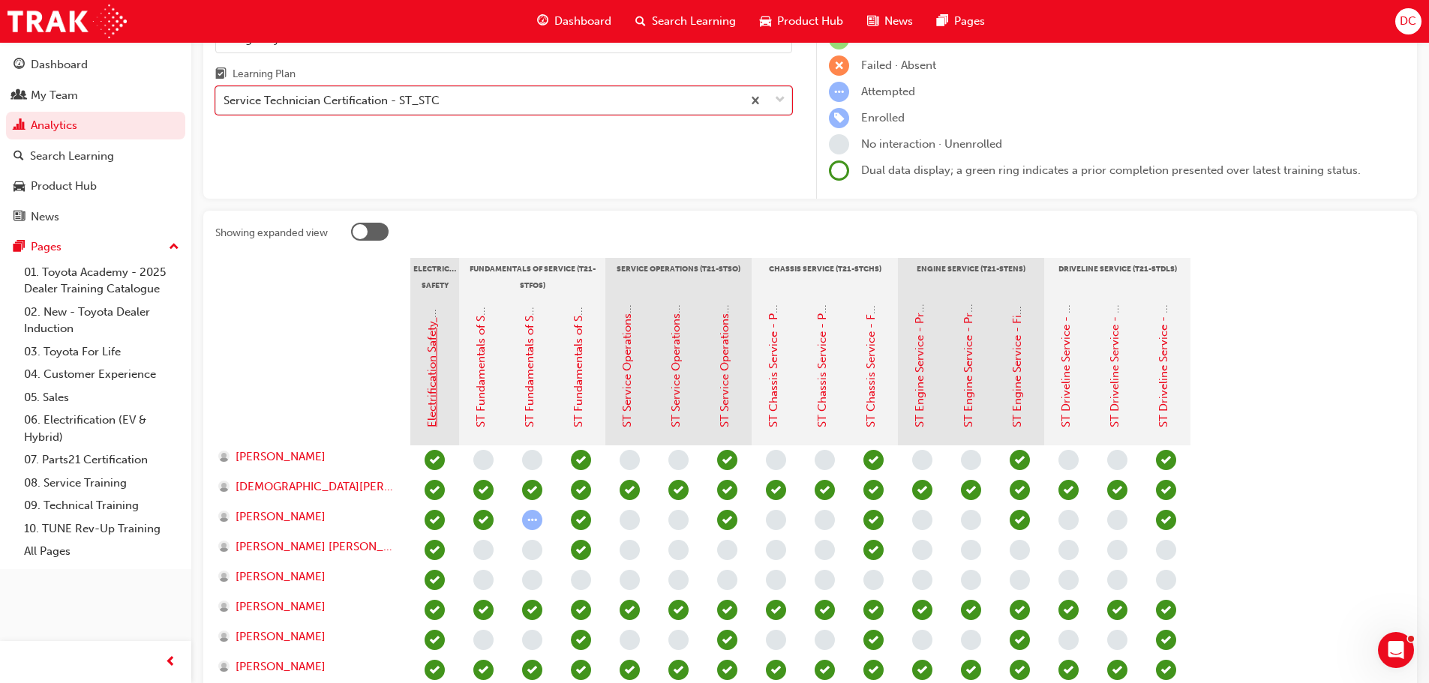
scroll to position [150, 0]
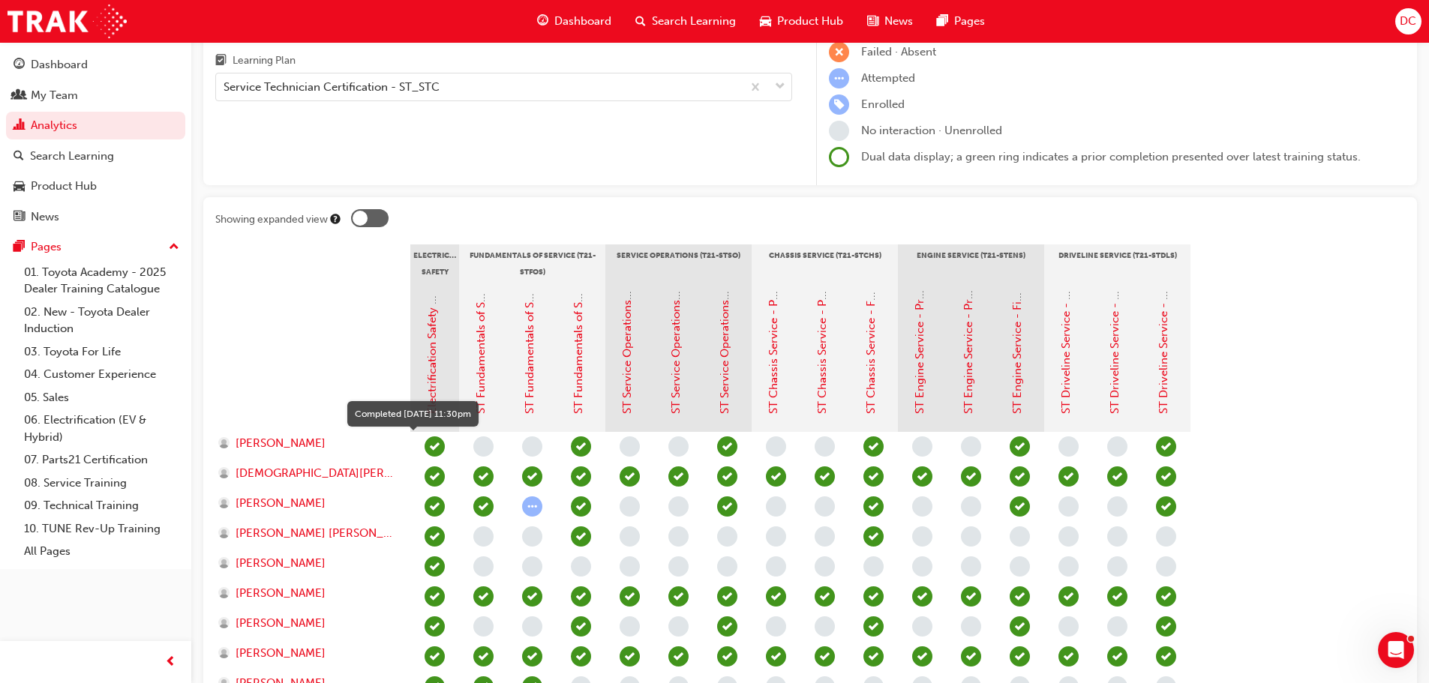
click at [429, 449] on span "learningRecordVerb_COMPLETE-icon" at bounding box center [435, 447] width 20 height 20
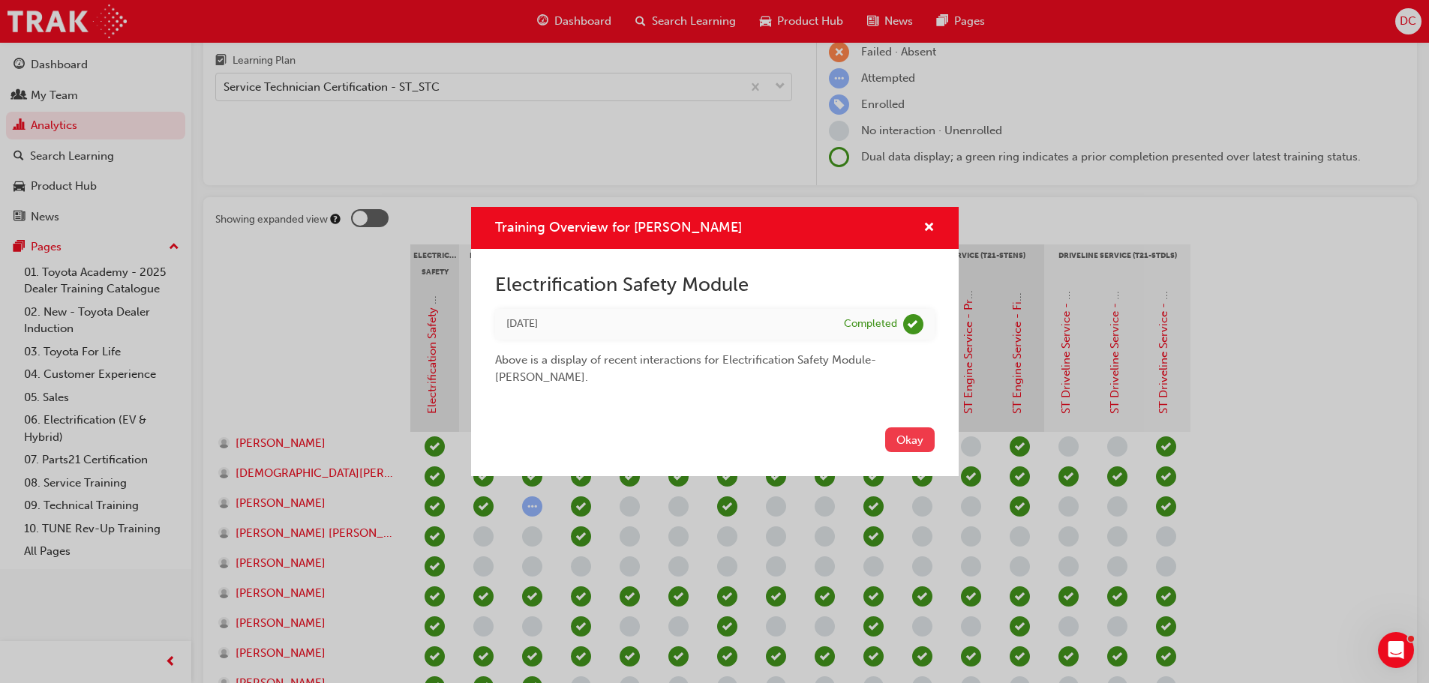
click at [906, 439] on button "Okay" at bounding box center [910, 440] width 50 height 25
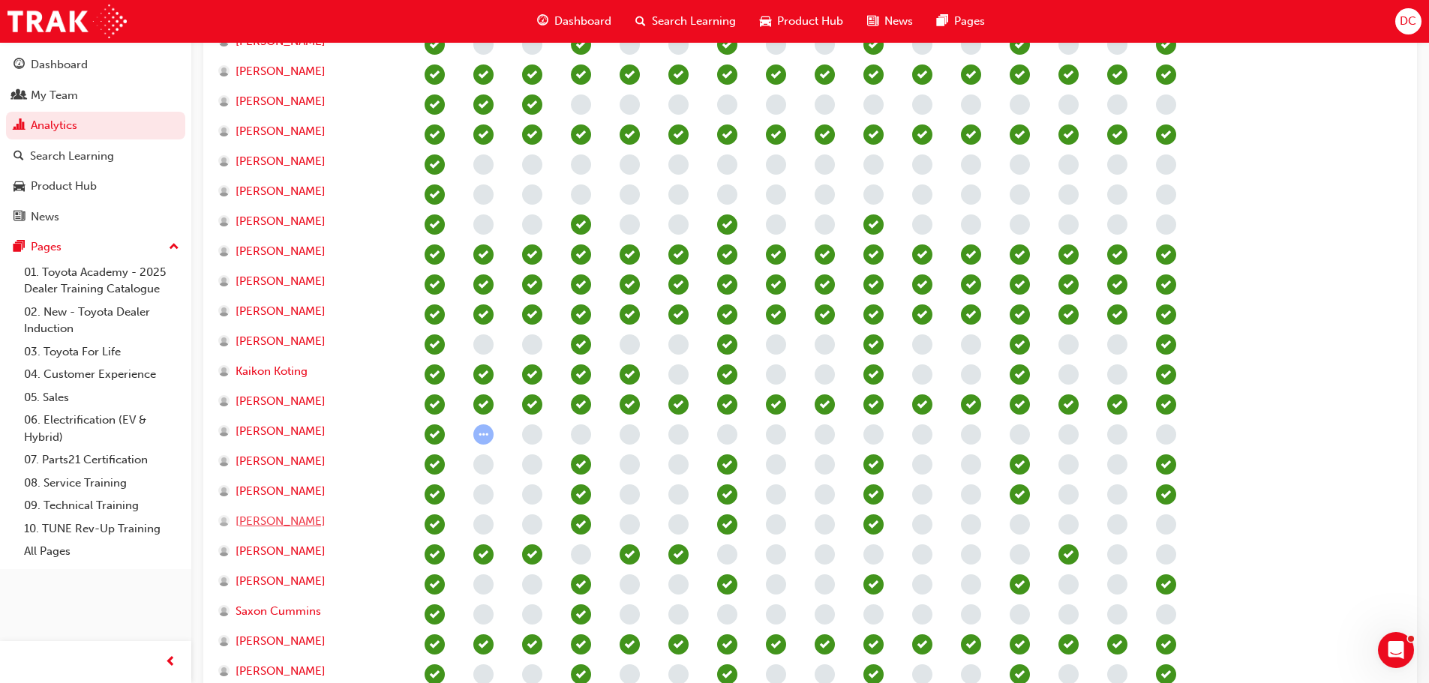
scroll to position [715, 0]
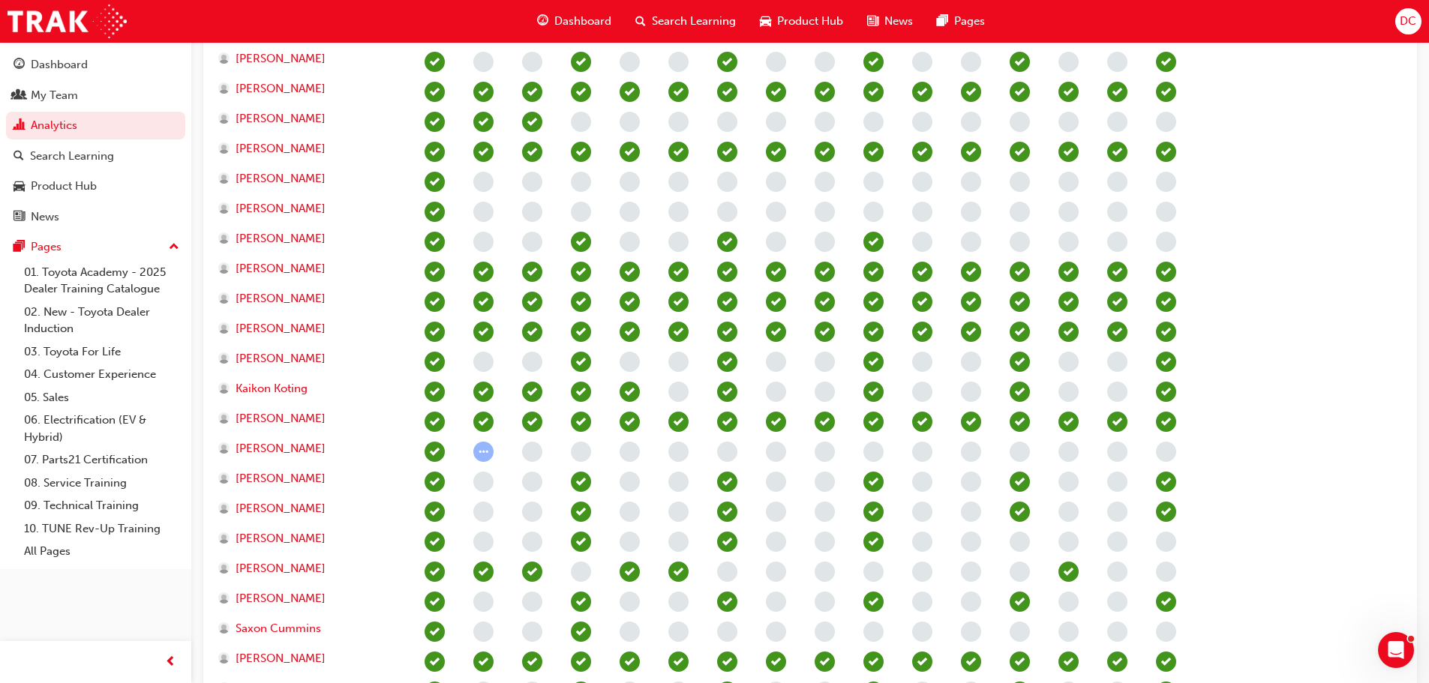
click at [424, 178] on div at bounding box center [434, 182] width 49 height 30
click at [430, 182] on span "learningRecordVerb_COMPLETE-icon" at bounding box center [435, 182] width 20 height 20
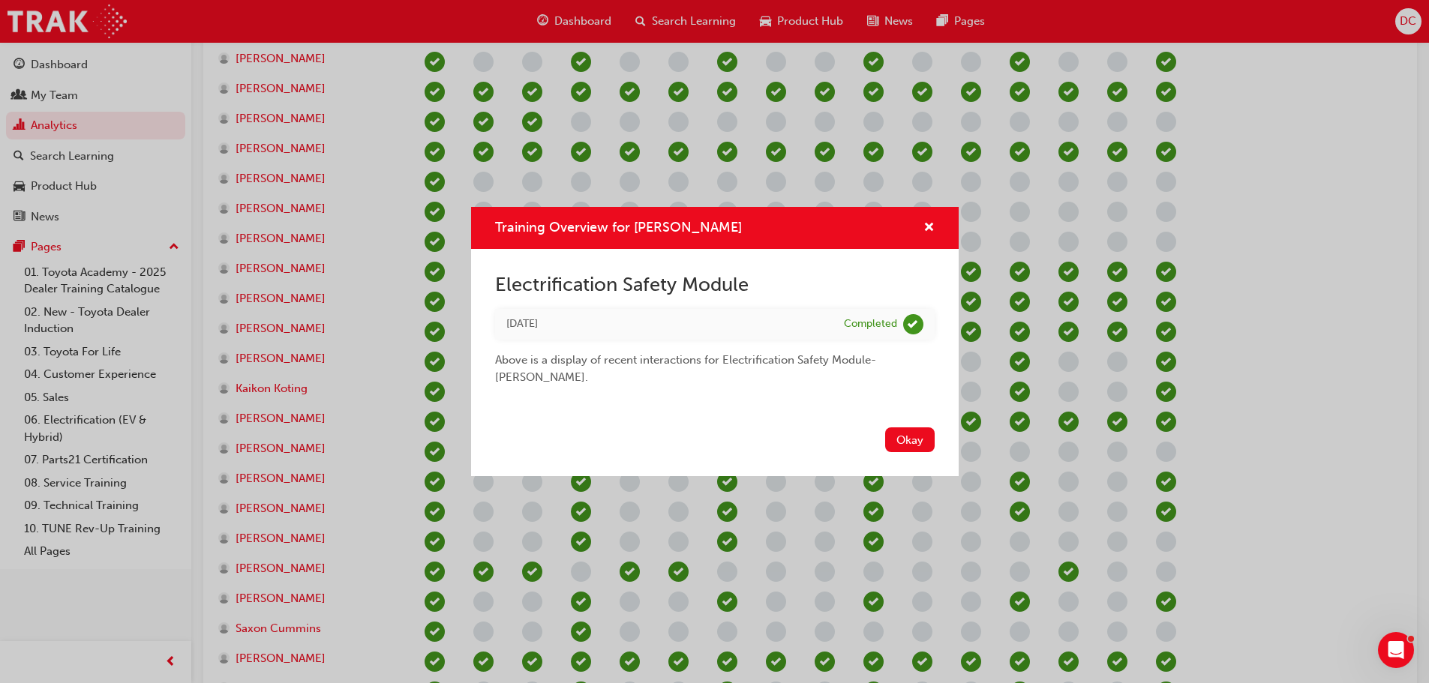
click at [917, 432] on button "Okay" at bounding box center [910, 440] width 50 height 25
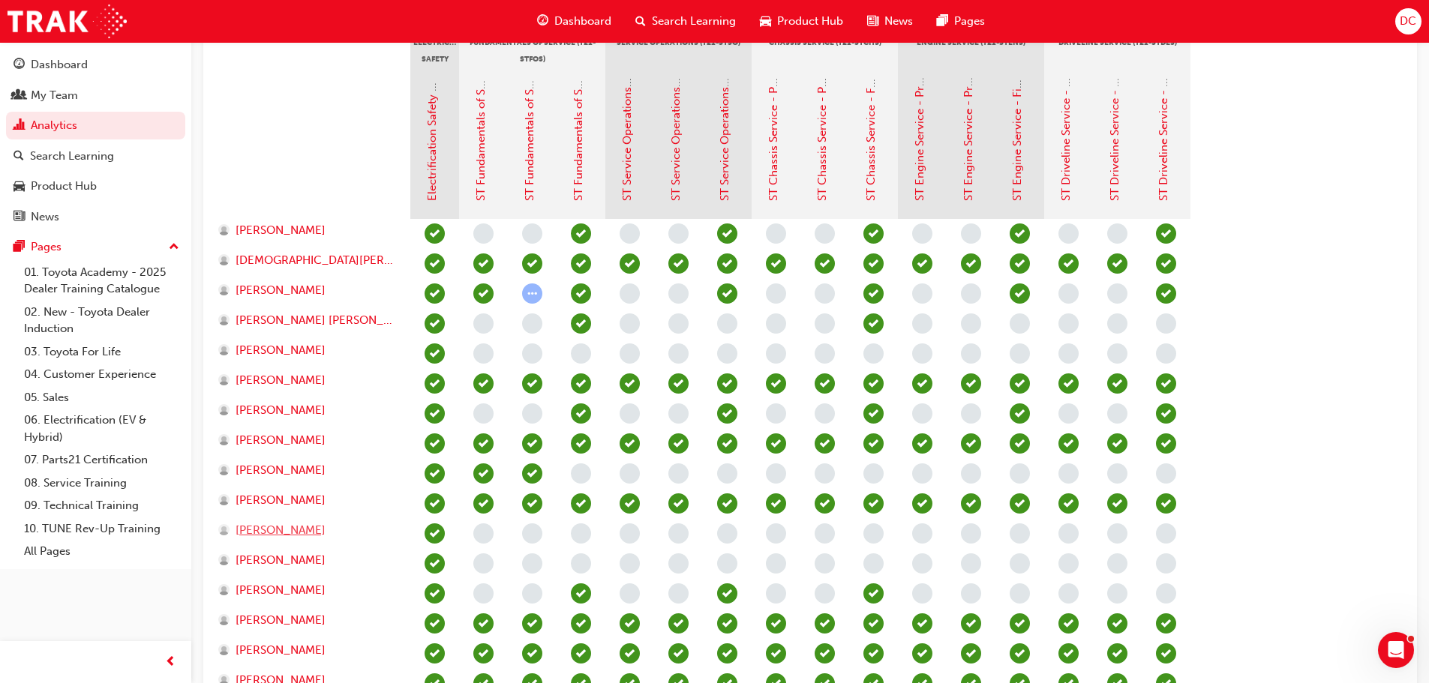
scroll to position [0, 0]
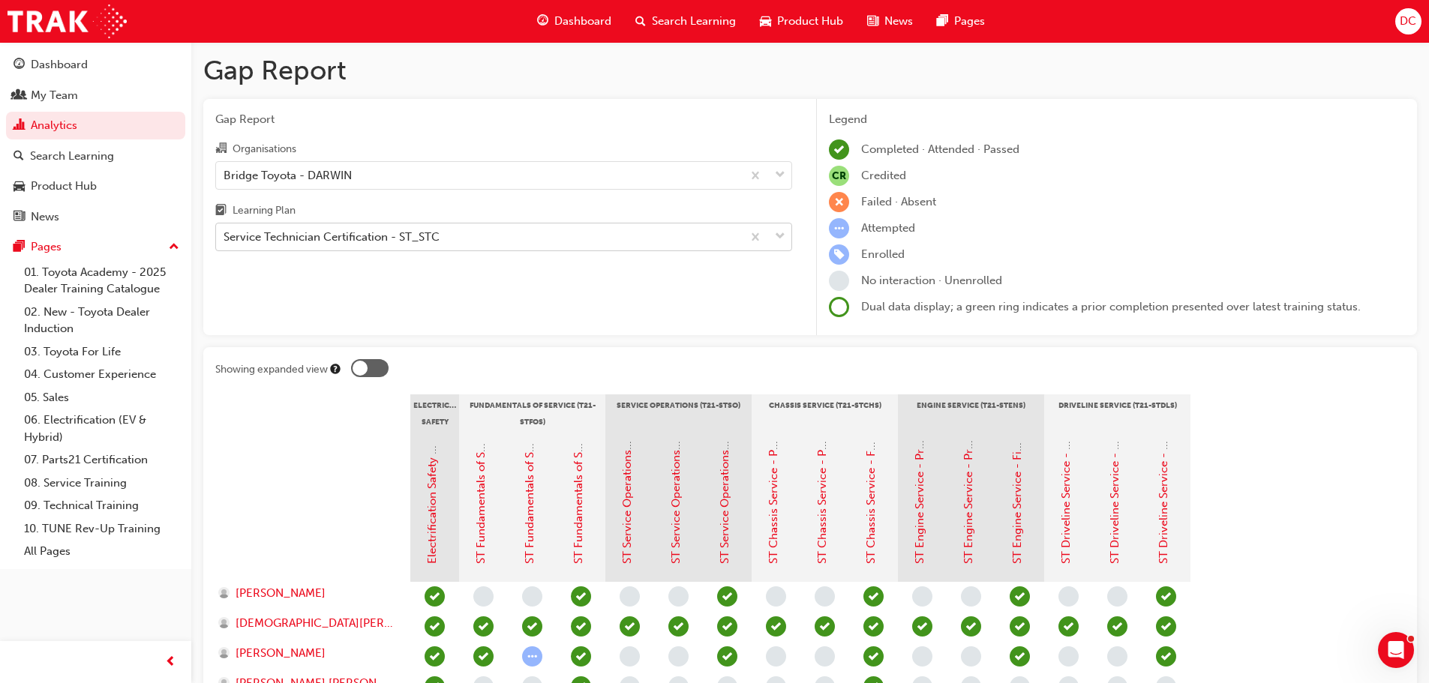
click at [282, 229] on div "Service Technician Certification - ST_STC" at bounding box center [332, 237] width 216 height 17
click at [225, 230] on input "Learning Plan Service Technician Certification - ST_STC" at bounding box center [225, 236] width 2 height 13
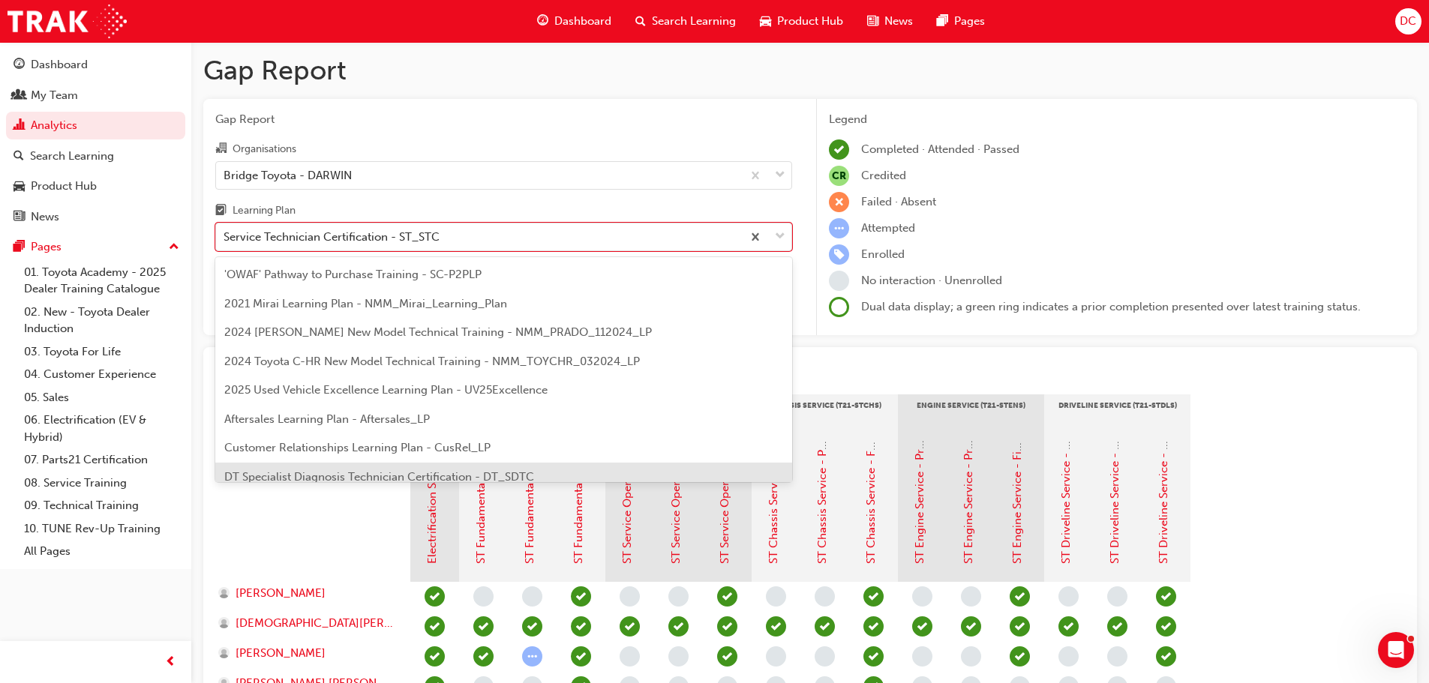
scroll to position [75, 0]
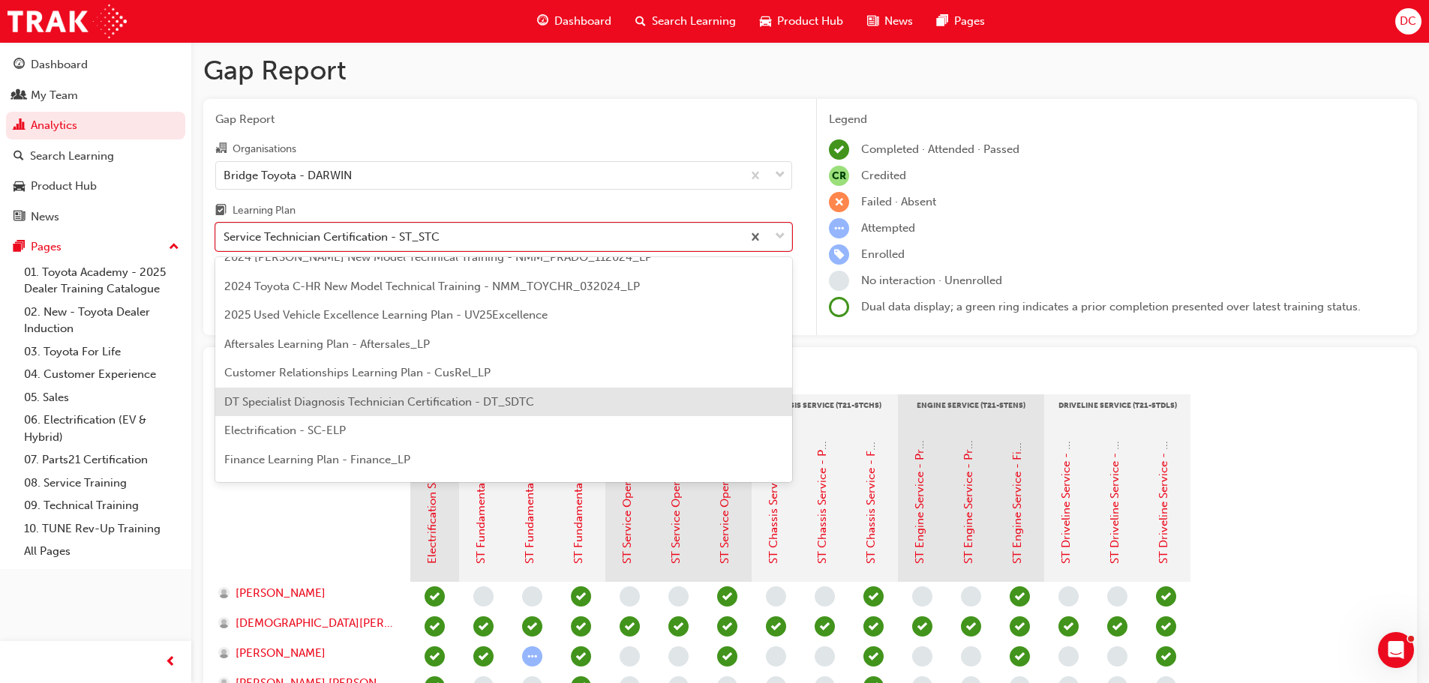
click at [301, 407] on span "DT Specialist Diagnosis Technician Certification - DT_SDTC" at bounding box center [379, 402] width 310 height 14
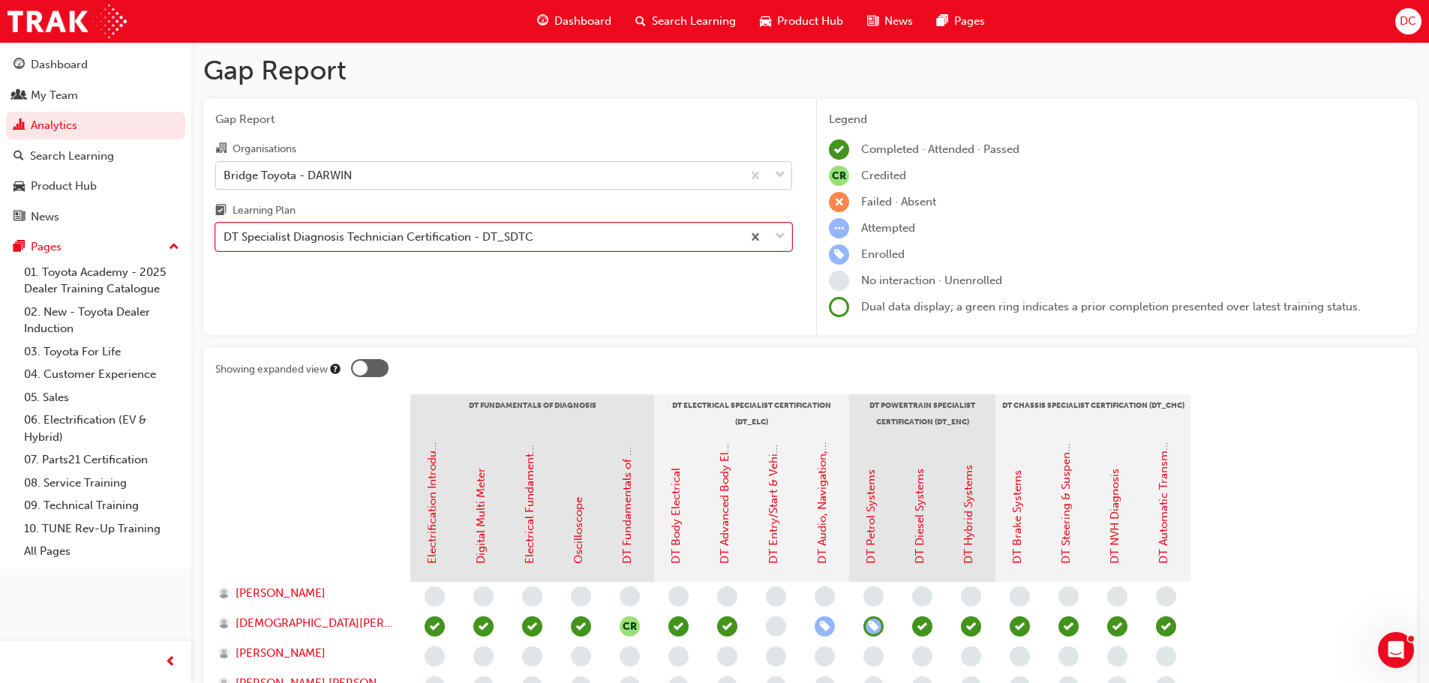
click at [332, 188] on div "Bridge Toyota - DARWIN" at bounding box center [479, 175] width 526 height 26
click at [225, 181] on input "Organisations Bridge Toyota - DARWIN" at bounding box center [225, 174] width 2 height 13
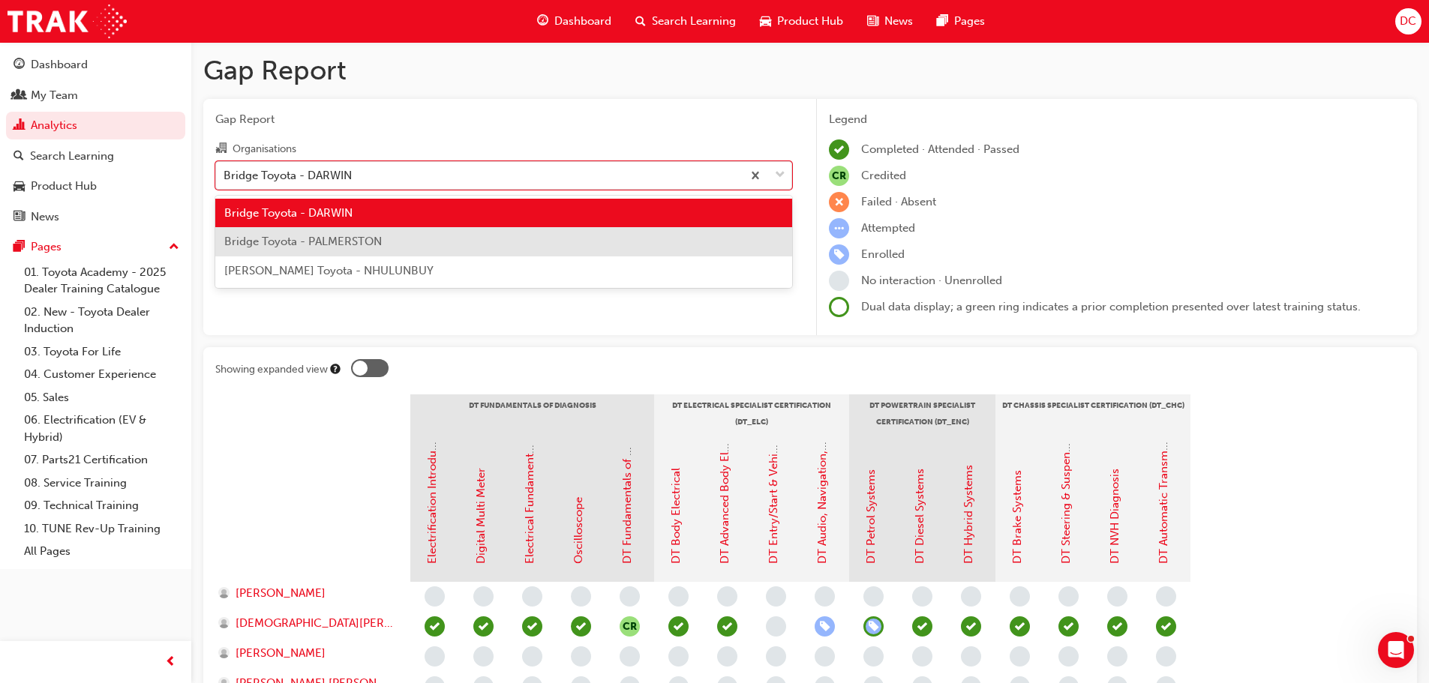
click at [328, 234] on div "Bridge Toyota - PALMERSTON" at bounding box center [503, 241] width 577 height 29
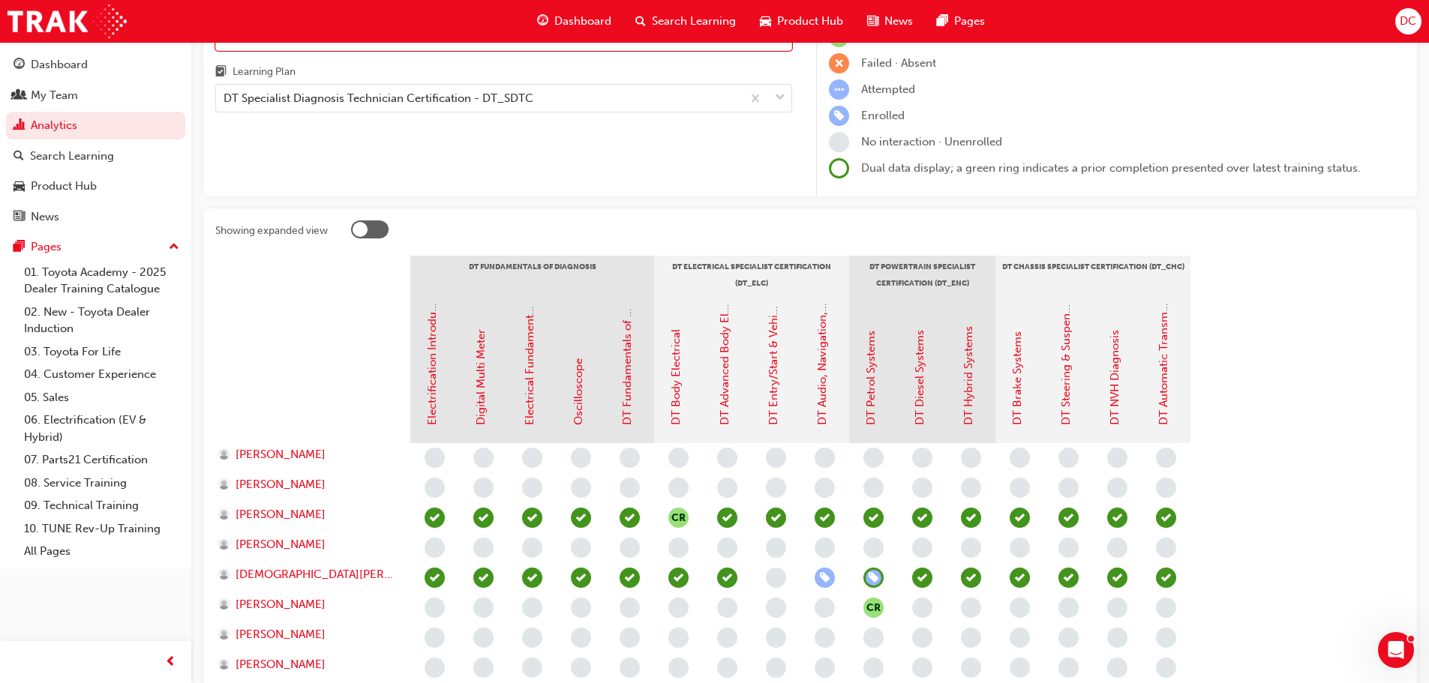
scroll to position [150, 0]
